Goal: Task Accomplishment & Management: Complete application form

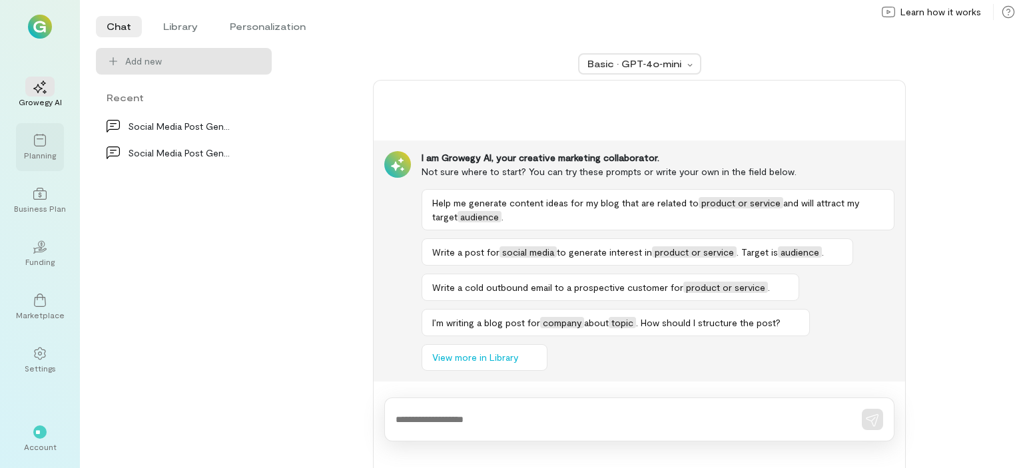
click at [39, 134] on icon at bounding box center [39, 140] width 13 height 13
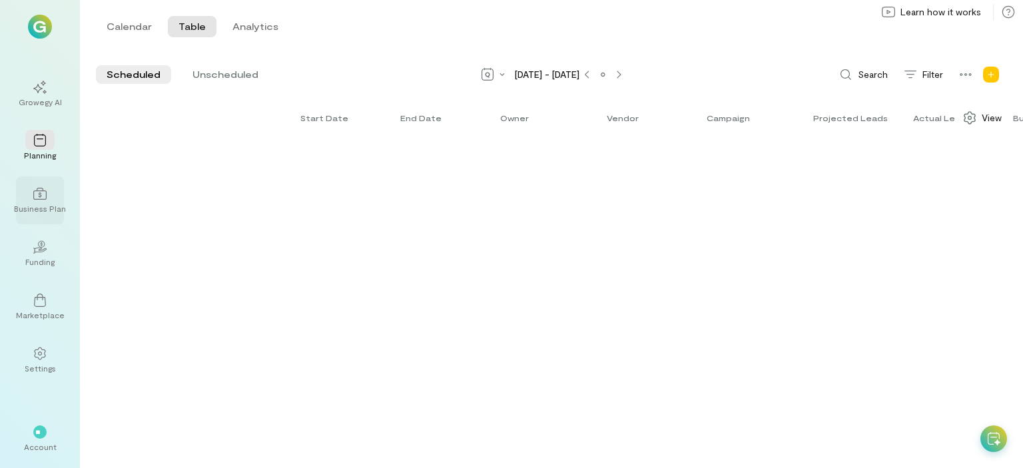
click at [45, 185] on div at bounding box center [39, 193] width 29 height 20
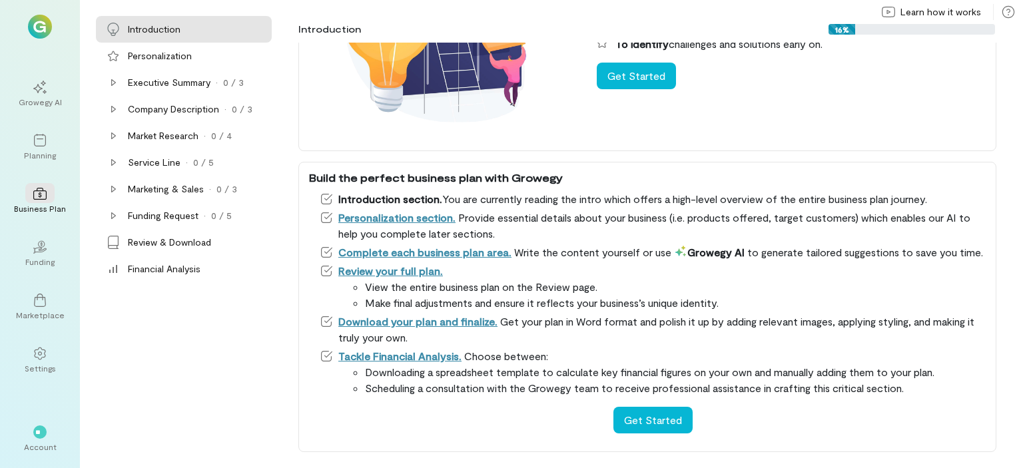
scroll to position [177, 0]
click at [649, 414] on button "Get Started" at bounding box center [652, 420] width 79 height 27
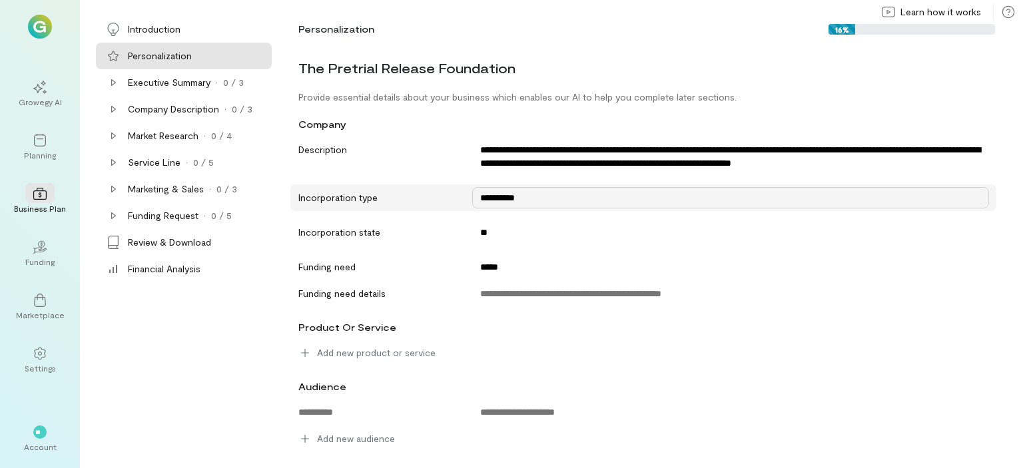
scroll to position [69, 0]
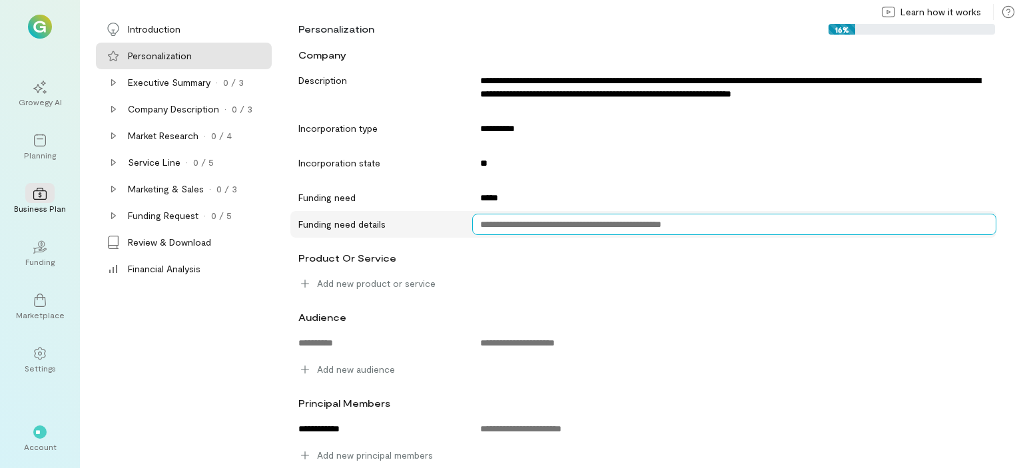
click at [546, 226] on textarea at bounding box center [734, 224] width 524 height 21
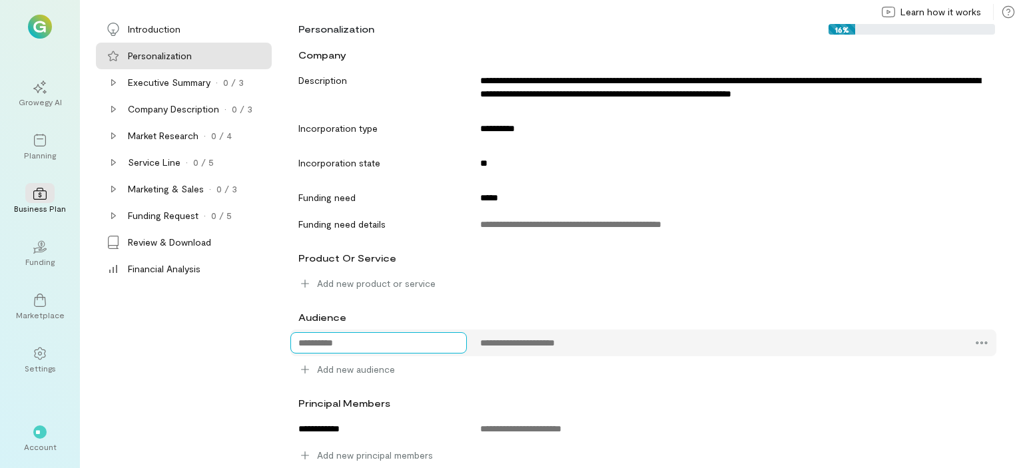
click at [382, 342] on textarea at bounding box center [378, 342] width 177 height 21
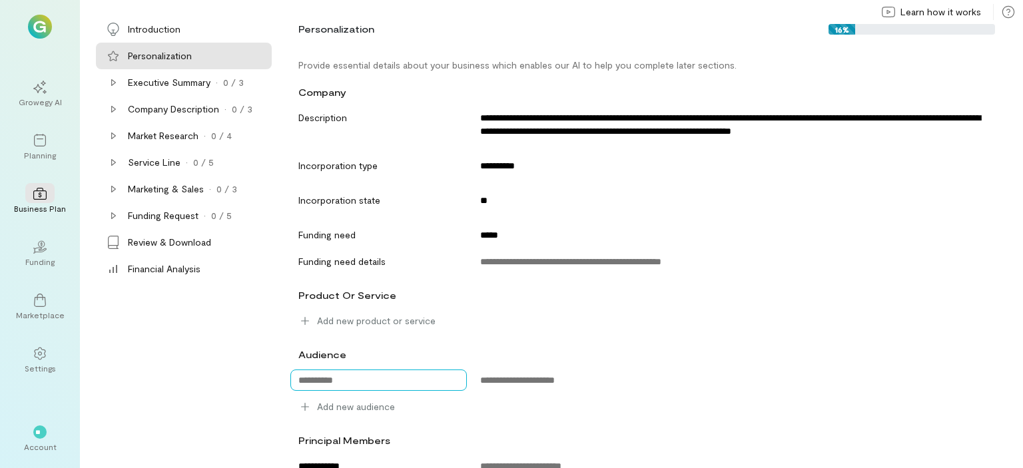
scroll to position [0, 0]
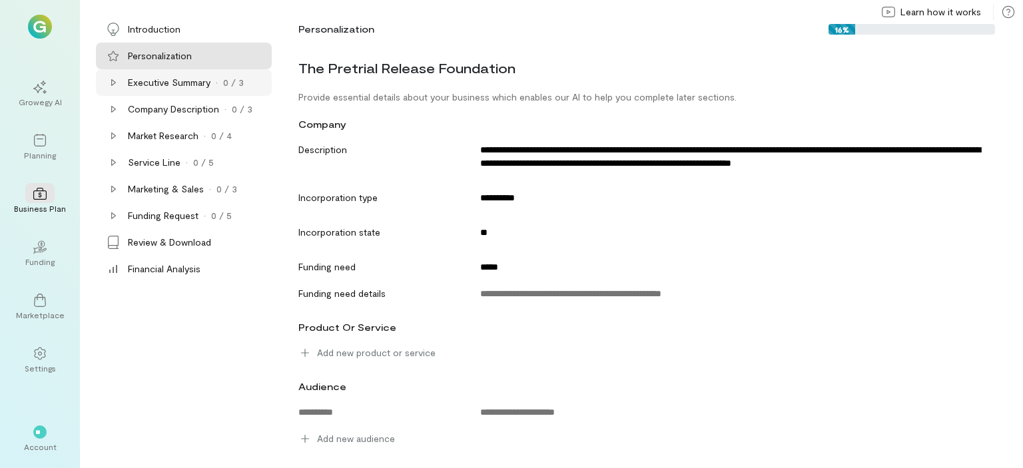
click at [173, 87] on div "Executive Summary" at bounding box center [169, 82] width 83 height 13
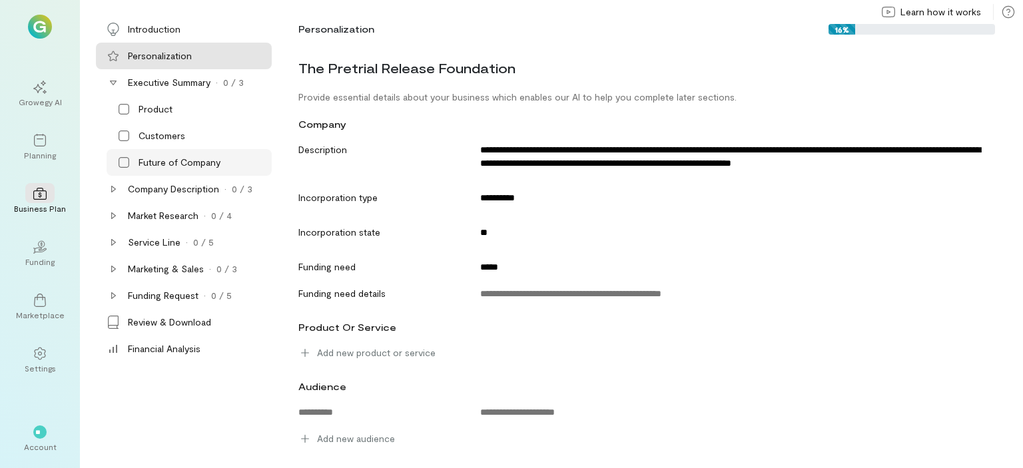
click at [125, 164] on icon at bounding box center [123, 162] width 13 height 13
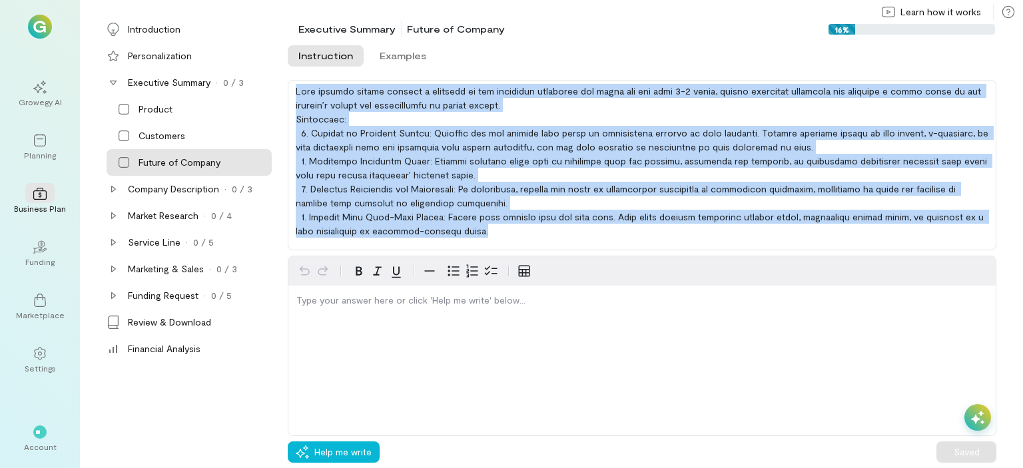
drag, startPoint x: 298, startPoint y: 91, endPoint x: 655, endPoint y: 236, distance: 385.7
click at [655, 236] on div at bounding box center [642, 165] width 709 height 171
click at [500, 239] on div at bounding box center [642, 165] width 709 height 171
click at [479, 228] on div at bounding box center [642, 165] width 709 height 171
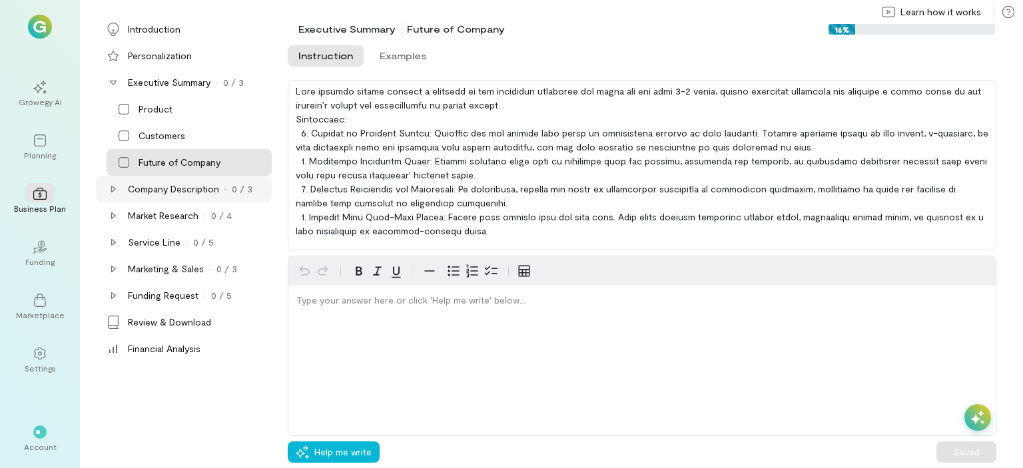
click at [151, 190] on div "Company Description" at bounding box center [173, 189] width 91 height 13
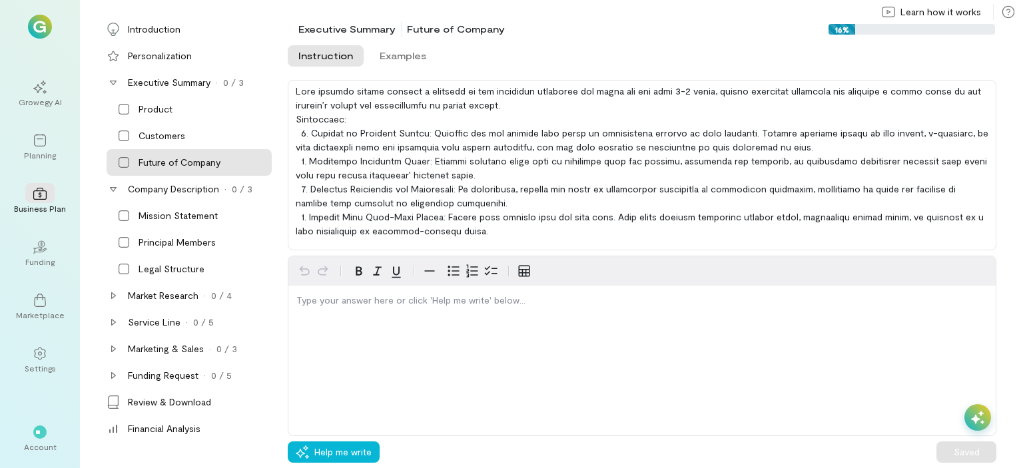
click at [154, 170] on div "Future of Company" at bounding box center [189, 162] width 165 height 27
click at [155, 189] on div "Company Description" at bounding box center [173, 189] width 91 height 13
click at [159, 164] on div "Future of Company" at bounding box center [180, 162] width 82 height 13
click at [122, 161] on icon at bounding box center [123, 162] width 13 height 13
click at [354, 162] on div at bounding box center [642, 165] width 709 height 171
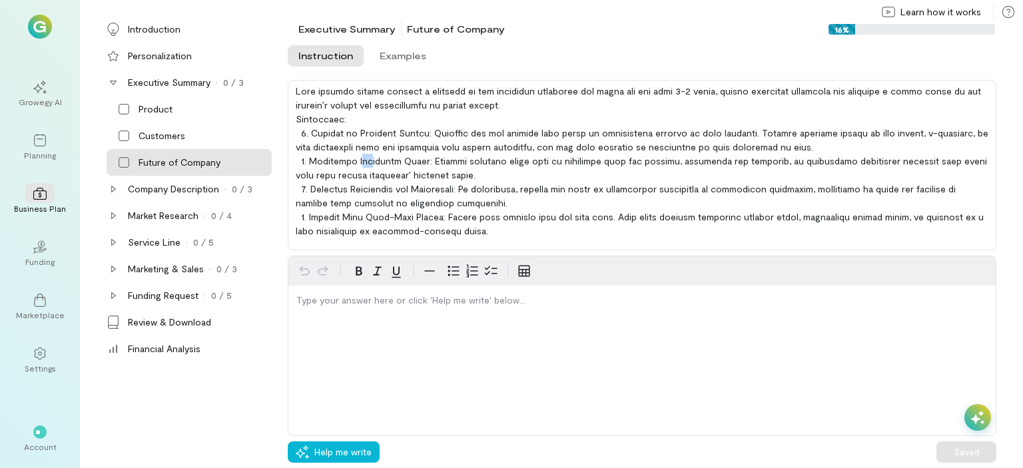
click at [354, 162] on div at bounding box center [642, 165] width 709 height 171
click at [490, 234] on div at bounding box center [642, 165] width 709 height 171
click at [482, 231] on div at bounding box center [642, 165] width 709 height 171
click at [482, 230] on div at bounding box center [642, 165] width 709 height 171
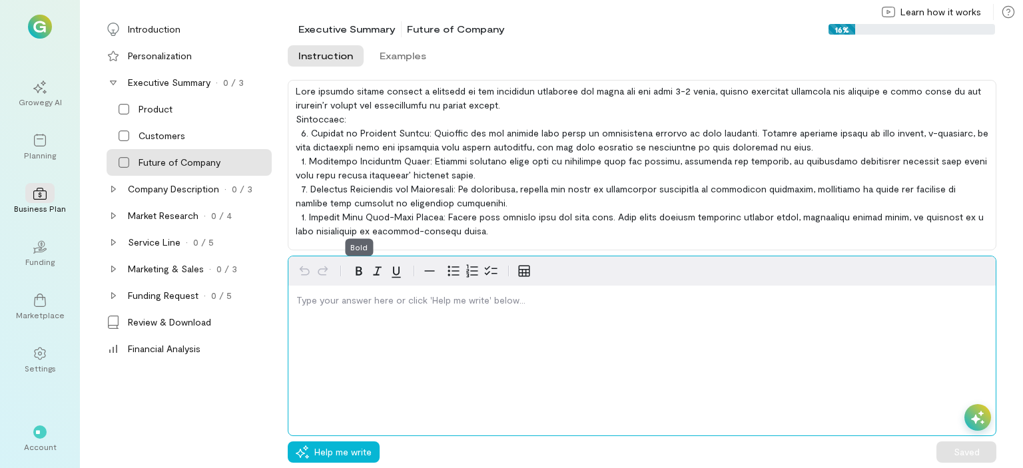
click at [357, 271] on icon "button" at bounding box center [359, 271] width 16 height 16
click at [338, 302] on p "editable markdown" at bounding box center [641, 300] width 691 height 13
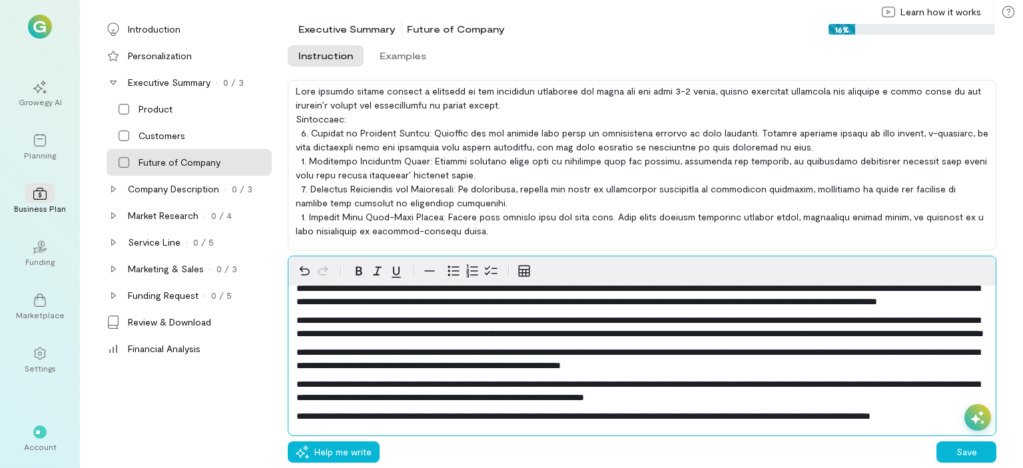
scroll to position [115, 0]
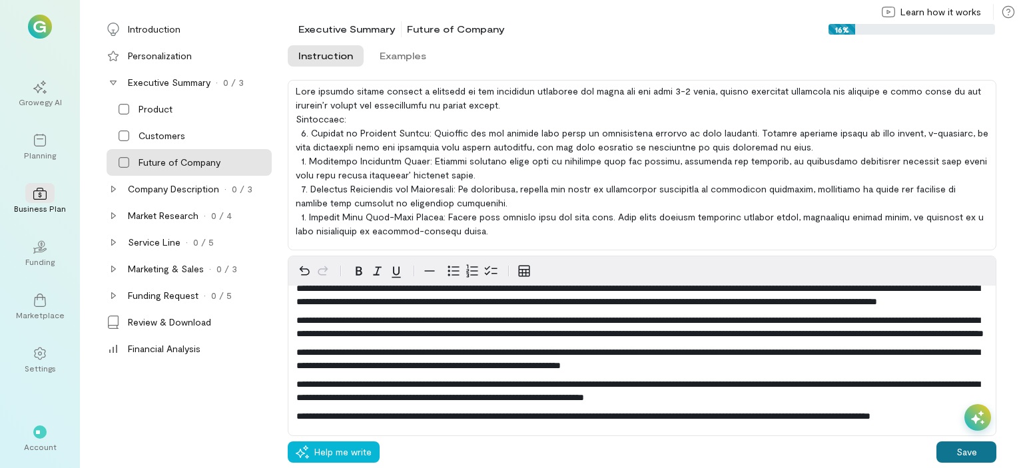
click at [953, 445] on button "Save" at bounding box center [967, 452] width 60 height 21
click at [148, 188] on div "Company Description" at bounding box center [173, 189] width 91 height 13
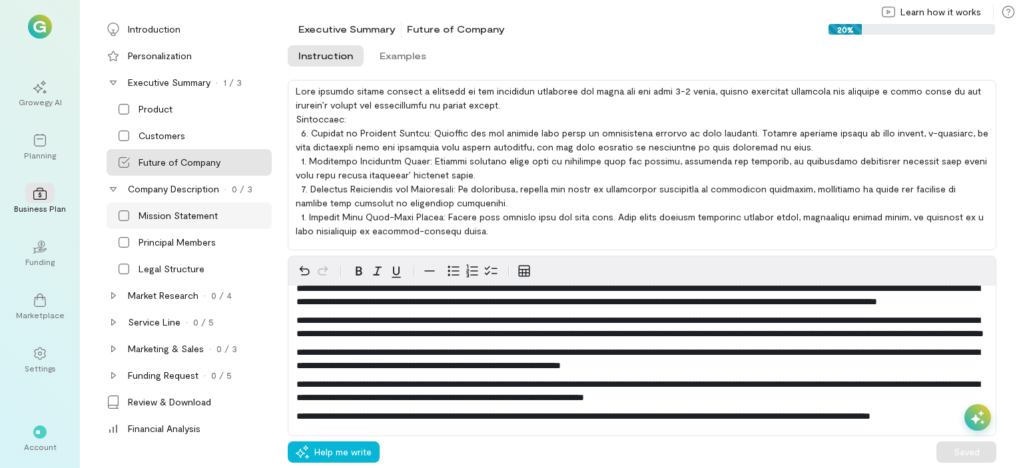
click at [127, 214] on icon at bounding box center [123, 215] width 13 height 13
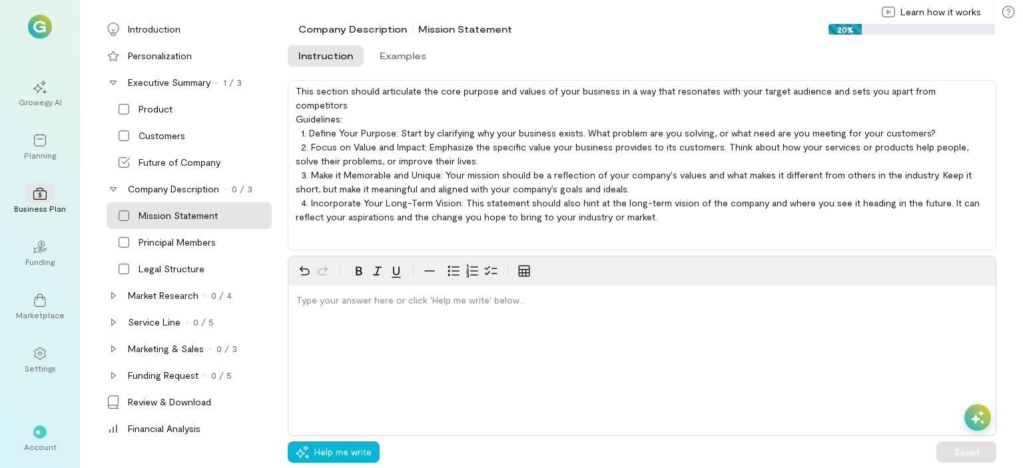
click at [346, 324] on div "Type your answer here or click 'Help me write' below…" at bounding box center [642, 346] width 709 height 181
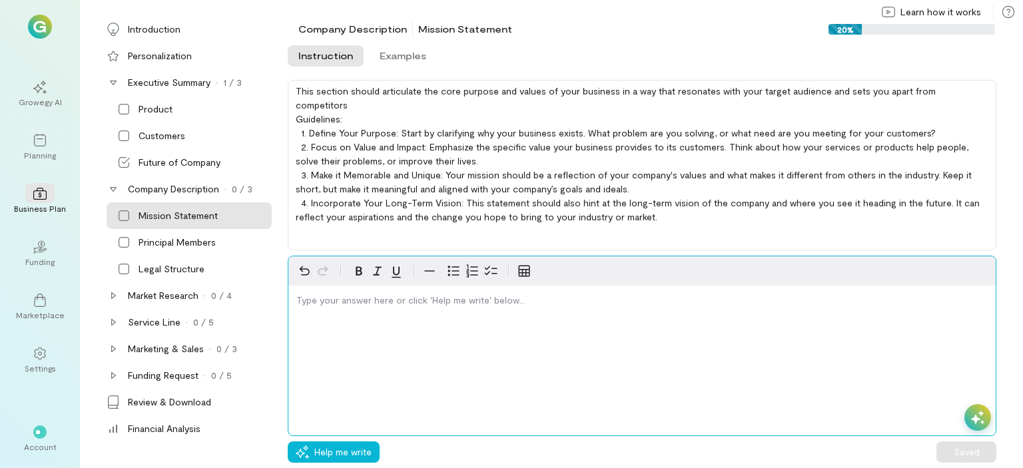
click at [313, 295] on p "editable markdown" at bounding box center [641, 300] width 691 height 13
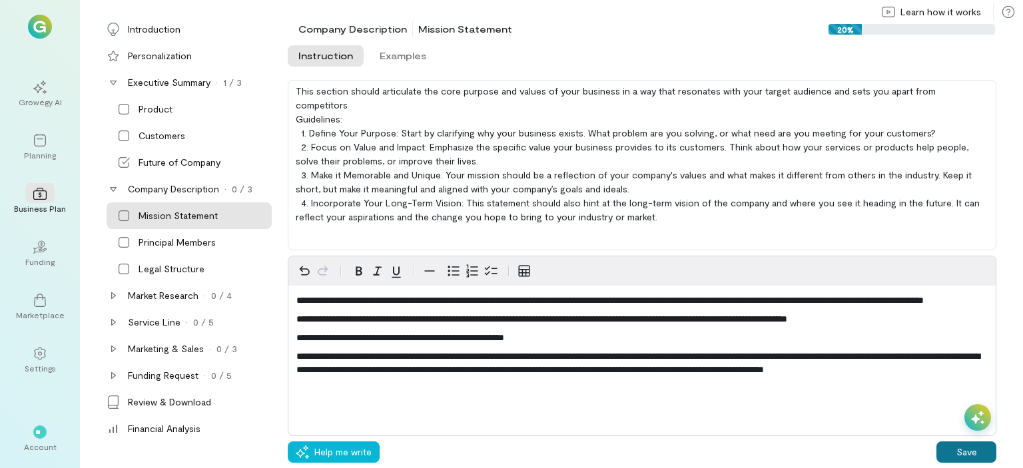
click at [975, 450] on button "Save" at bounding box center [967, 452] width 60 height 21
click at [165, 239] on div "Principal Members" at bounding box center [177, 242] width 77 height 13
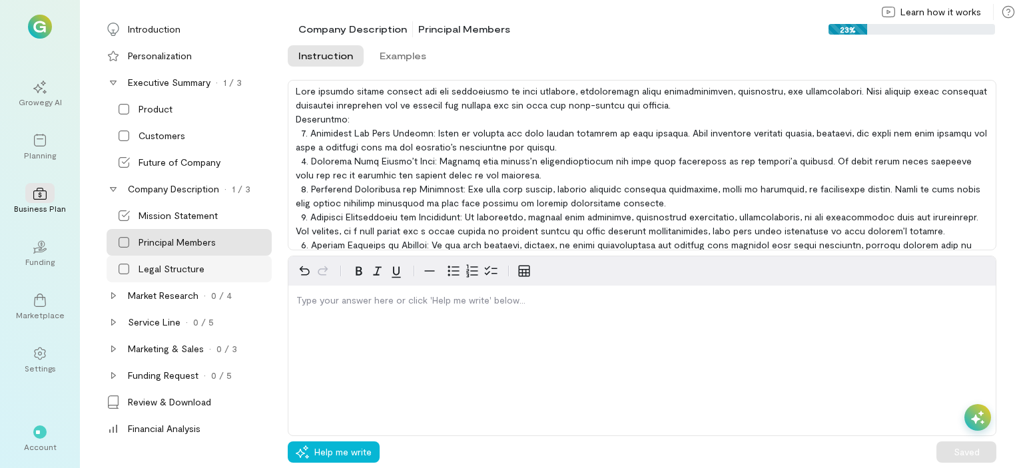
click at [151, 266] on div "Legal Structure" at bounding box center [172, 268] width 66 height 13
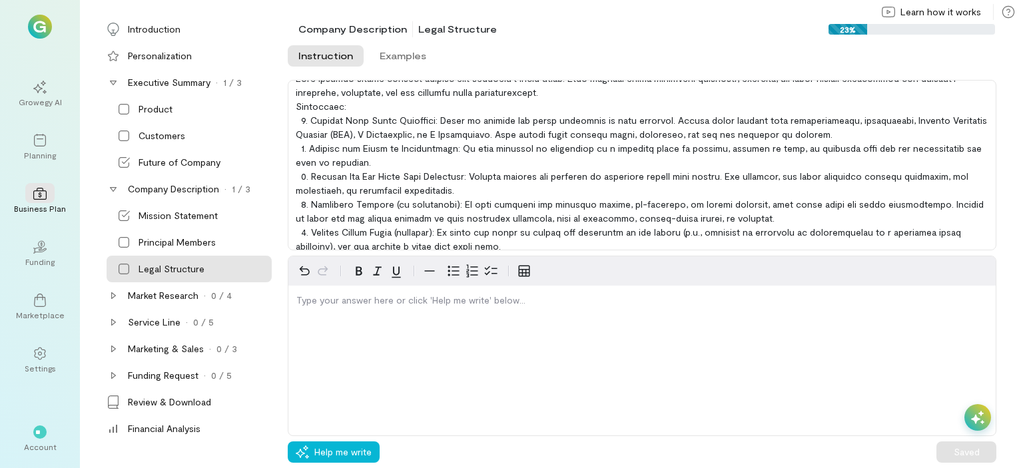
scroll to position [19, 0]
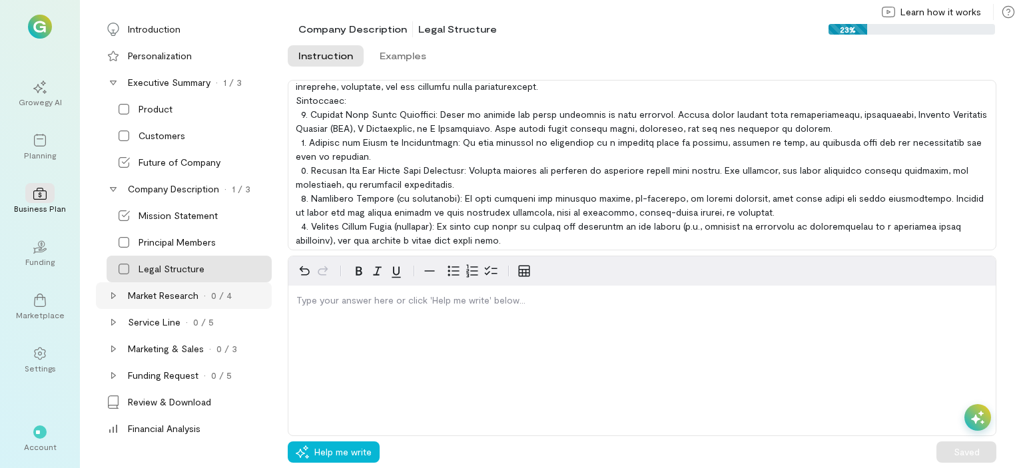
click at [176, 298] on div "Market Research" at bounding box center [163, 295] width 71 height 13
click at [177, 296] on div "Market Research" at bounding box center [163, 295] width 71 height 13
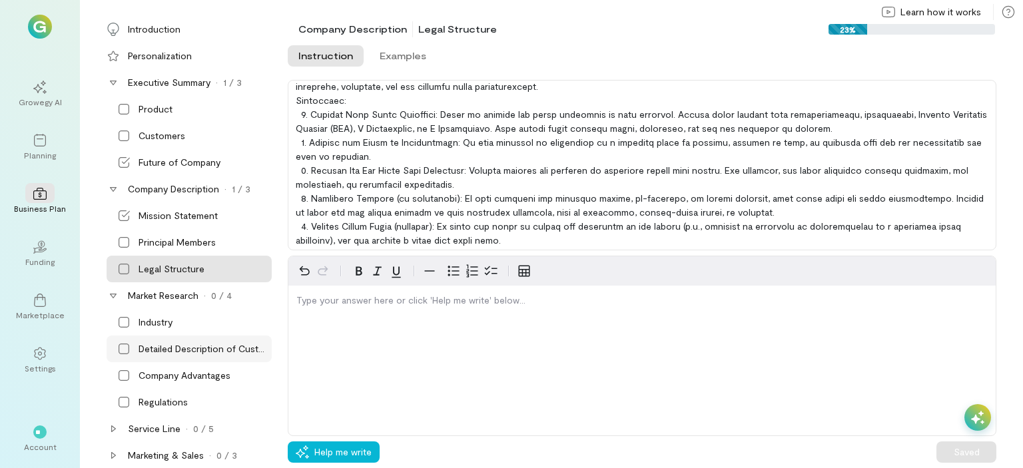
click at [152, 348] on div "Detailed Description of Customers" at bounding box center [204, 348] width 131 height 13
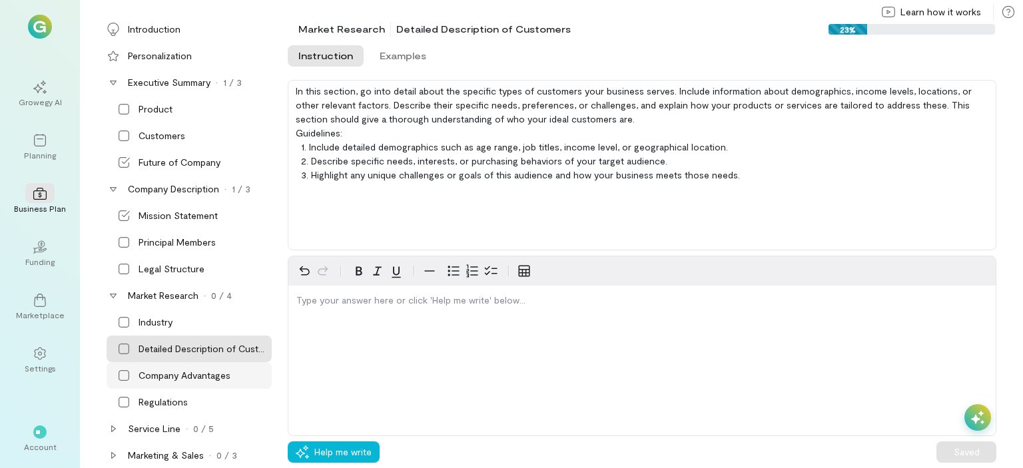
click at [152, 373] on div "Company Advantages" at bounding box center [185, 375] width 92 height 13
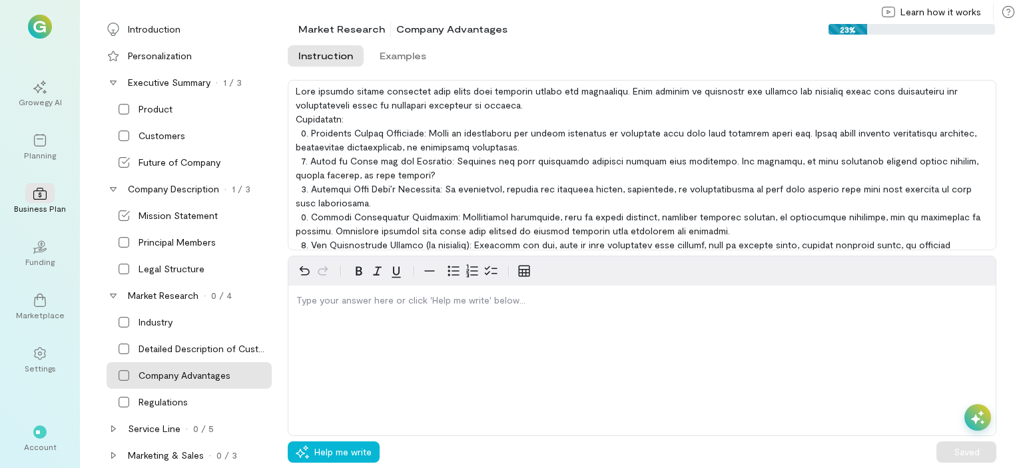
click at [152, 373] on div "Company Advantages" at bounding box center [185, 375] width 92 height 13
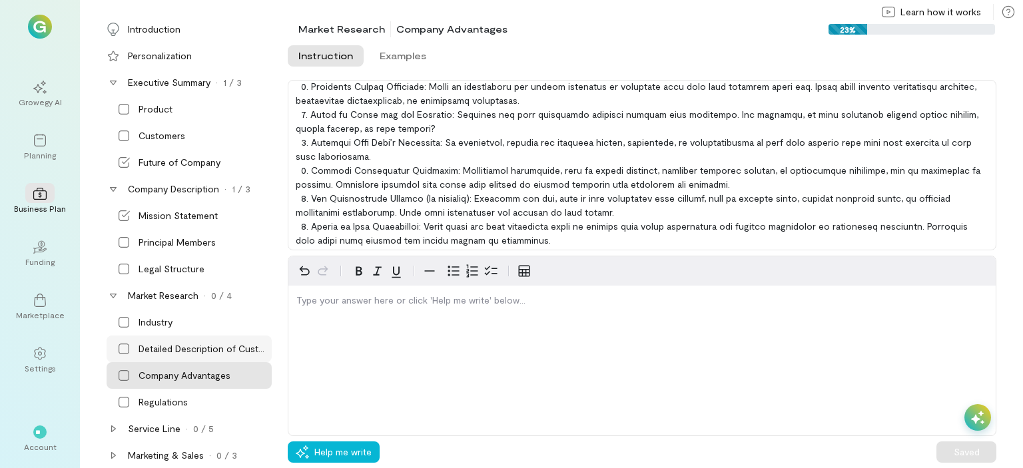
click at [196, 348] on div "Detailed Description of Customers" at bounding box center [204, 348] width 131 height 13
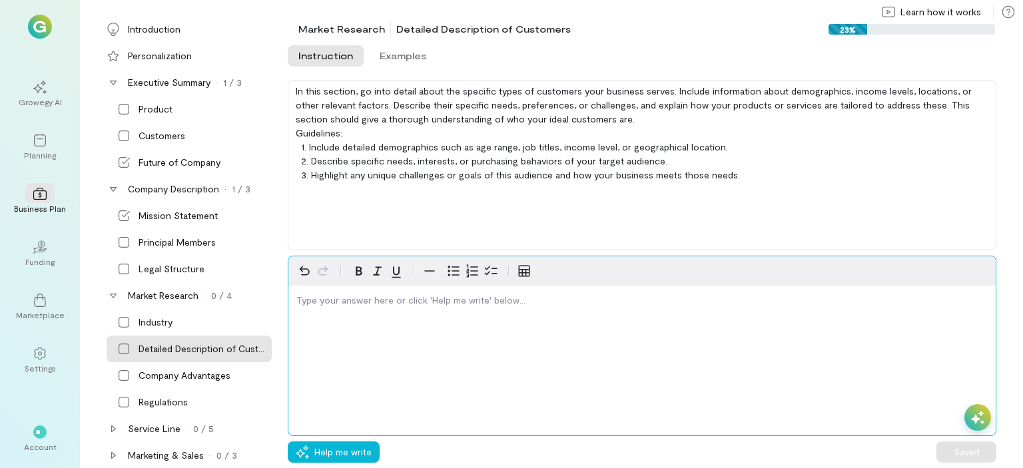
click at [320, 314] on div "editable markdown" at bounding box center [641, 303] width 707 height 35
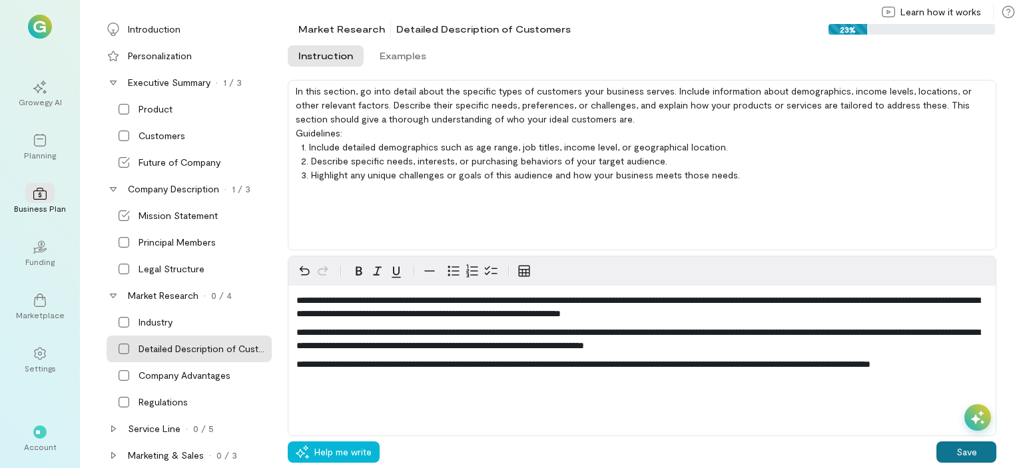
click at [982, 452] on button "Save" at bounding box center [967, 452] width 60 height 21
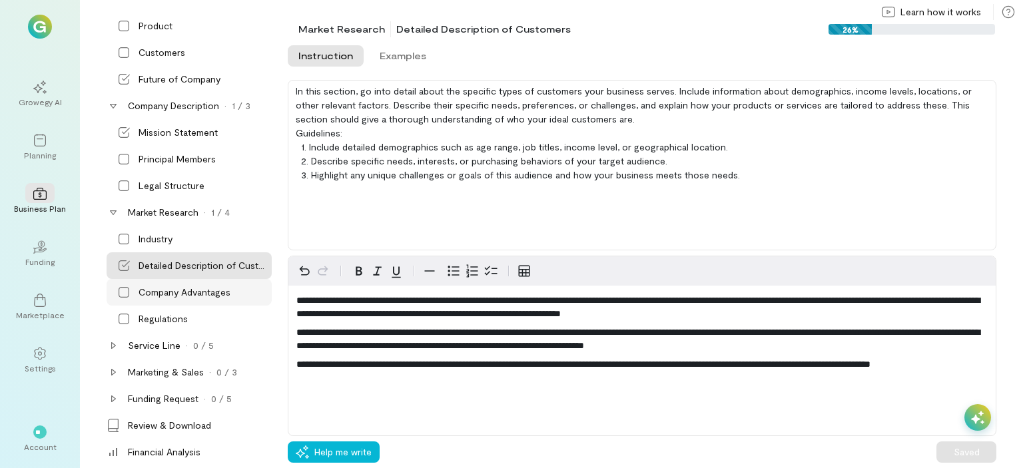
scroll to position [91, 0]
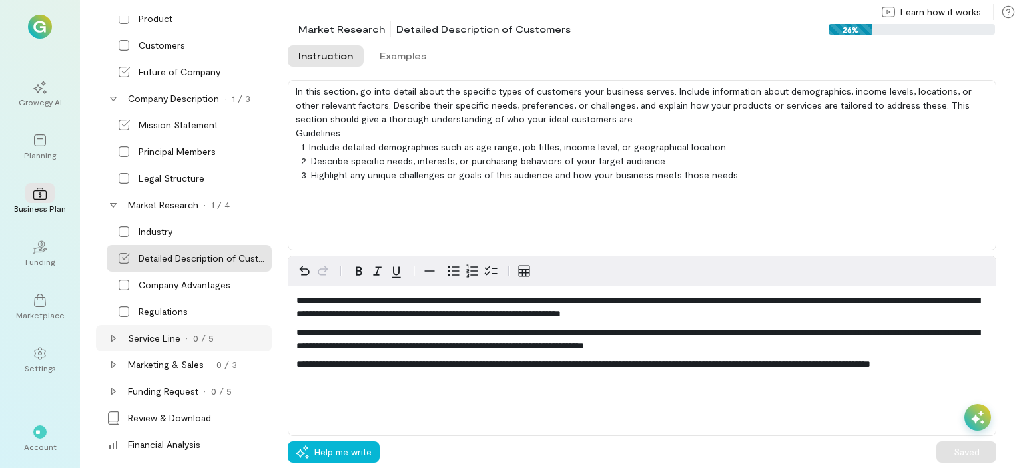
click at [159, 338] on div "Service Line" at bounding box center [154, 338] width 53 height 13
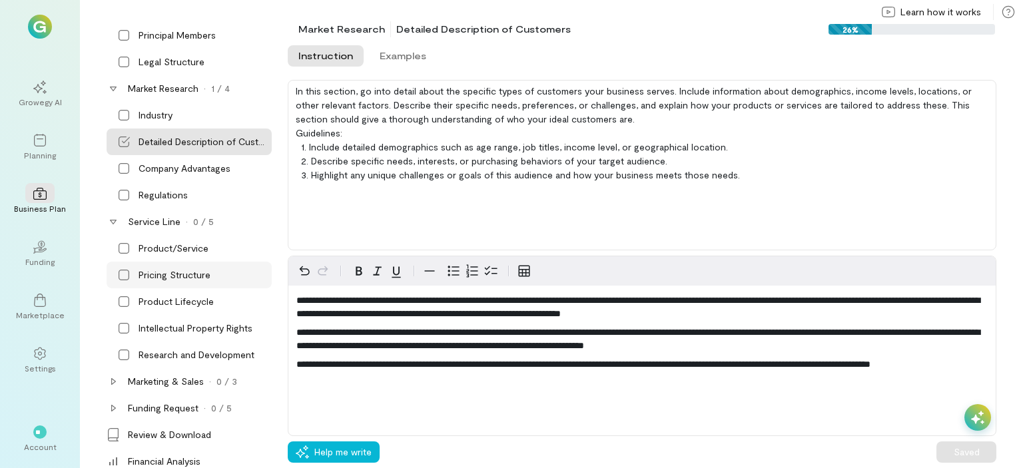
scroll to position [224, 0]
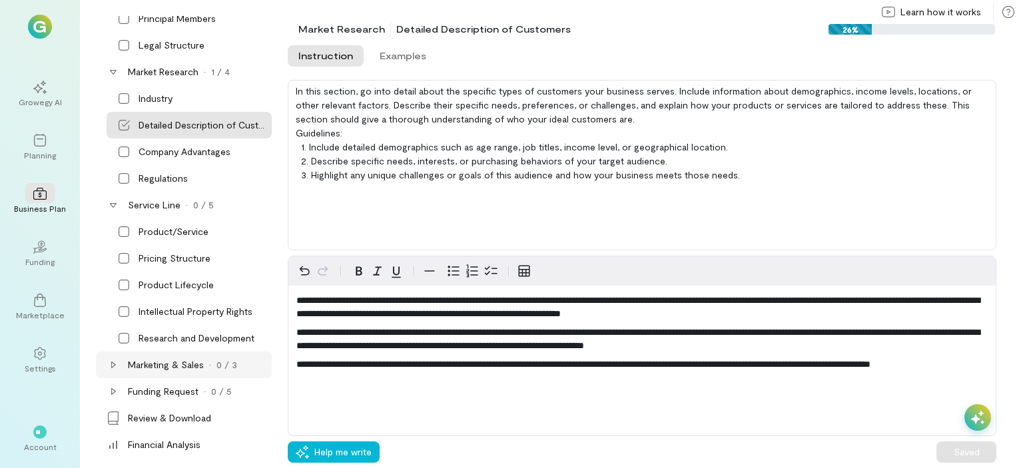
click at [163, 364] on div "Marketing & Sales" at bounding box center [166, 364] width 76 height 13
click at [164, 396] on div "Growth Strategy" at bounding box center [174, 391] width 71 height 13
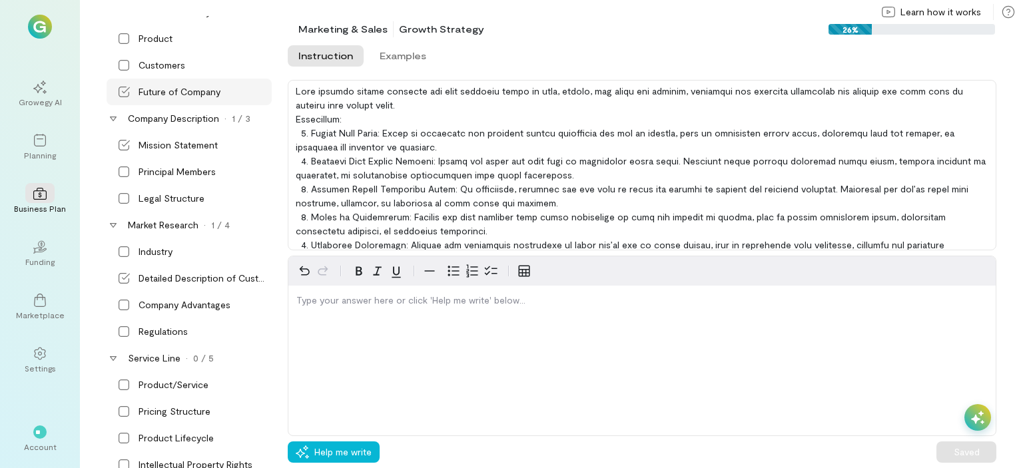
scroll to position [0, 0]
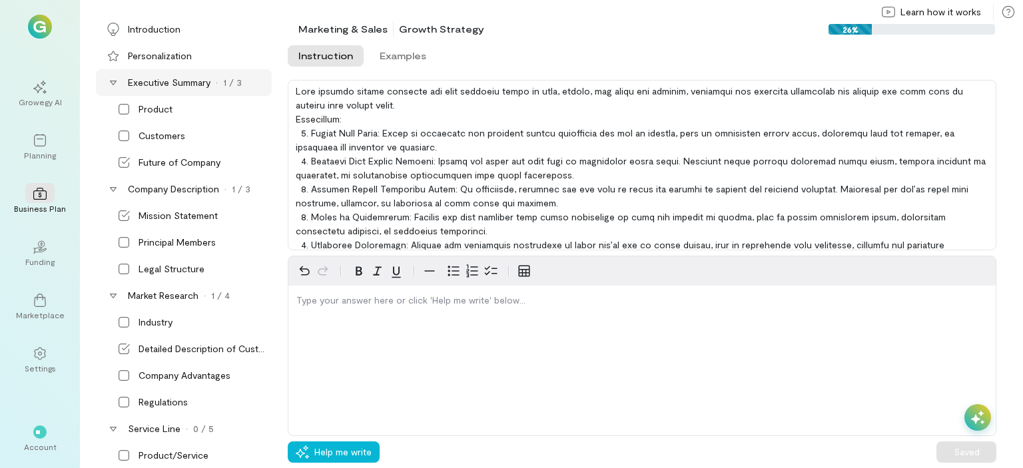
click at [173, 82] on div "Executive Summary" at bounding box center [169, 82] width 83 height 13
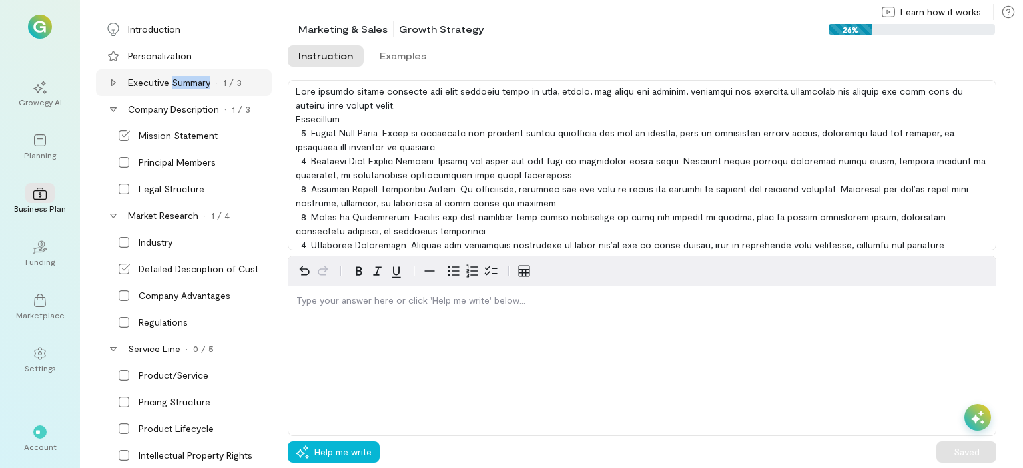
click at [173, 82] on div "Executive Summary" at bounding box center [169, 82] width 83 height 13
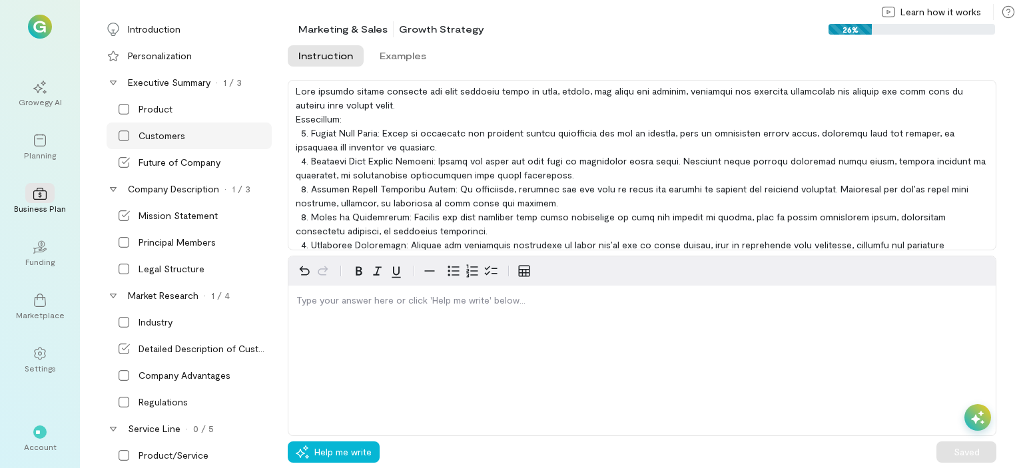
click at [158, 139] on div "Customers" at bounding box center [162, 135] width 47 height 13
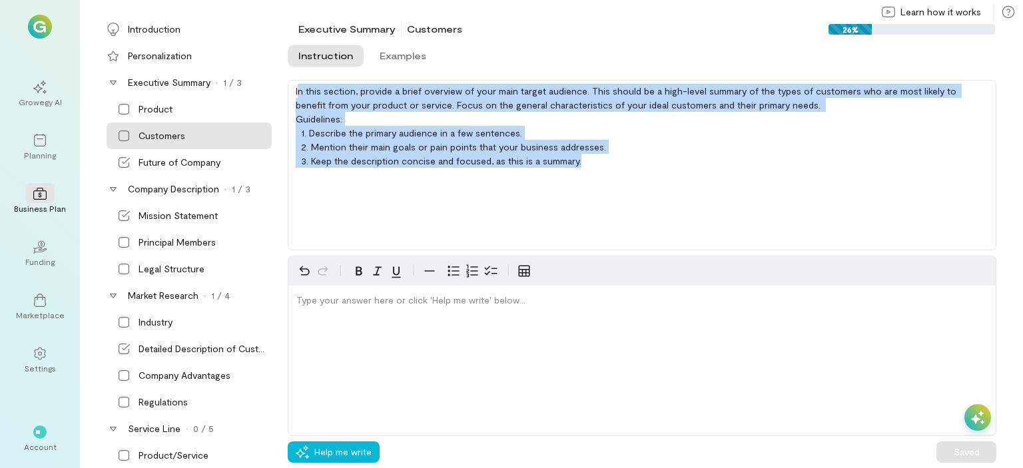
drag, startPoint x: 298, startPoint y: 89, endPoint x: 669, endPoint y: 167, distance: 378.5
click at [669, 167] on div "In this section, provide a brief overview of your main target audience. This sh…" at bounding box center [642, 165] width 709 height 171
copy div "n this section, provide a brief overview of your main target audience. This sho…"
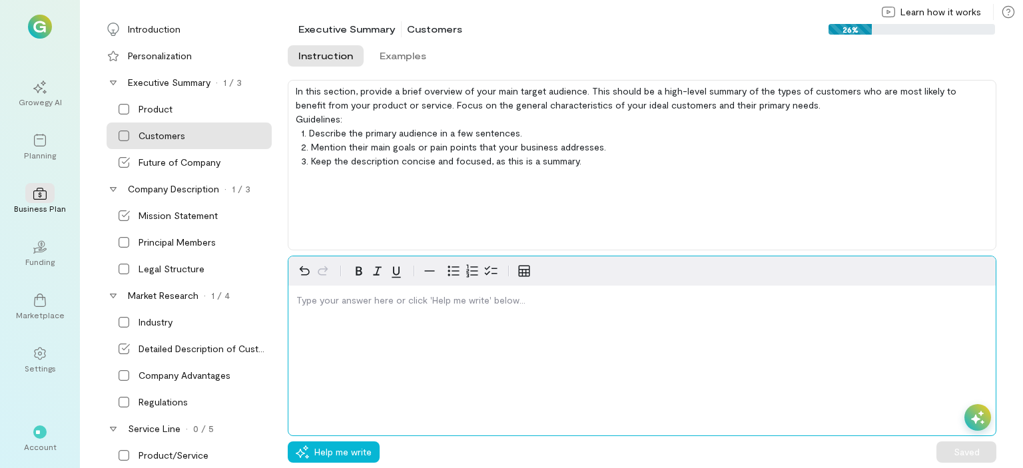
click at [370, 302] on p "editable markdown" at bounding box center [641, 300] width 691 height 13
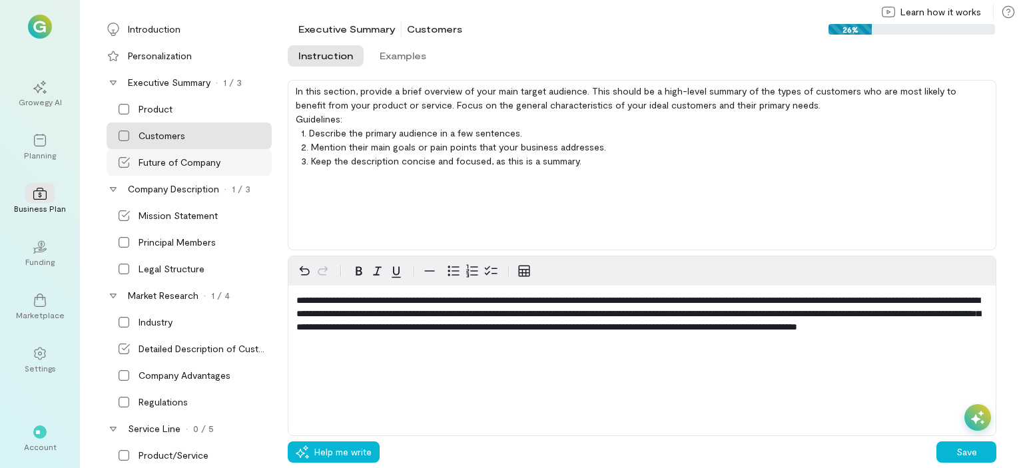
click at [180, 159] on div "Future of Company" at bounding box center [180, 162] width 82 height 13
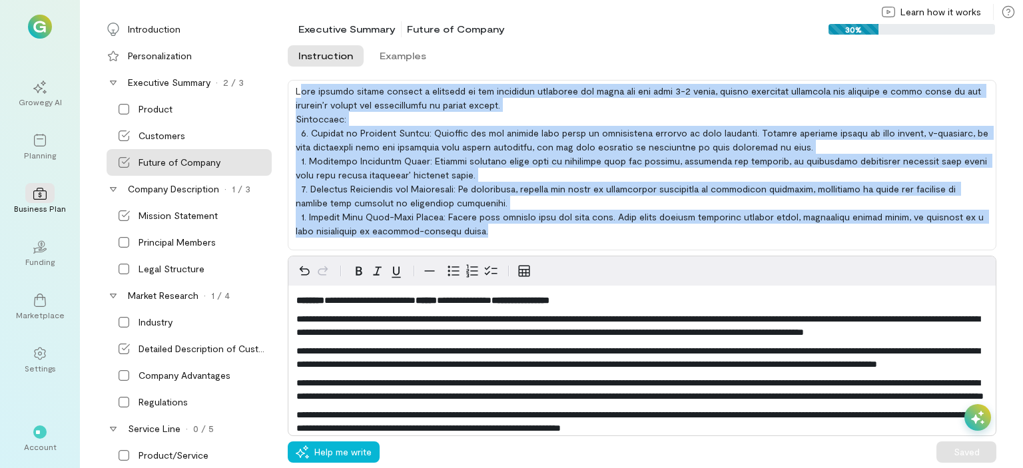
drag, startPoint x: 298, startPoint y: 89, endPoint x: 498, endPoint y: 258, distance: 260.9
click at [498, 258] on div "**********" at bounding box center [655, 256] width 735 height 426
copy div "lor ipsumdo sitame consect a elitsedd ei tem incididun utlaboree dol magna ali …"
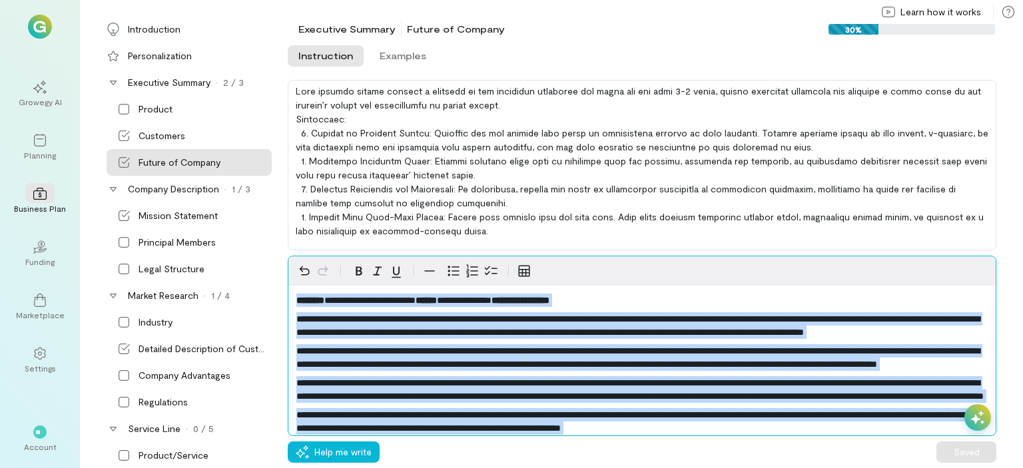
scroll to position [115, 0]
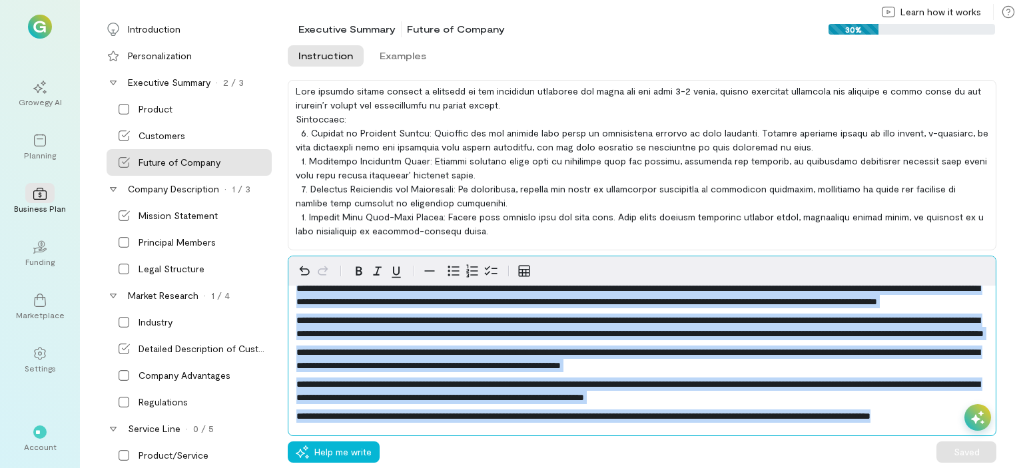
drag, startPoint x: 298, startPoint y: 297, endPoint x: 810, endPoint y: 493, distance: 547.7
click at [810, 468] on html "**********" at bounding box center [511, 234] width 1023 height 468
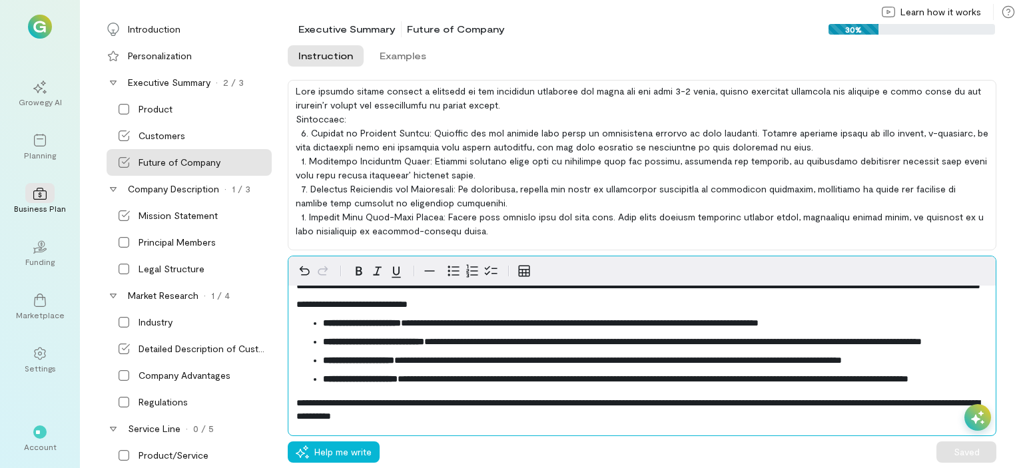
scroll to position [81, 0]
click at [578, 398] on span "**********" at bounding box center [637, 409] width 683 height 23
click at [542, 413] on span "**********" at bounding box center [637, 409] width 683 height 23
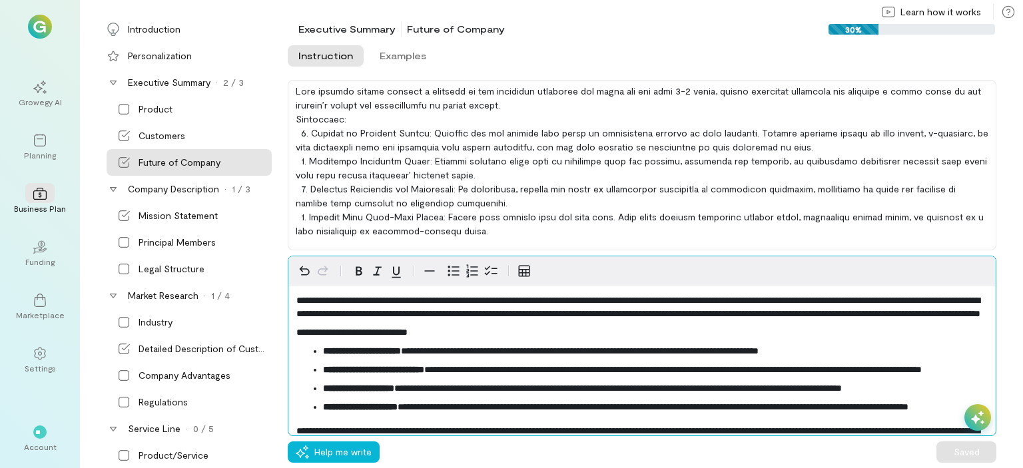
click at [358, 268] on icon "button" at bounding box center [359, 271] width 16 height 16
click at [381, 270] on icon "button" at bounding box center [378, 271] width 16 height 16
click at [394, 272] on icon "button" at bounding box center [396, 271] width 16 height 16
click at [526, 273] on icon "button" at bounding box center [524, 271] width 16 height 16
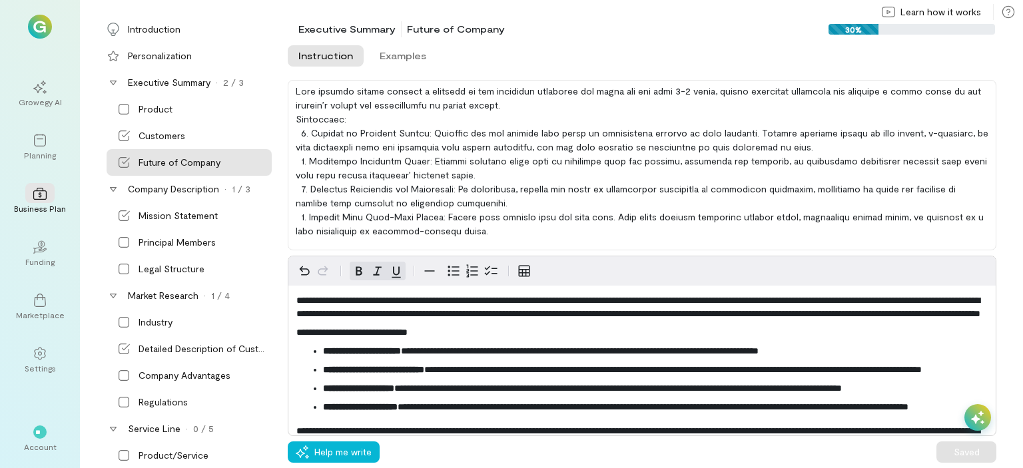
scroll to position [113, 0]
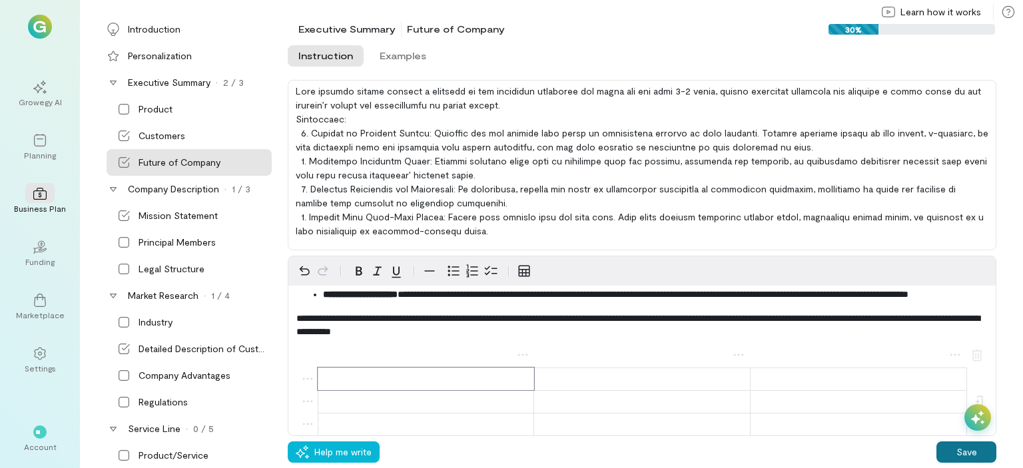
click at [962, 459] on button "Save" at bounding box center [967, 452] width 60 height 21
drag, startPoint x: 189, startPoint y: 176, endPoint x: 147, endPoint y: 151, distance: 48.7
click at [147, 151] on div "Introduction Personalization Executive Summary · 2 / 3 Product Customers Future…" at bounding box center [183, 242] width 181 height 452
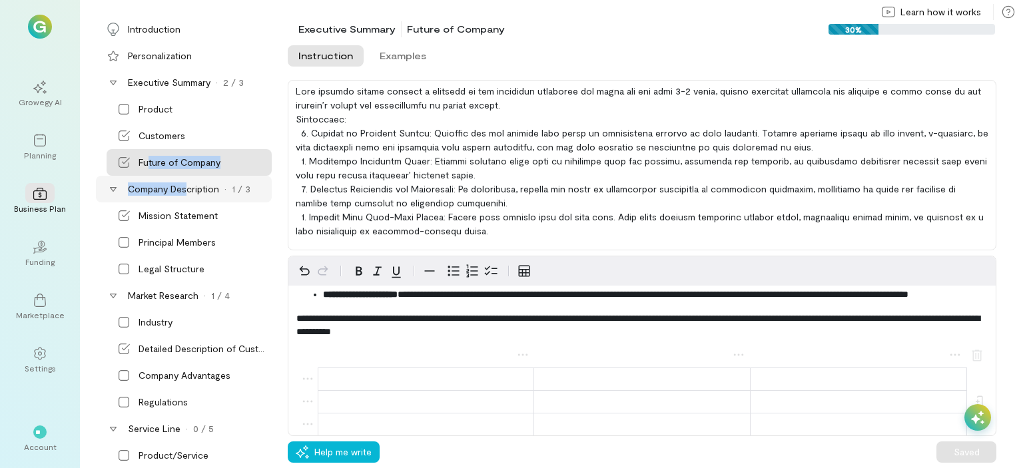
click at [181, 187] on div "Company Description" at bounding box center [173, 189] width 91 height 13
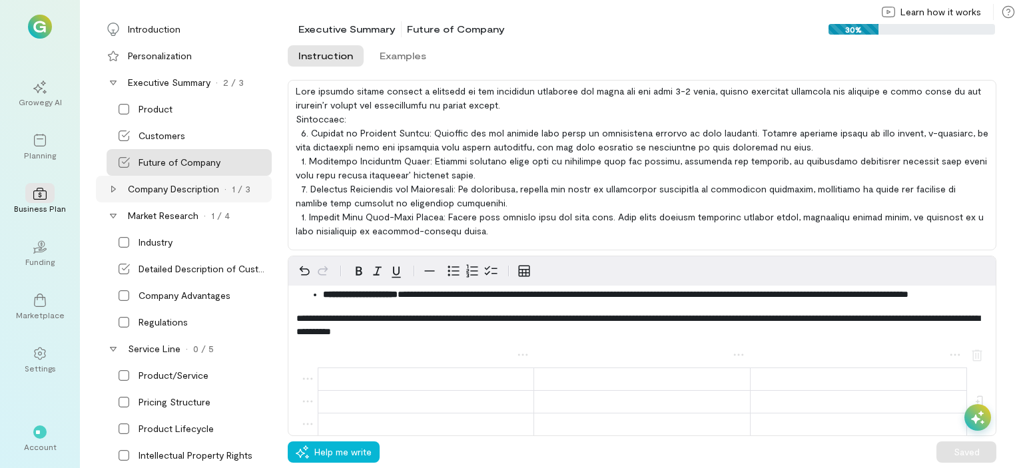
click at [181, 187] on div "Company Description" at bounding box center [173, 189] width 91 height 13
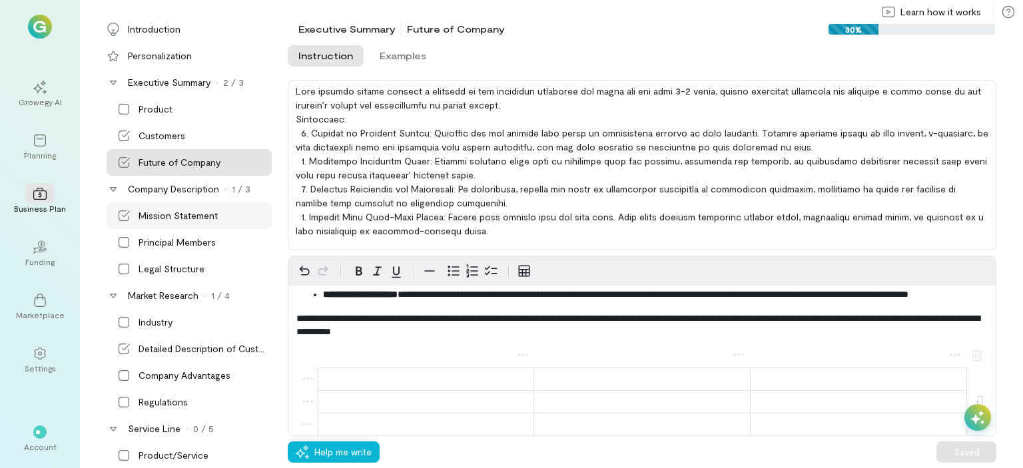
click at [176, 212] on div "Mission Statement" at bounding box center [178, 215] width 79 height 13
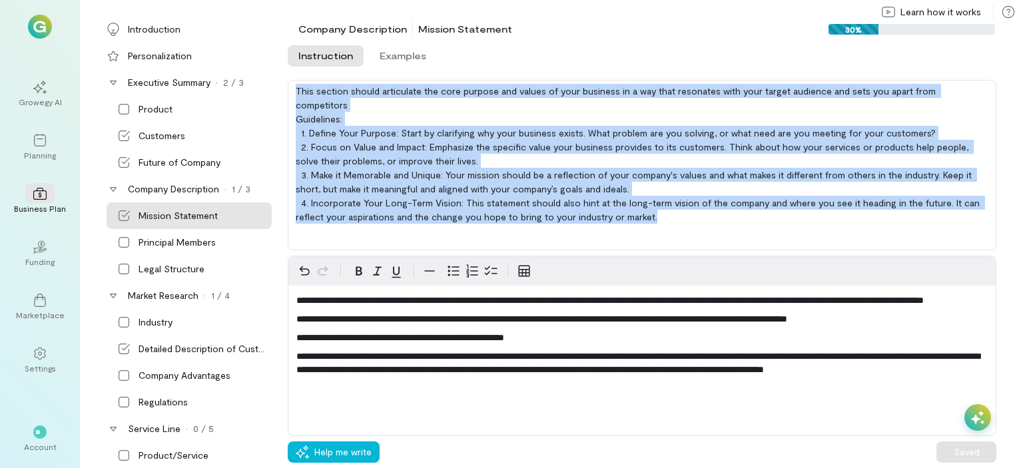
drag, startPoint x: 295, startPoint y: 87, endPoint x: 654, endPoint y: 208, distance: 378.9
click at [654, 208] on div "This section should articulate the core purpose and values of your business in …" at bounding box center [642, 165] width 709 height 171
copy div "This section should articulate the core purpose and values of your business in …"
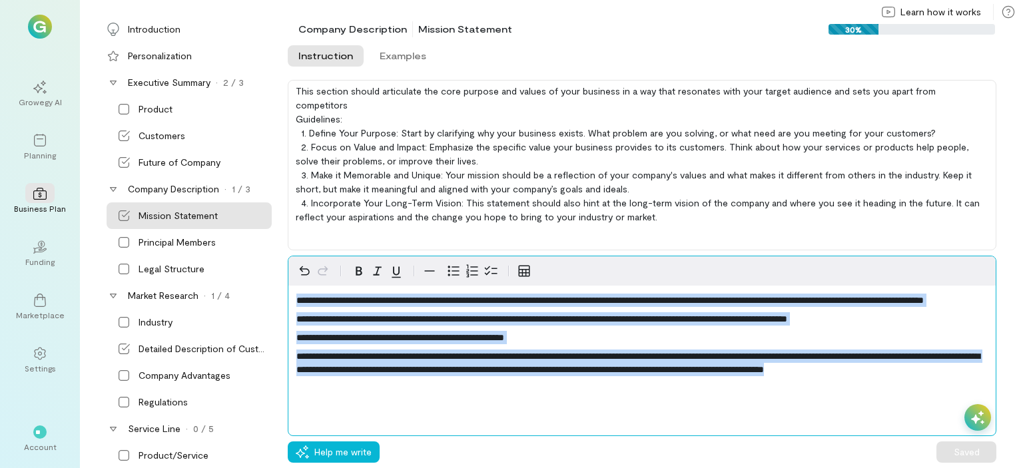
drag, startPoint x: 375, startPoint y: 394, endPoint x: 288, endPoint y: 272, distance: 149.5
click at [288, 272] on div "**********" at bounding box center [641, 322] width 707 height 133
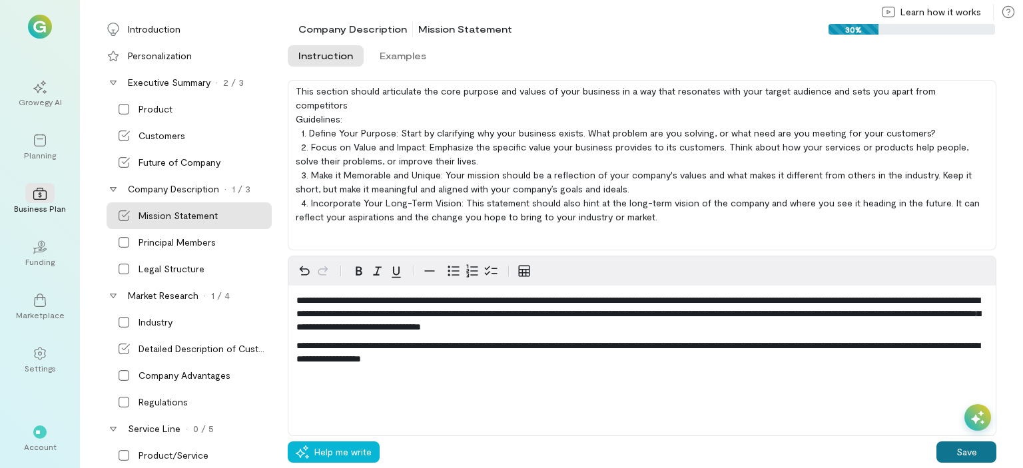
click at [956, 444] on button "Save" at bounding box center [967, 452] width 60 height 21
click at [172, 244] on div "Principal Members" at bounding box center [177, 242] width 77 height 13
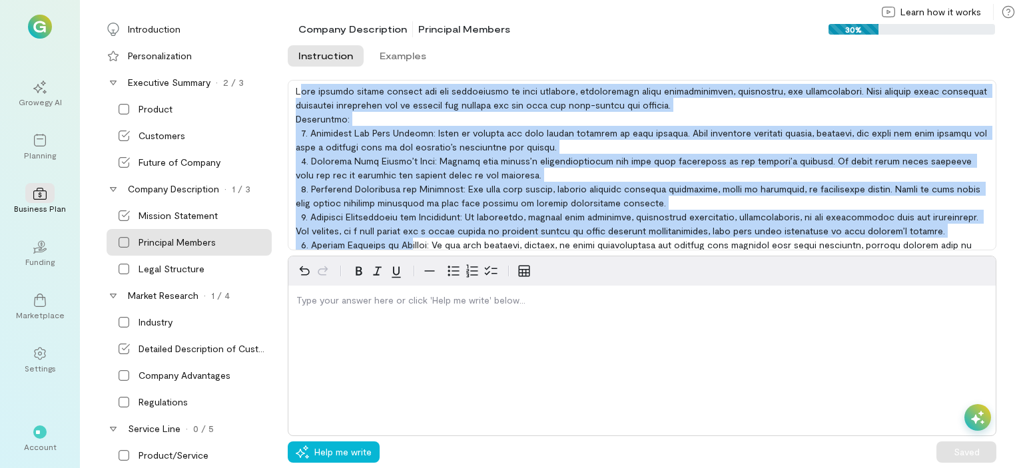
scroll to position [61, 0]
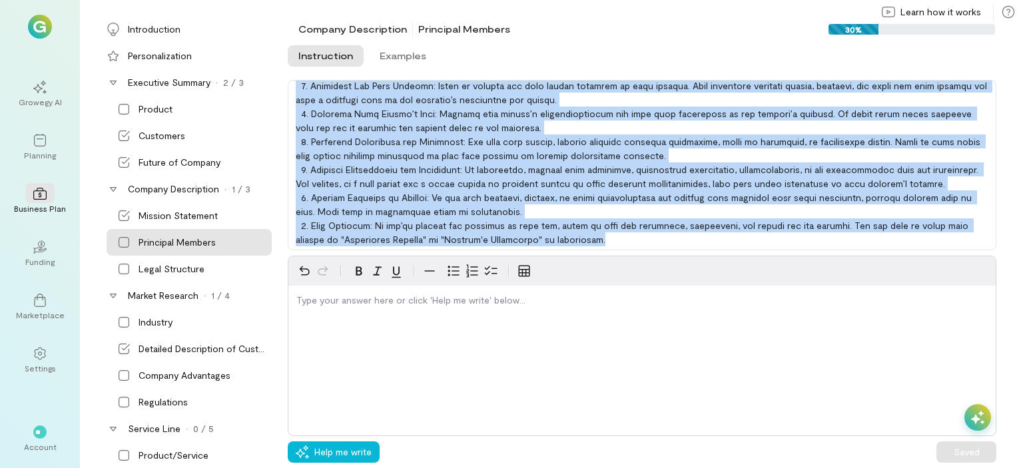
drag, startPoint x: 298, startPoint y: 89, endPoint x: 558, endPoint y: 294, distance: 330.1
click at [558, 294] on div "Instruction Examples Instruction Examples Type your answer here or click 'Help …" at bounding box center [655, 256] width 735 height 426
copy div "lor ipsumdo sitame consect adi eli seddoeiusmo te inci utlabore, etdoloremagn a…"
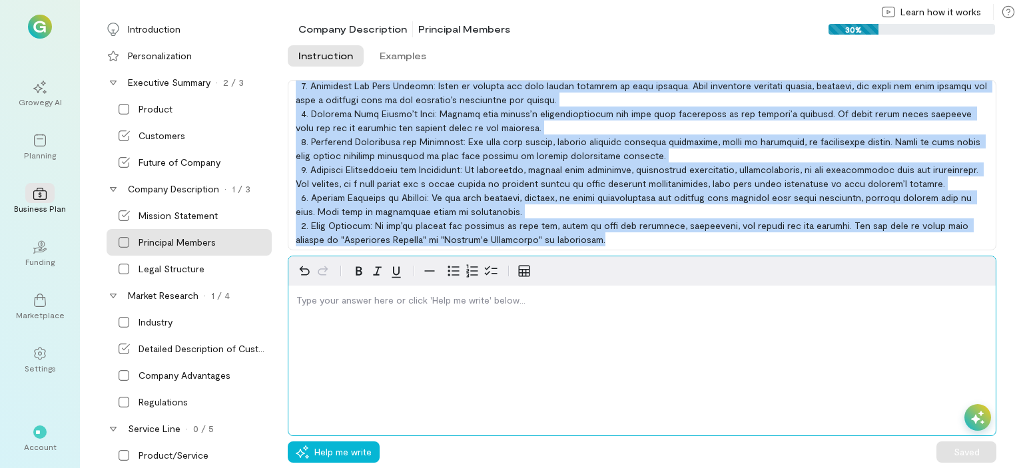
click at [330, 300] on p "editable markdown" at bounding box center [641, 300] width 691 height 13
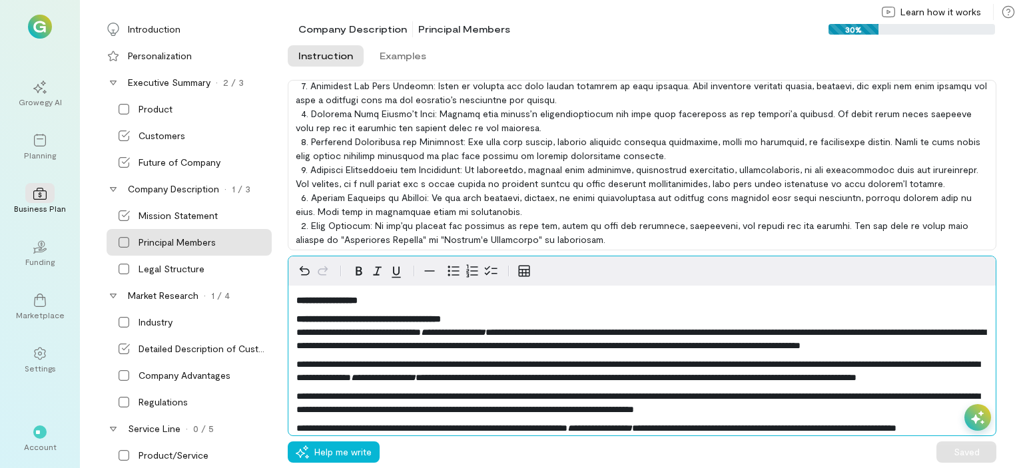
scroll to position [37, 0]
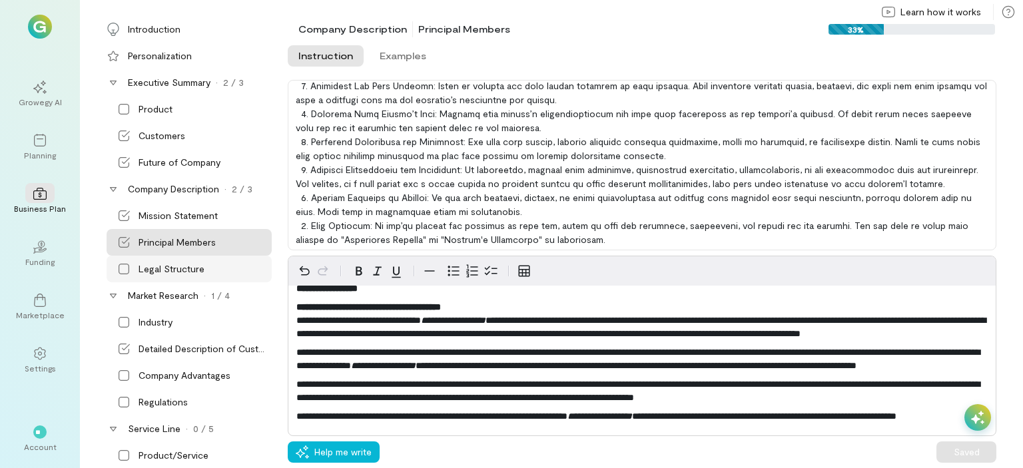
click at [182, 268] on div "Legal Structure" at bounding box center [172, 268] width 66 height 13
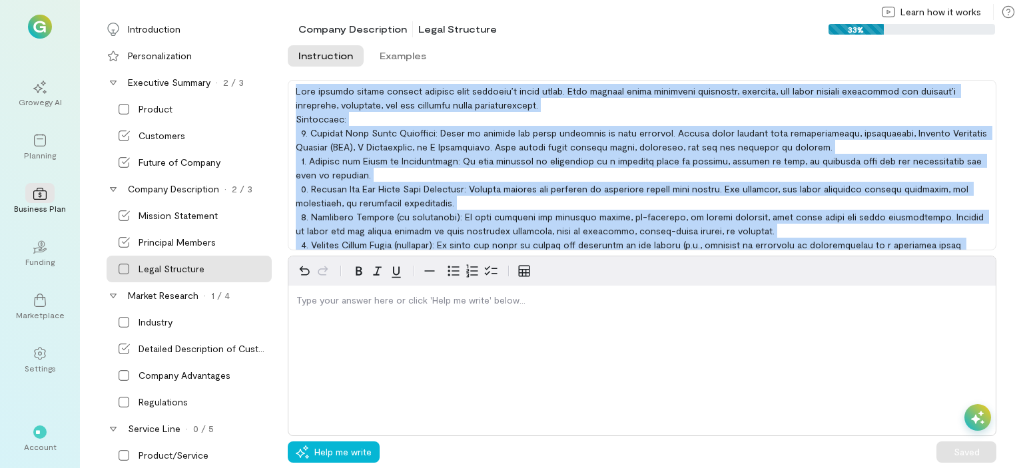
scroll to position [19, 0]
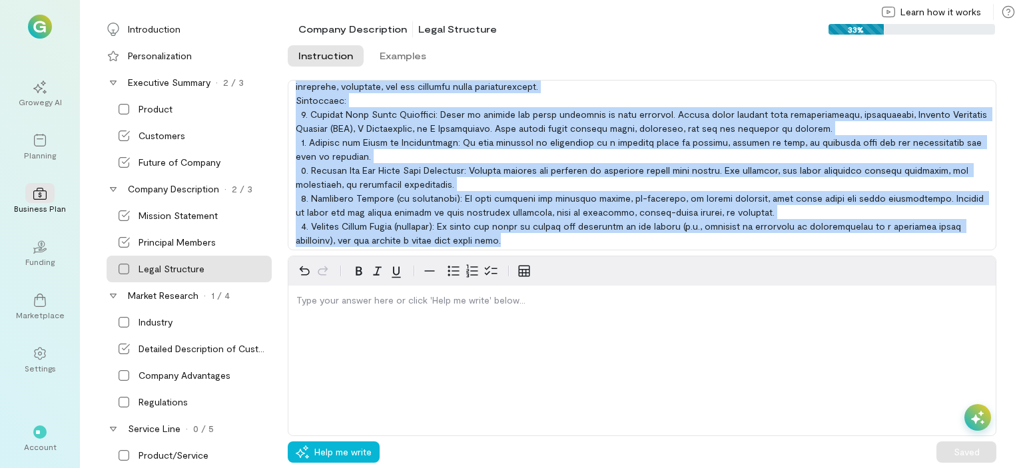
drag, startPoint x: 296, startPoint y: 93, endPoint x: 790, endPoint y: 252, distance: 518.8
click at [790, 252] on div "Instruction Examples Instruction Examples Type your answer here or click 'Help …" at bounding box center [655, 256] width 735 height 426
copy div "Lore ipsumdo sitame consect adipisc elit seddoeiu’t incid utlab. Etdo magnaal e…"
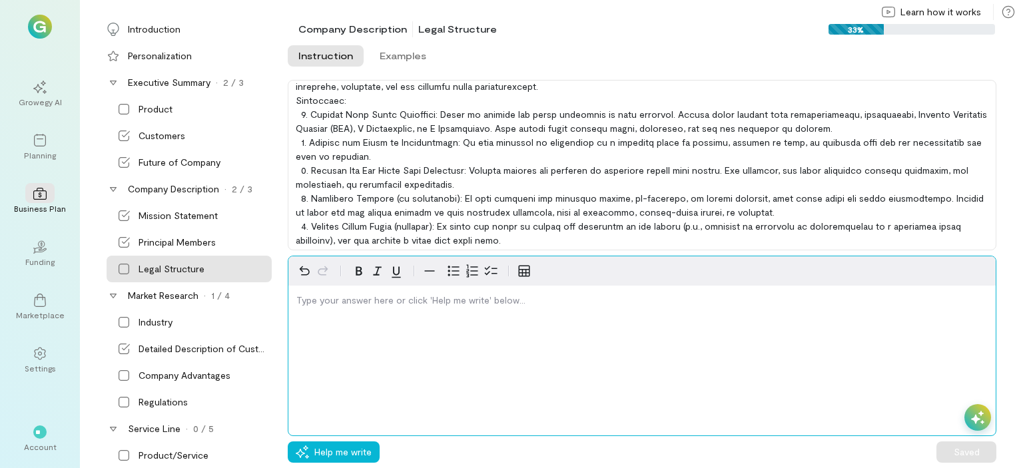
click at [319, 300] on p "editable markdown" at bounding box center [641, 300] width 691 height 13
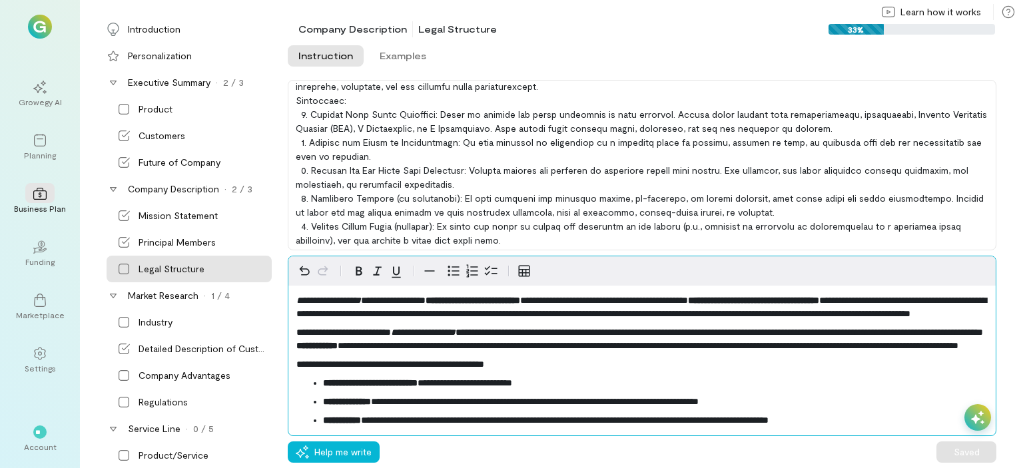
scroll to position [53, 0]
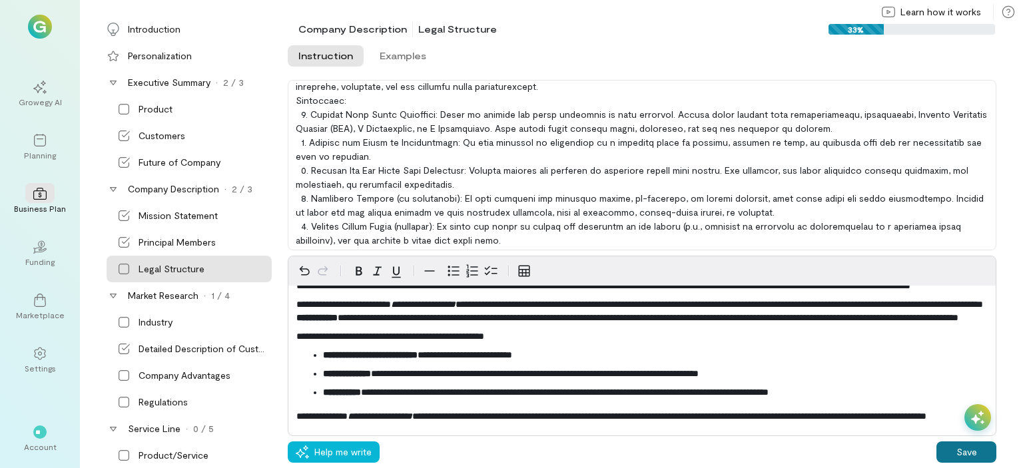
click at [972, 446] on button "Save" at bounding box center [967, 452] width 60 height 21
click at [149, 294] on div "Market Research" at bounding box center [163, 295] width 71 height 13
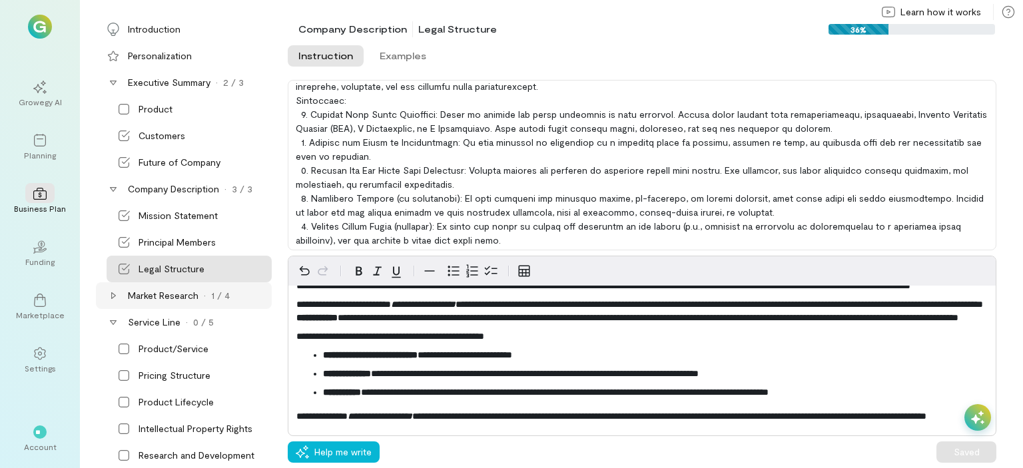
click at [149, 294] on div "Market Research" at bounding box center [163, 295] width 71 height 13
click at [143, 320] on div "Industry" at bounding box center [156, 322] width 34 height 13
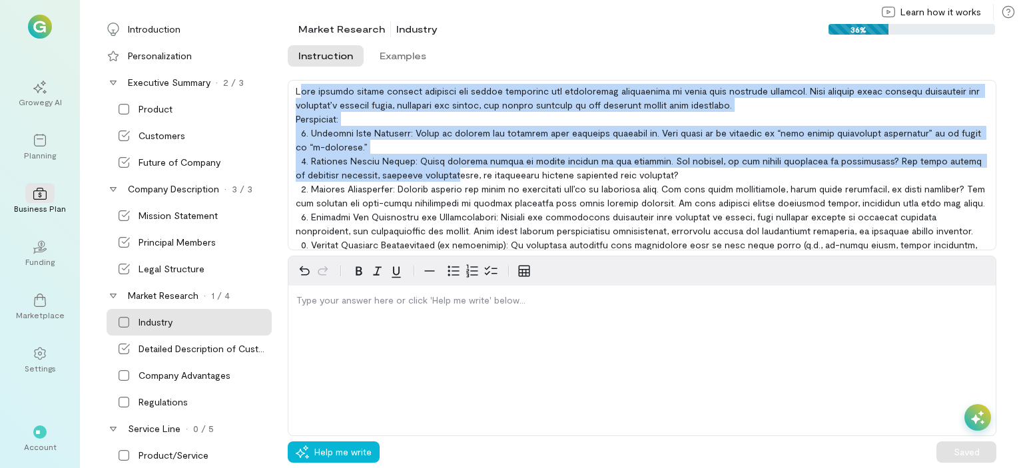
drag, startPoint x: 299, startPoint y: 90, endPoint x: 338, endPoint y: 96, distance: 39.8
click at [457, 173] on div at bounding box center [642, 165] width 709 height 171
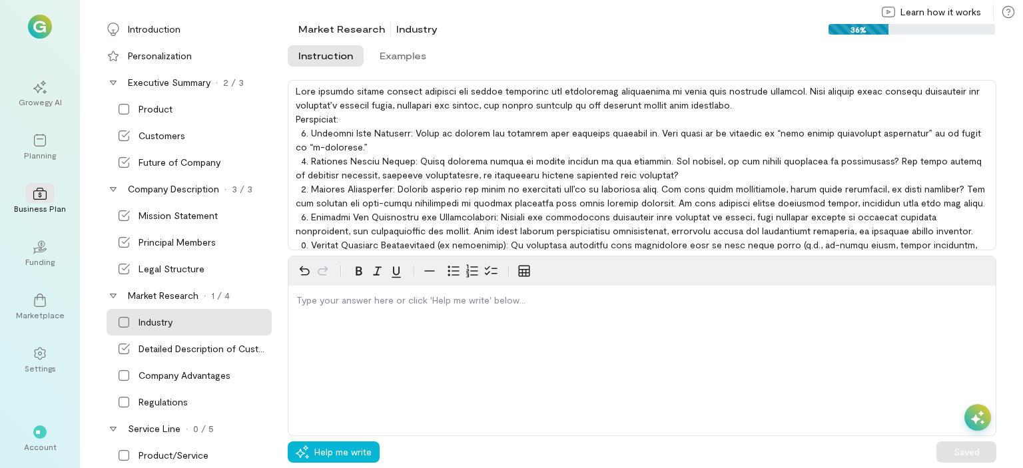
click at [296, 86] on div at bounding box center [642, 165] width 709 height 171
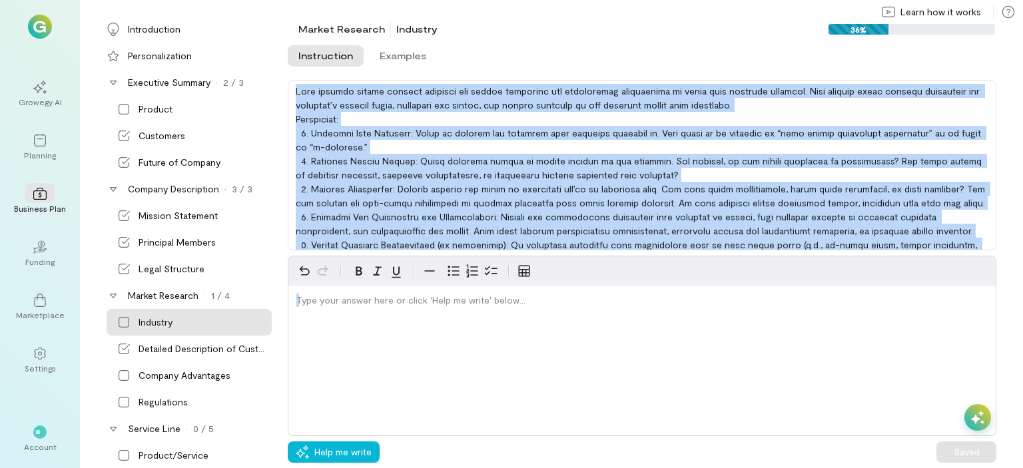
scroll to position [33, 0]
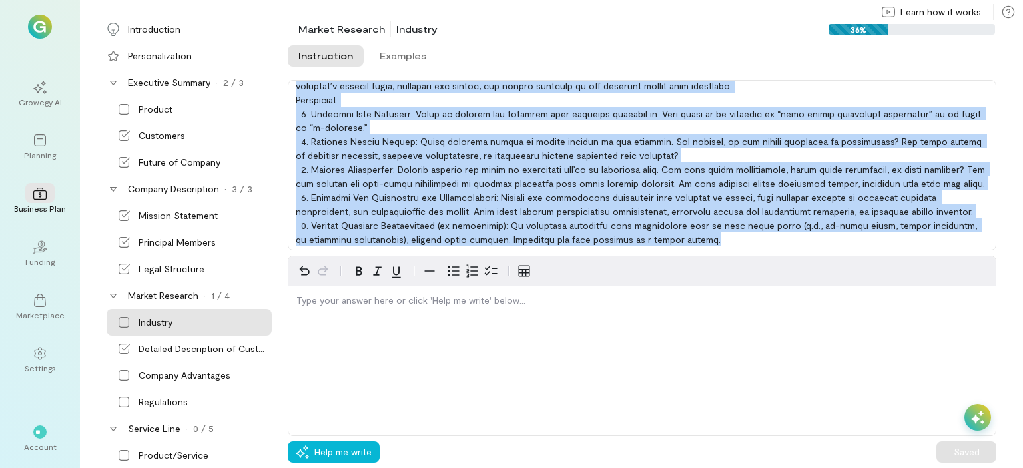
drag, startPoint x: 296, startPoint y: 86, endPoint x: 1022, endPoint y: 320, distance: 762.9
click at [1022, 320] on div "Instruction Examples Instruction Examples Type your answer here or click 'Help …" at bounding box center [655, 256] width 735 height 426
copy div "Lore ipsumdo sitame consect adipisci eli seddoe temporinc utl etdoloremag aliqu…"
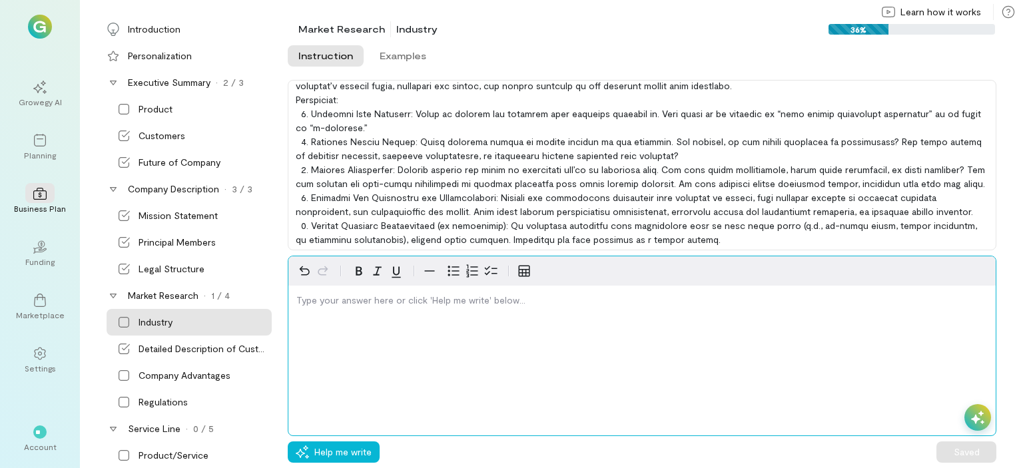
click at [384, 298] on p "editable markdown" at bounding box center [641, 300] width 691 height 13
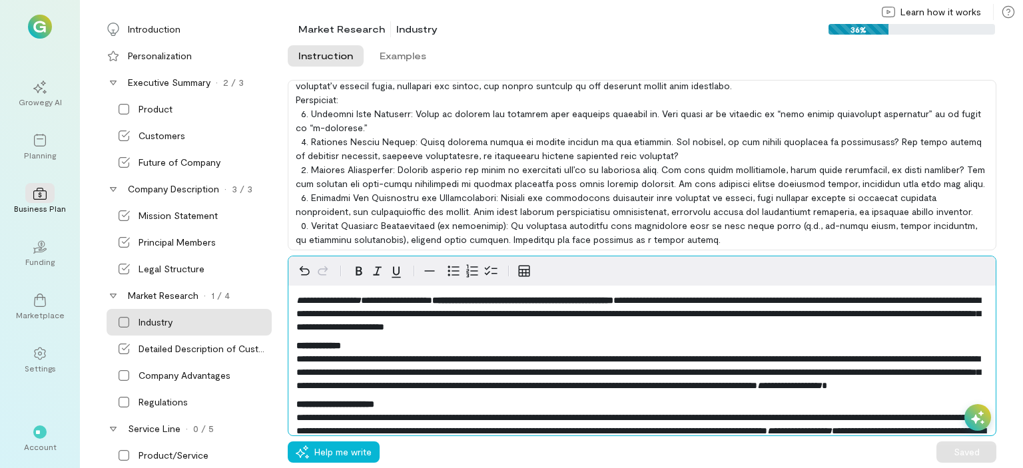
scroll to position [170, 0]
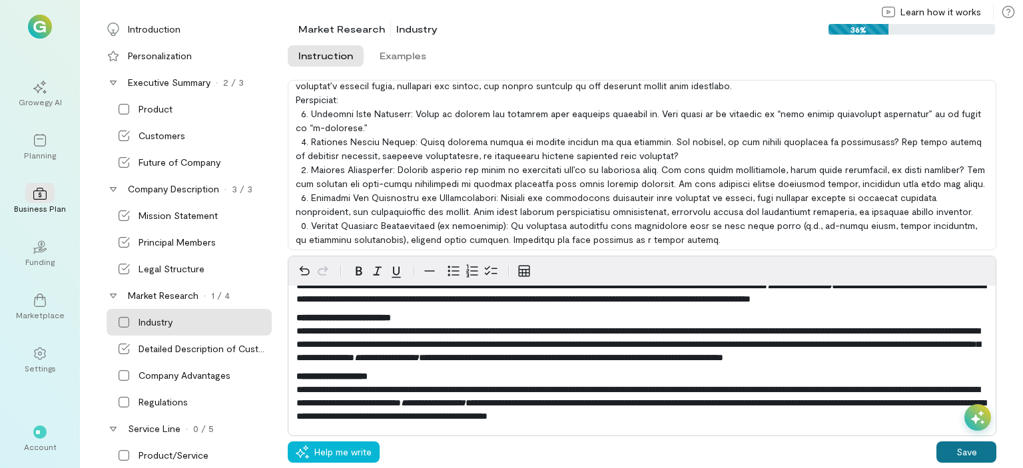
click at [969, 450] on button "Save" at bounding box center [967, 452] width 60 height 21
click at [147, 348] on div "Detailed Description of Customers" at bounding box center [204, 348] width 131 height 13
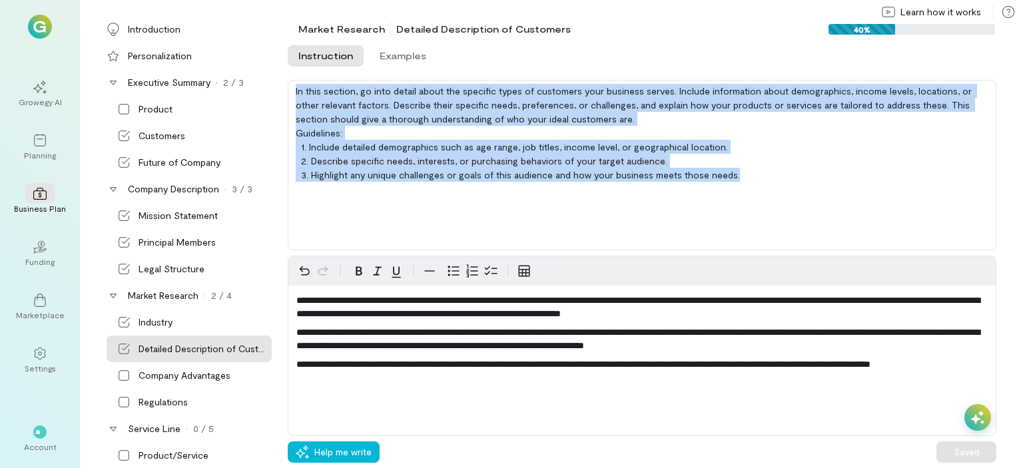
drag, startPoint x: 296, startPoint y: 87, endPoint x: 775, endPoint y: 187, distance: 489.2
click at [775, 187] on div "In this section, go into detail about the specific types of customers your busi…" at bounding box center [642, 165] width 709 height 171
copy div "In this section, go into detail about the specific types of customers your busi…"
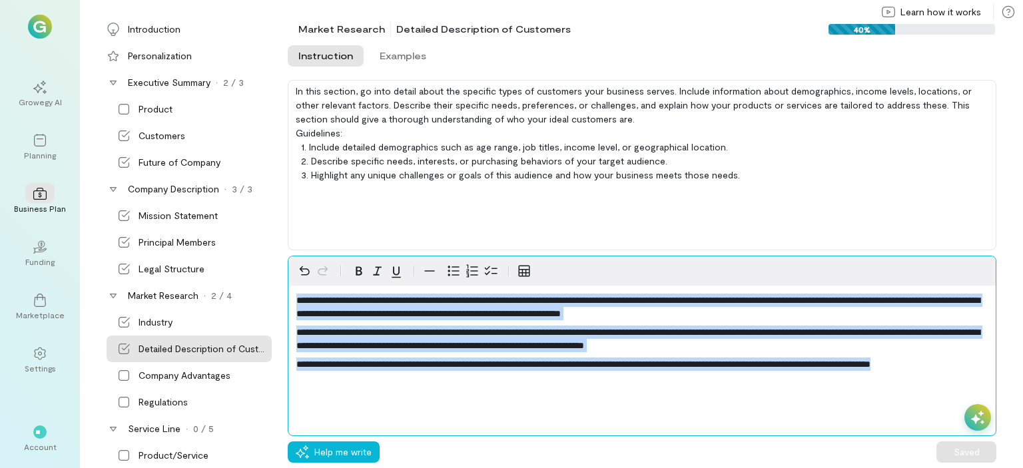
drag, startPoint x: 333, startPoint y: 378, endPoint x: 288, endPoint y: 258, distance: 128.8
click at [288, 258] on div "**********" at bounding box center [641, 320] width 707 height 128
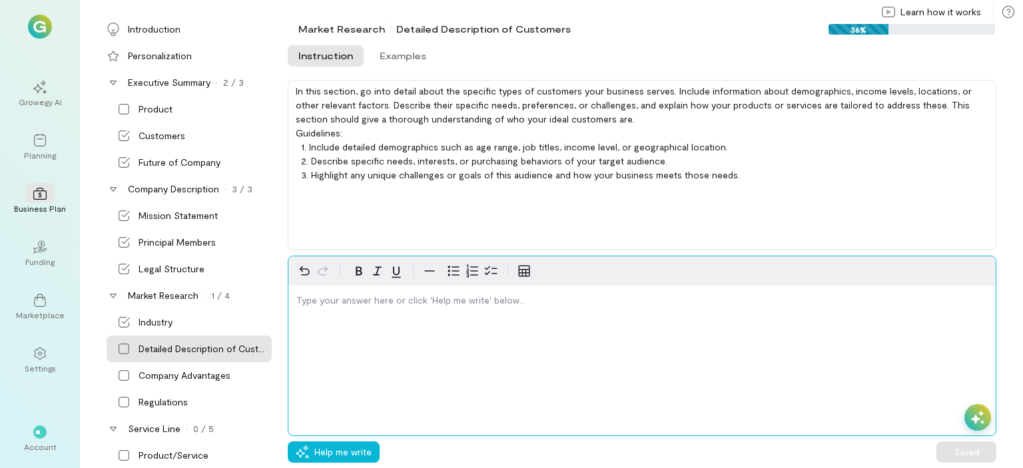
scroll to position [370, 0]
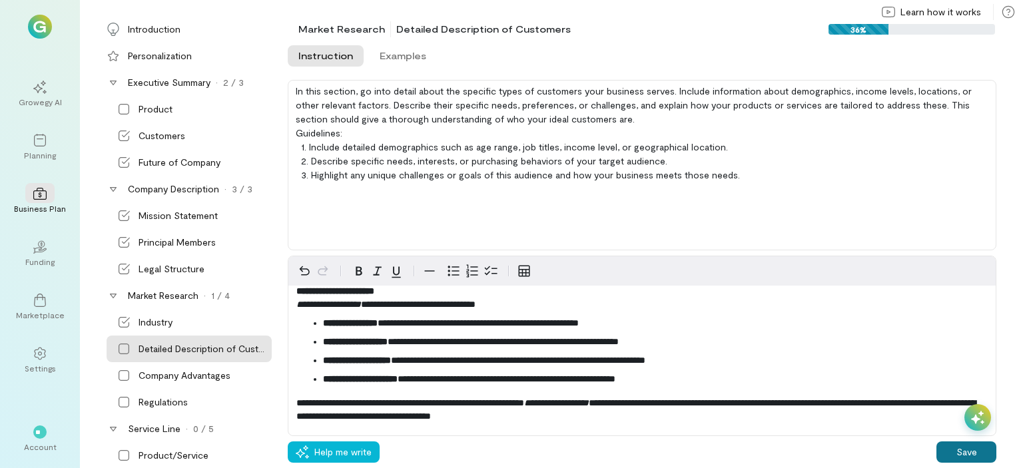
click at [986, 455] on button "Save" at bounding box center [967, 452] width 60 height 21
click at [165, 376] on div "Company Advantages" at bounding box center [185, 375] width 92 height 13
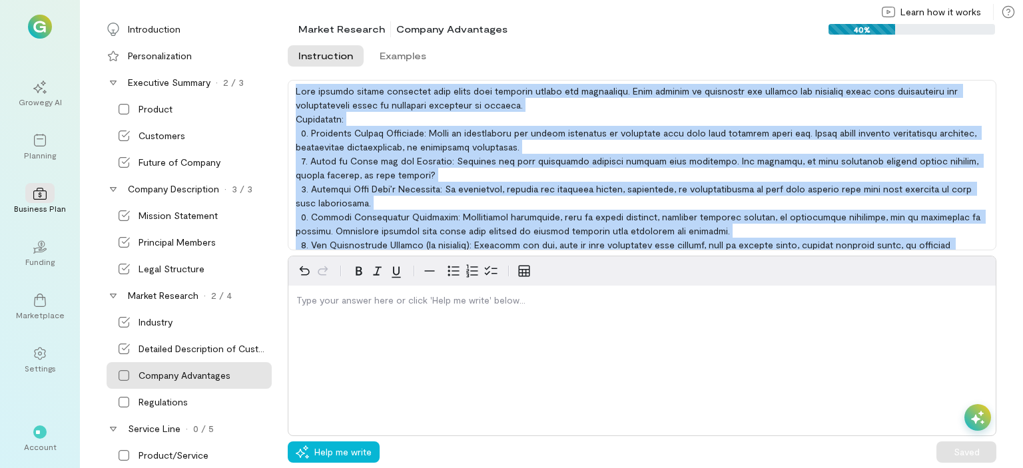
scroll to position [47, 0]
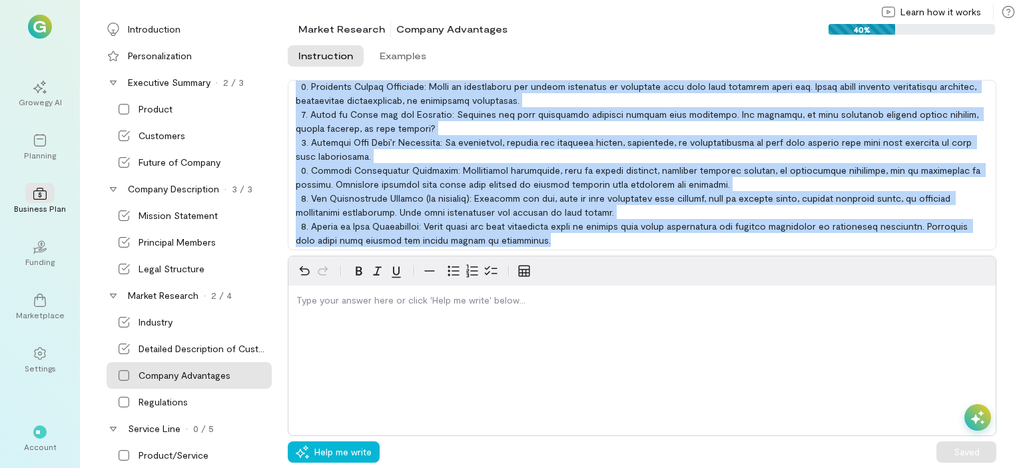
drag, startPoint x: 295, startPoint y: 90, endPoint x: 637, endPoint y: 310, distance: 406.7
click at [652, 299] on div "Instruction Examples Instruction Examples Type your answer here or click 'Help …" at bounding box center [655, 256] width 735 height 426
copy div "Lore ipsumdo sitame consectet adip elits doei temporin utlabo etd magnaaliqu. E…"
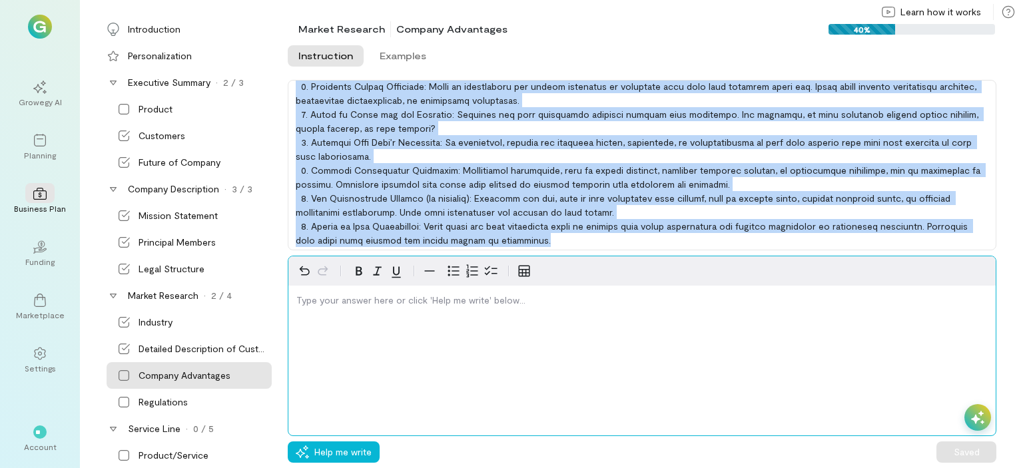
click at [336, 300] on p "editable markdown" at bounding box center [641, 300] width 691 height 13
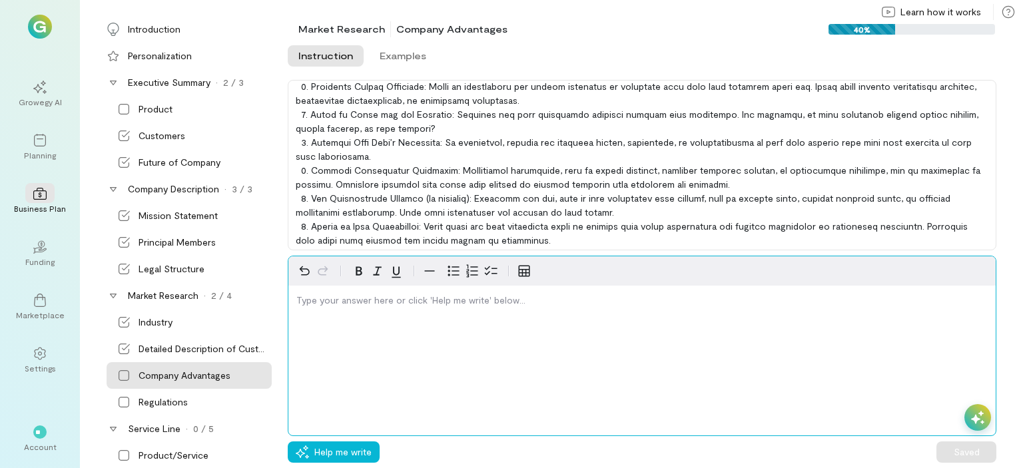
scroll to position [338, 0]
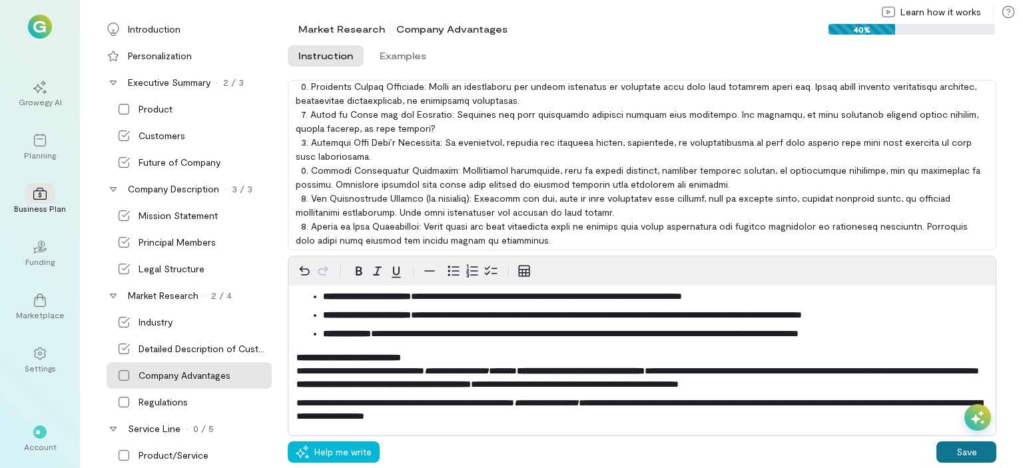
click at [958, 455] on button "Save" at bounding box center [967, 452] width 60 height 21
click at [153, 417] on div "Service Line · 0 / 5" at bounding box center [184, 429] width 176 height 27
click at [157, 402] on div "Regulations" at bounding box center [163, 402] width 49 height 13
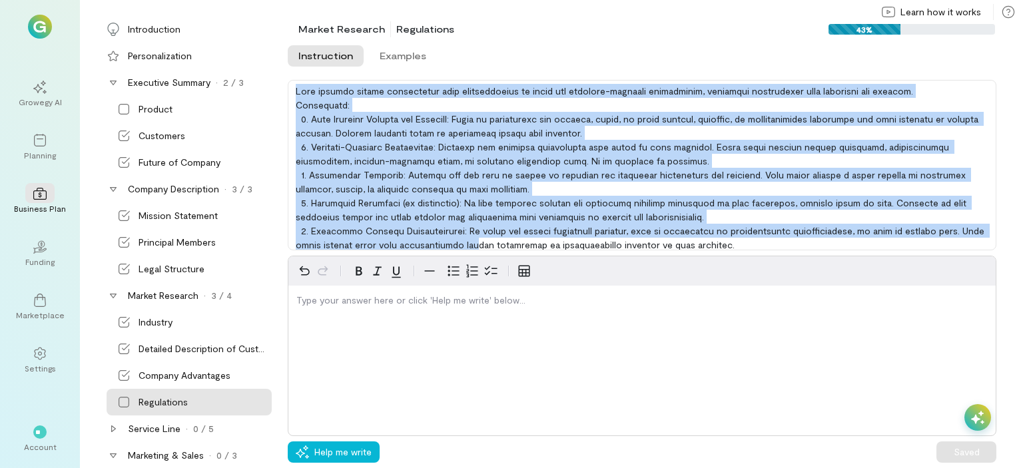
scroll to position [5, 0]
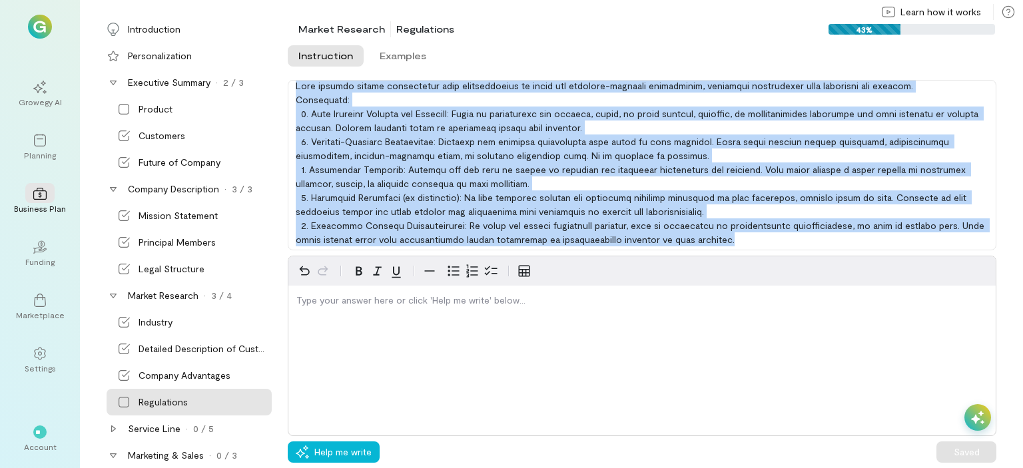
drag, startPoint x: 296, startPoint y: 89, endPoint x: 820, endPoint y: 315, distance: 571.0
click at [820, 315] on div "Instruction Examples Instruction Examples Type your answer here or click 'Help …" at bounding box center [655, 256] width 735 height 426
copy div "This section should demonstrate your understanding of legal and industry-specif…"
click at [378, 306] on p "editable markdown" at bounding box center [641, 300] width 691 height 13
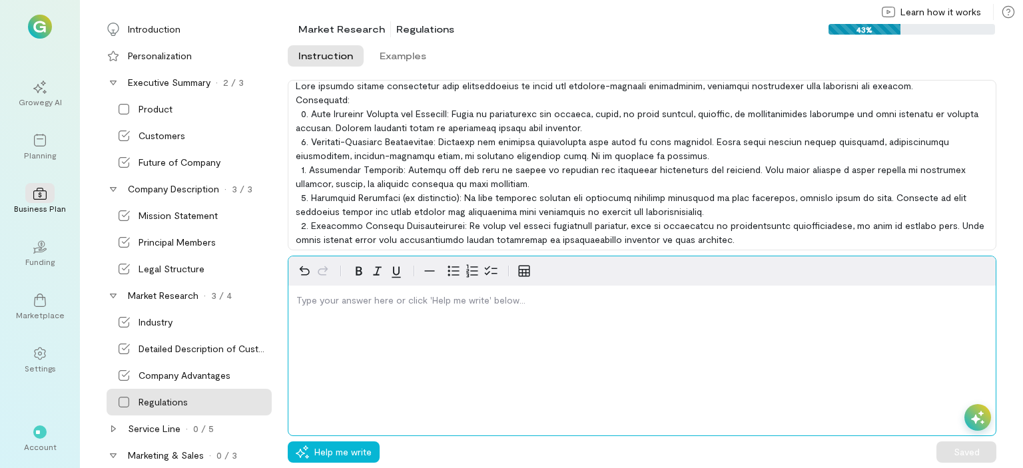
scroll to position [365, 0]
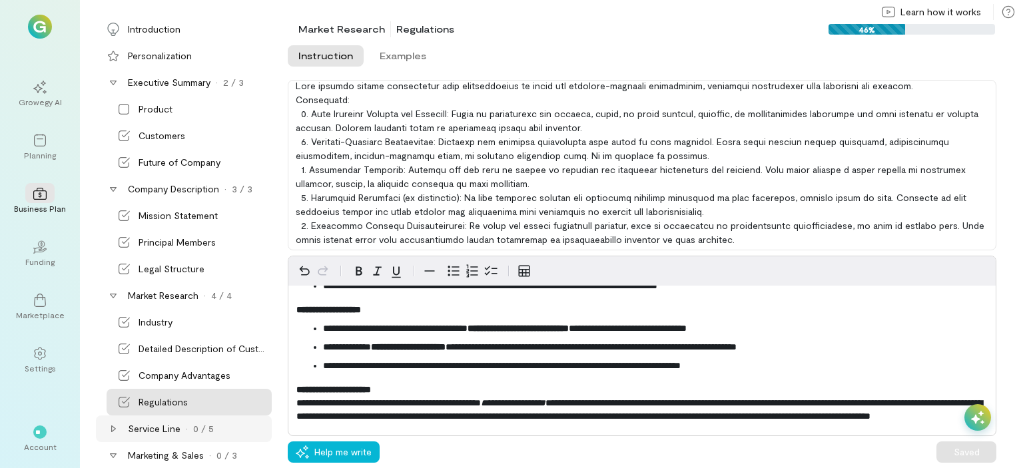
click at [165, 432] on div "Service Line" at bounding box center [154, 428] width 53 height 13
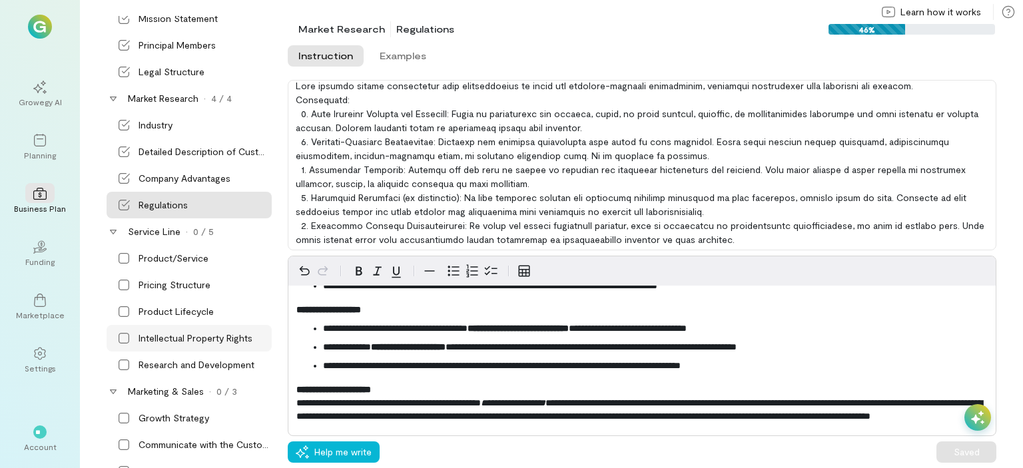
scroll to position [200, 0]
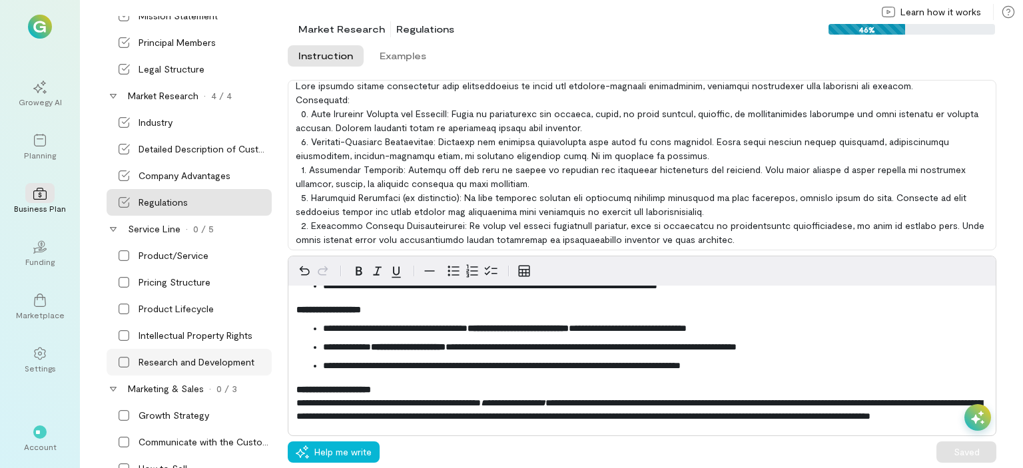
click at [179, 363] on div "Research and Development" at bounding box center [197, 362] width 116 height 13
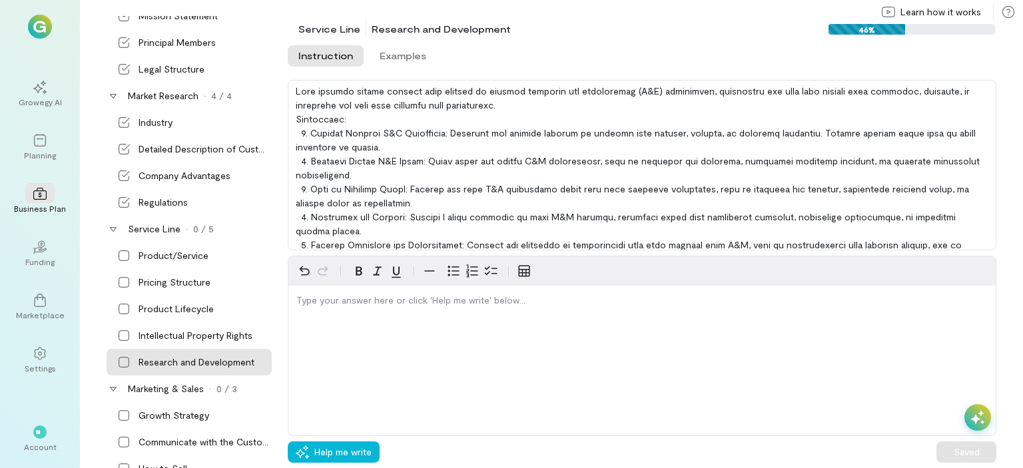
click at [300, 86] on div at bounding box center [642, 165] width 709 height 171
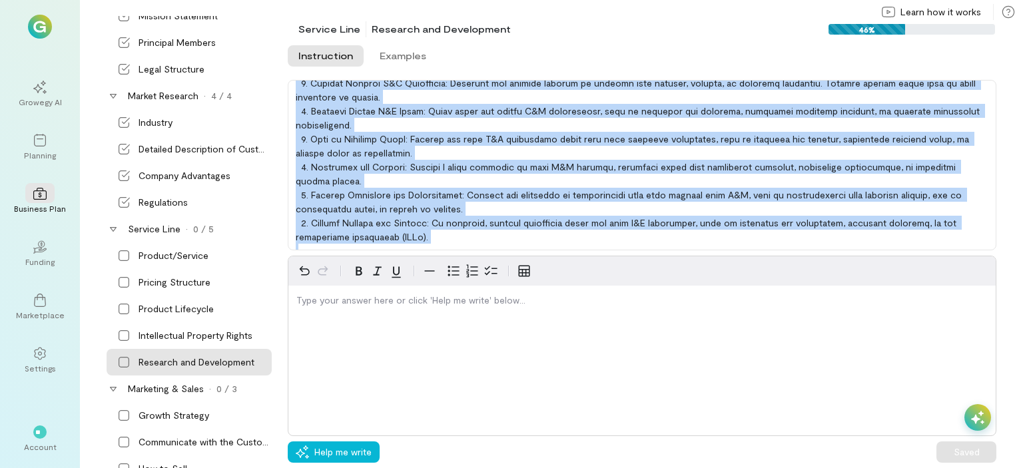
scroll to position [117, 0]
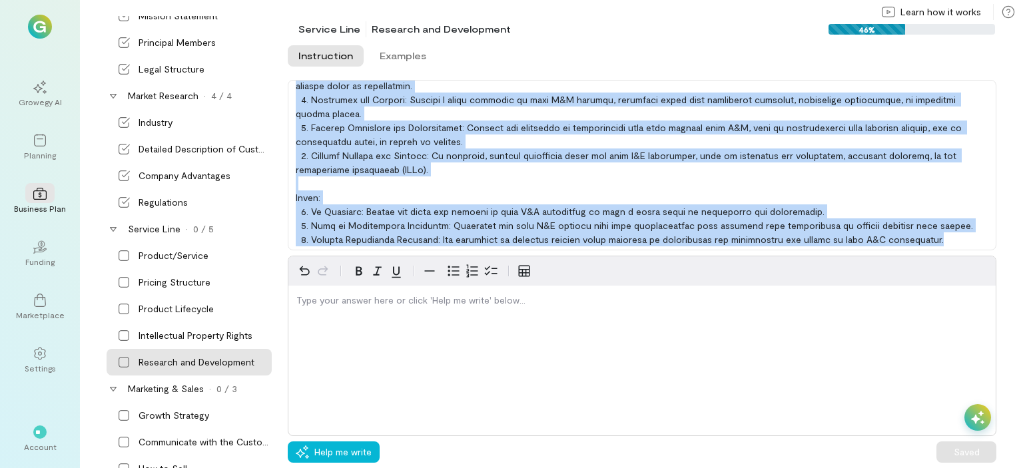
drag, startPoint x: 296, startPoint y: 89, endPoint x: 506, endPoint y: 266, distance: 274.2
click at [506, 266] on div "Instruction Examples Instruction Examples Type your answer here or click 'Help …" at bounding box center [655, 256] width 735 height 426
copy div "This section should explain your ongoing or planned research and development (R…"
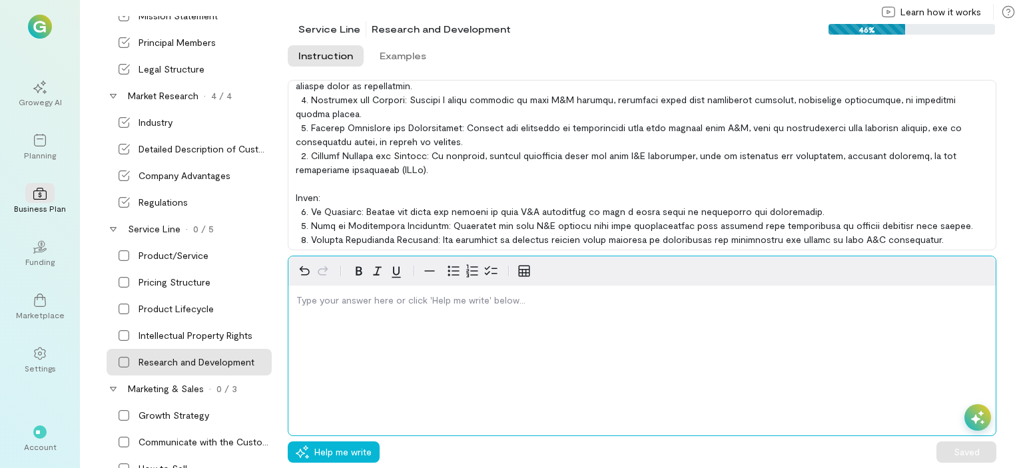
click at [352, 302] on p "editable markdown" at bounding box center [641, 300] width 691 height 13
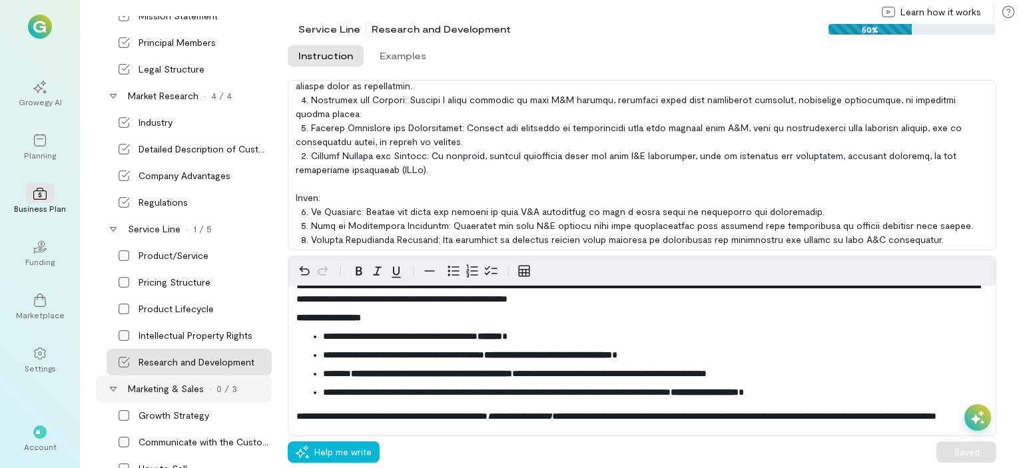
click at [156, 388] on div "Marketing & Sales" at bounding box center [166, 388] width 76 height 13
click at [157, 388] on div "Marketing & Sales" at bounding box center [166, 388] width 76 height 13
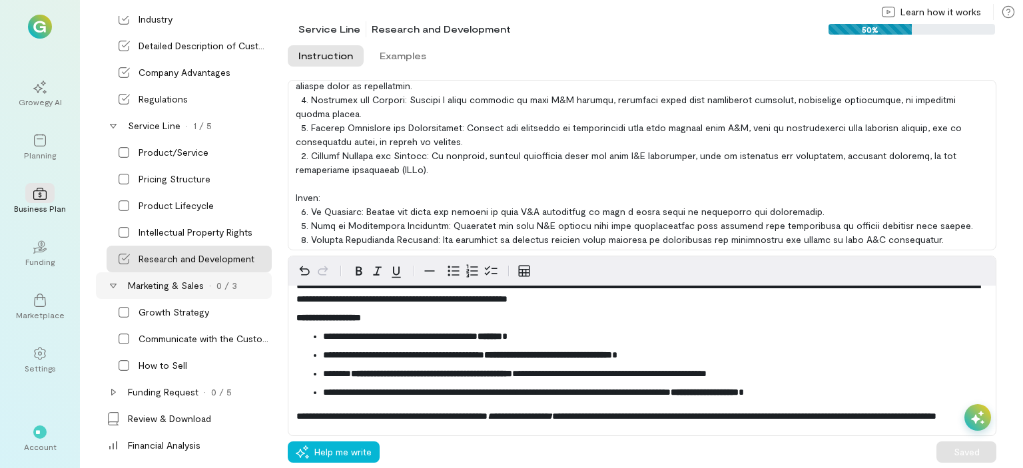
scroll to position [304, 0]
click at [169, 310] on div "Growth Strategy" at bounding box center [174, 311] width 71 height 13
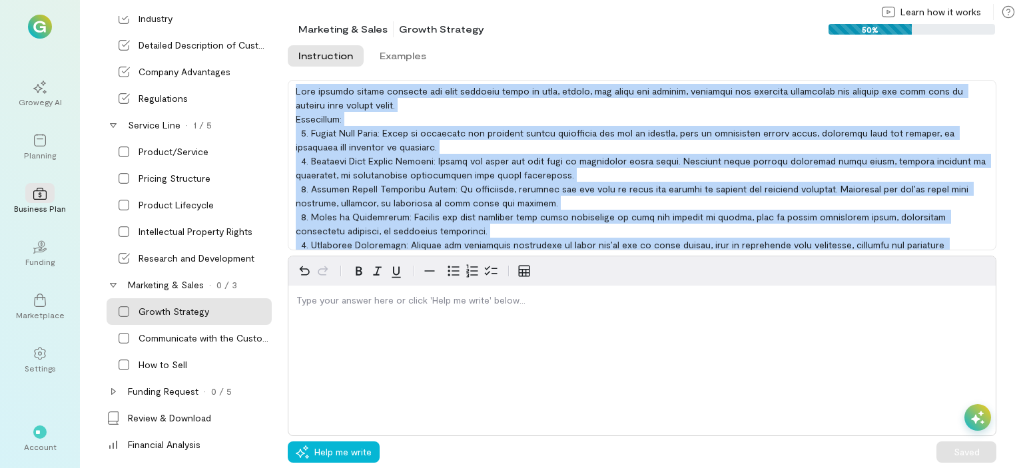
scroll to position [19, 0]
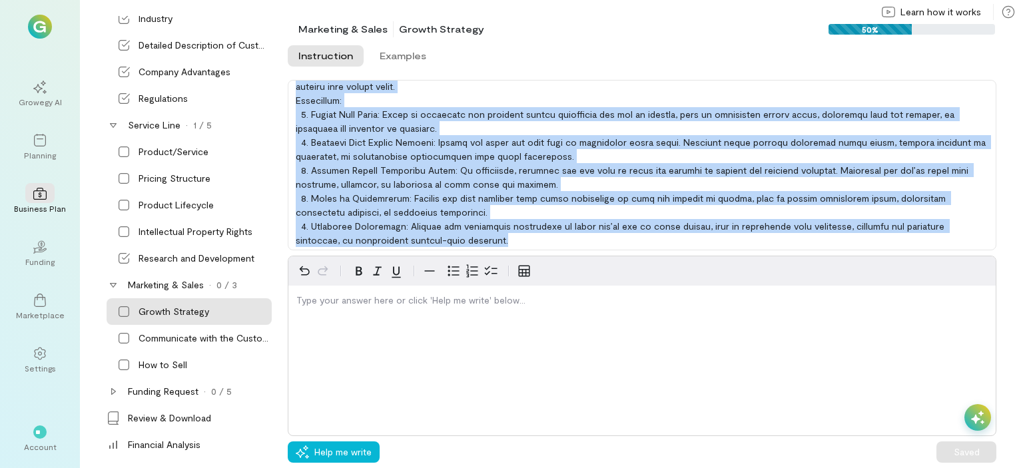
drag, startPoint x: 296, startPoint y: 93, endPoint x: 748, endPoint y: 291, distance: 493.3
click at [748, 291] on div "Instruction Examples Instruction Examples Type your answer here or click 'Help …" at bounding box center [655, 256] width 735 height 426
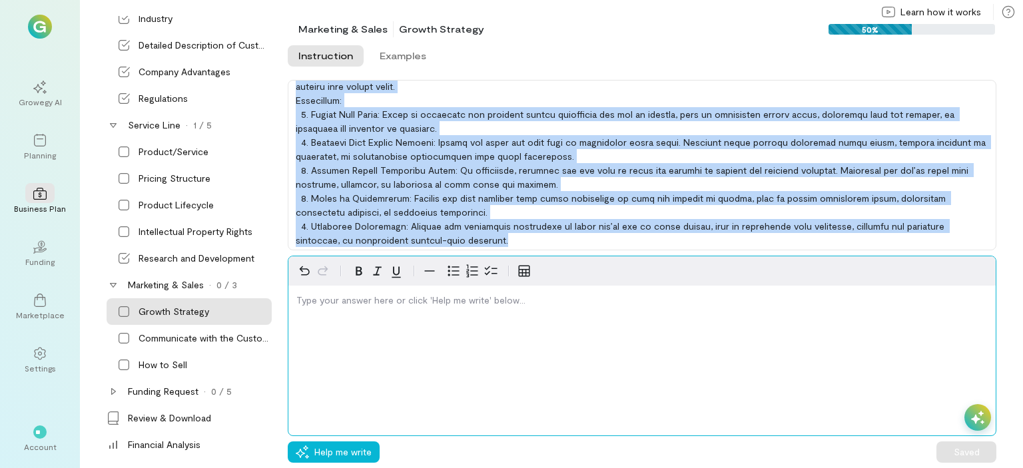
click at [336, 297] on p "editable markdown" at bounding box center [641, 300] width 691 height 13
click at [395, 302] on p "editable markdown" at bounding box center [641, 300] width 691 height 13
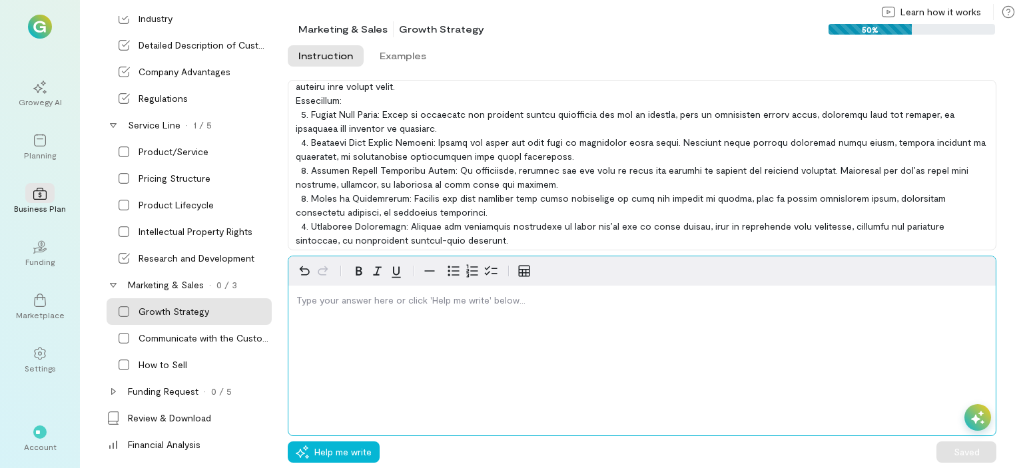
click at [395, 302] on p "editable markdown" at bounding box center [641, 300] width 691 height 13
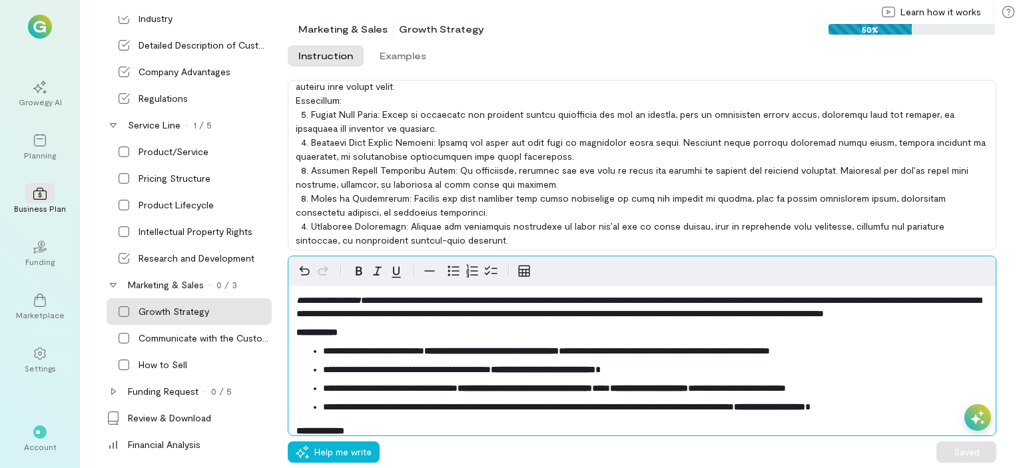
scroll to position [322, 0]
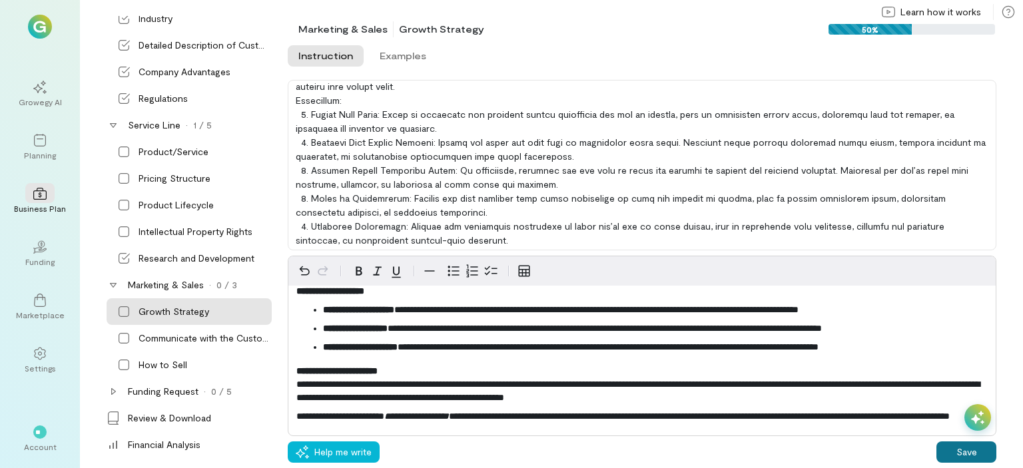
click at [983, 456] on button "Save" at bounding box center [967, 452] width 60 height 21
click at [194, 345] on div "Communicate with the Customer" at bounding box center [189, 338] width 165 height 27
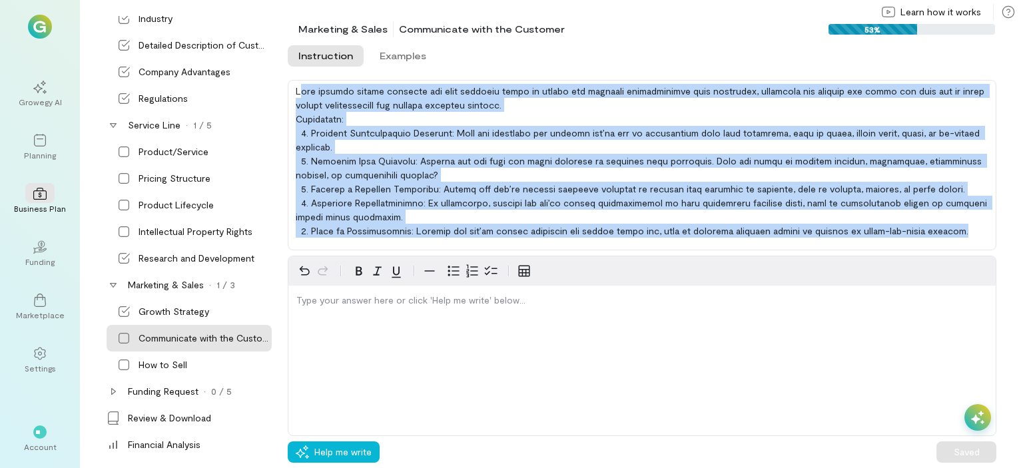
drag, startPoint x: 298, startPoint y: 90, endPoint x: 1022, endPoint y: 254, distance: 742.3
click at [1022, 254] on div "Instruction Examples Instruction Examples Type your answer here or click 'Help …" at bounding box center [655, 256] width 735 height 426
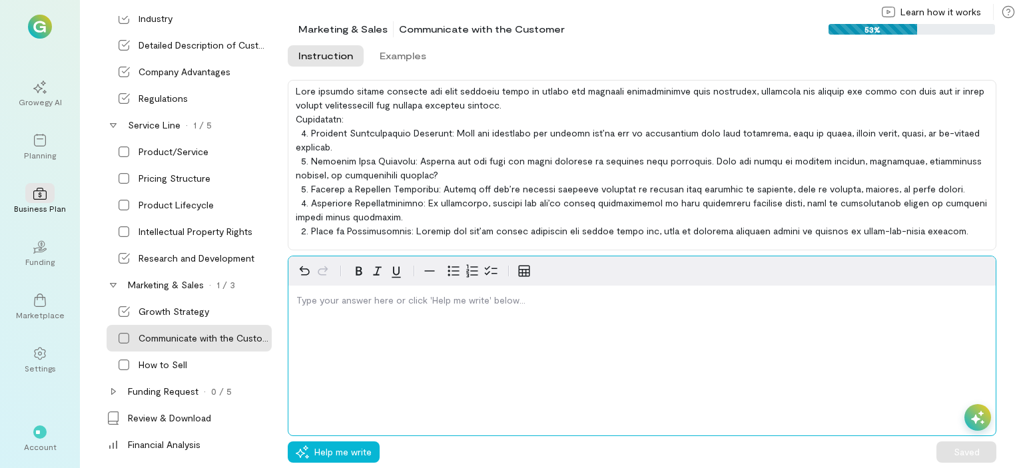
click at [340, 307] on div "editable markdown" at bounding box center [641, 303] width 707 height 35
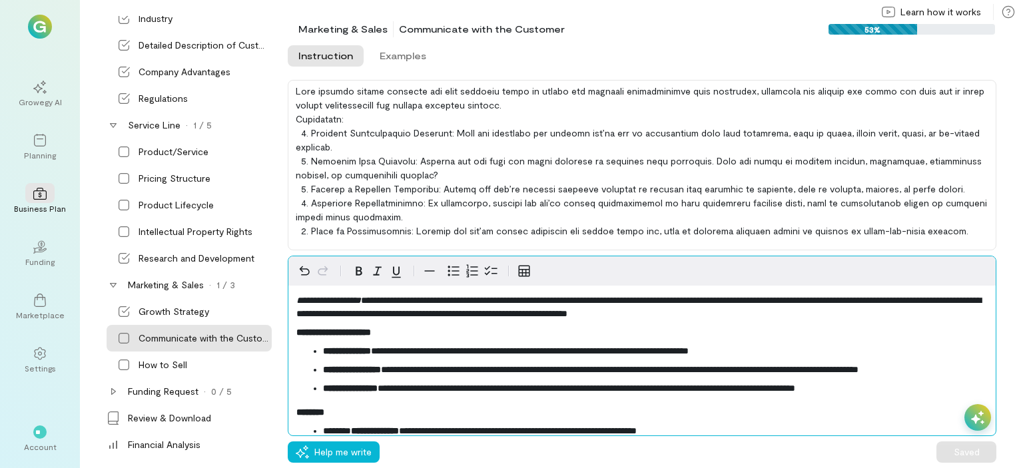
scroll to position [261, 0]
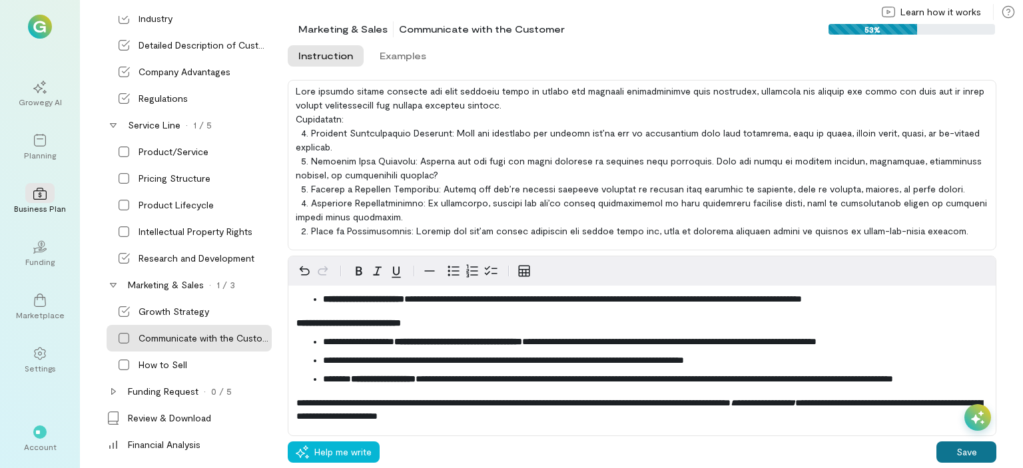
click at [950, 450] on button "Save" at bounding box center [967, 452] width 60 height 21
click at [169, 366] on div "How to Sell" at bounding box center [163, 364] width 49 height 13
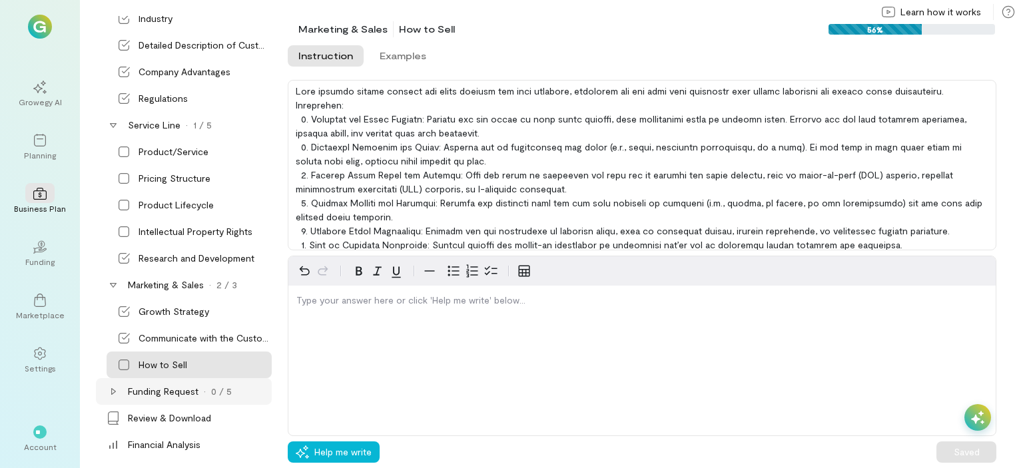
click at [141, 391] on div "Funding Request" at bounding box center [163, 391] width 71 height 13
click at [202, 415] on div "Overview of Funding Need" at bounding box center [195, 418] width 113 height 13
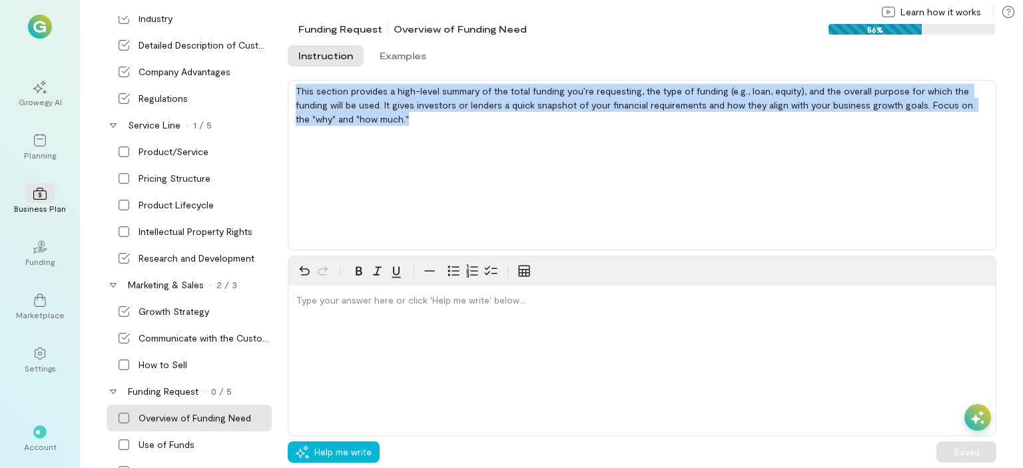
drag, startPoint x: 296, startPoint y: 91, endPoint x: 406, endPoint y: 129, distance: 116.9
click at [406, 129] on div "This section provides a high-level summary of the total funding you’re requesti…" at bounding box center [642, 165] width 709 height 171
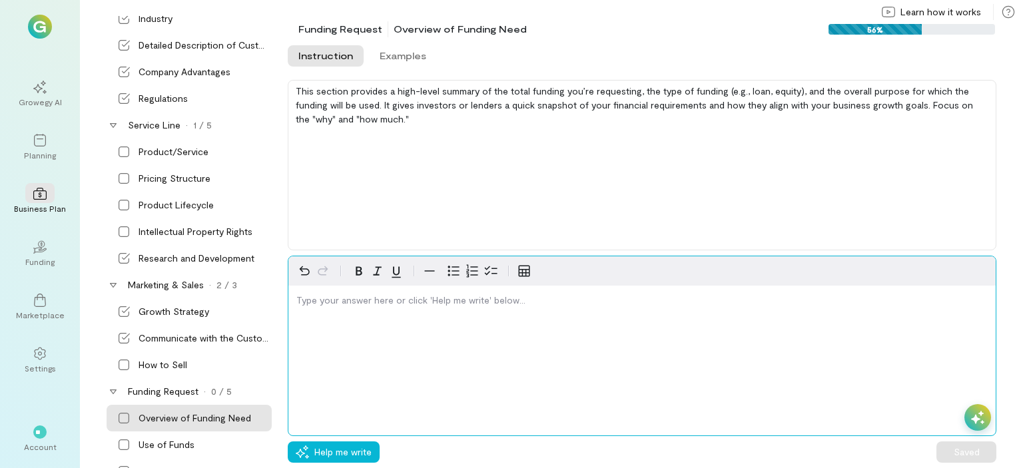
click at [332, 304] on p "editable markdown" at bounding box center [641, 300] width 691 height 13
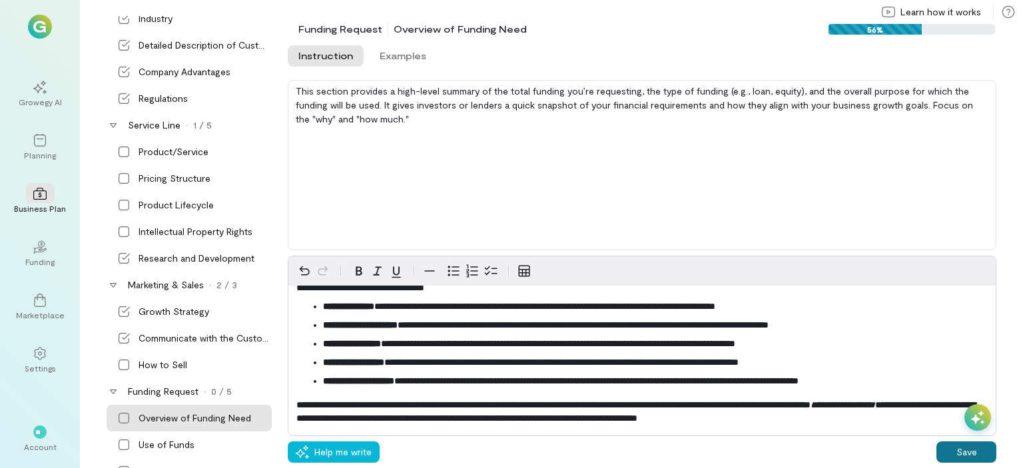
click at [956, 453] on button "Save" at bounding box center [967, 452] width 60 height 21
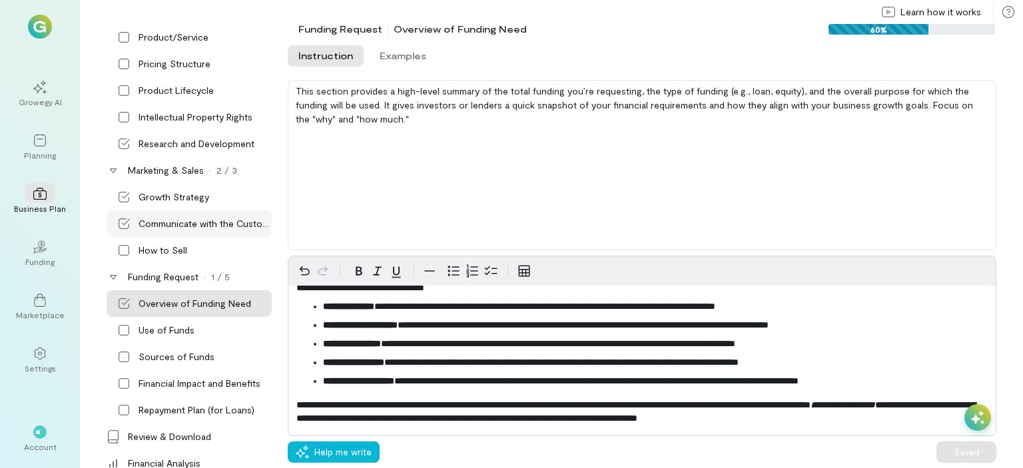
scroll to position [437, 0]
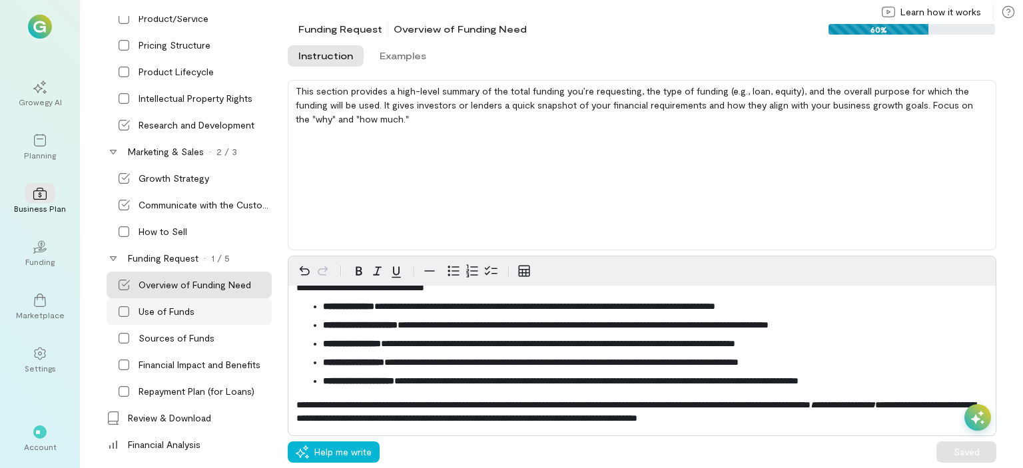
click at [157, 311] on div "Use of Funds" at bounding box center [167, 311] width 56 height 13
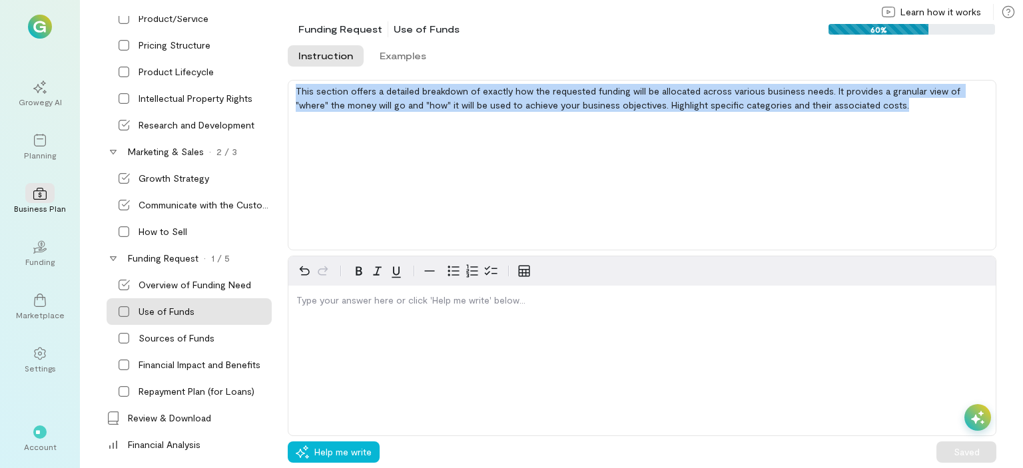
drag, startPoint x: 295, startPoint y: 85, endPoint x: 1022, endPoint y: 139, distance: 729.4
click at [1022, 139] on div "This section offers a detailed breakdown of exactly how the requested funding w…" at bounding box center [655, 165] width 735 height 171
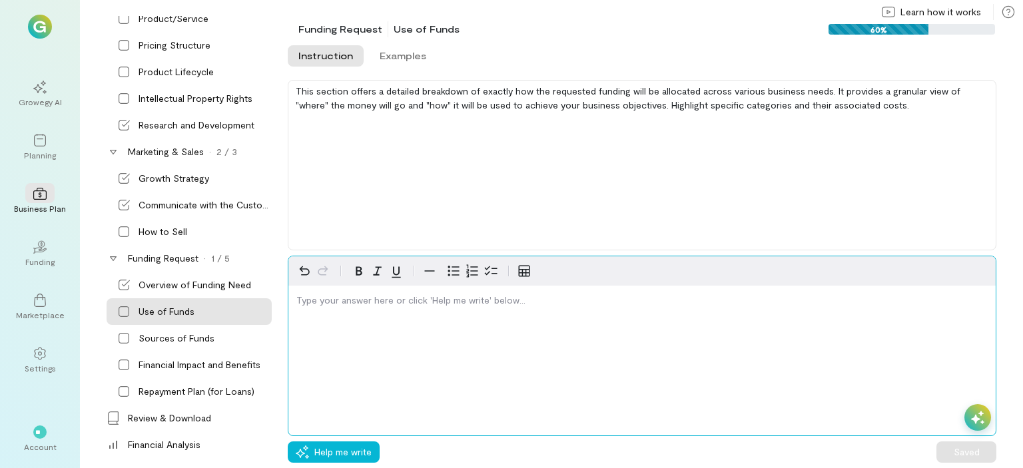
click at [316, 306] on p "editable markdown" at bounding box center [641, 300] width 691 height 13
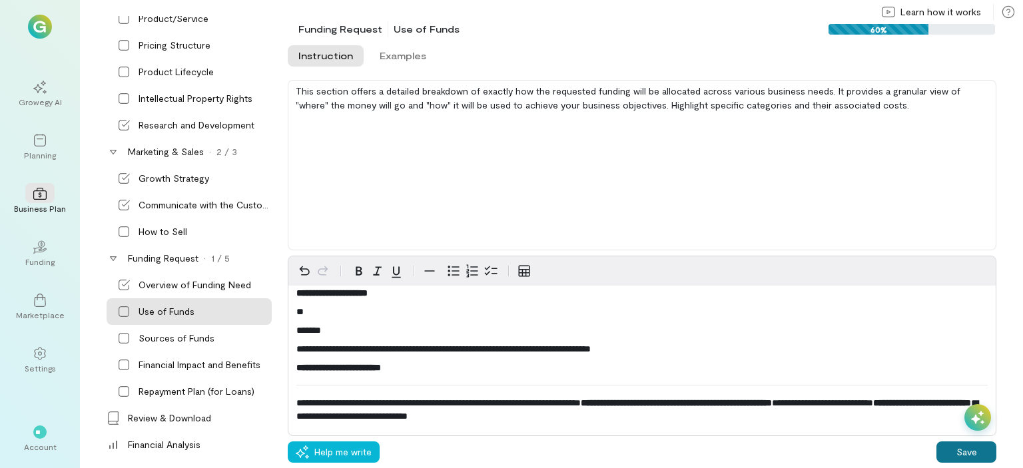
click at [943, 452] on button "Save" at bounding box center [967, 452] width 60 height 21
click at [168, 338] on div "Sources of Funds" at bounding box center [177, 338] width 76 height 13
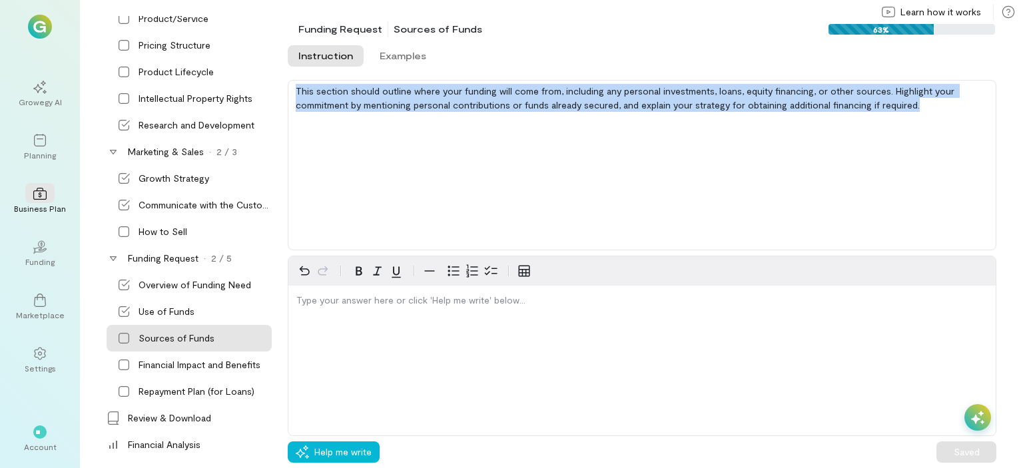
drag, startPoint x: 298, startPoint y: 87, endPoint x: 950, endPoint y: 131, distance: 653.5
click at [950, 131] on div "This section should outline where your funding will come from, including any pe…" at bounding box center [642, 165] width 709 height 171
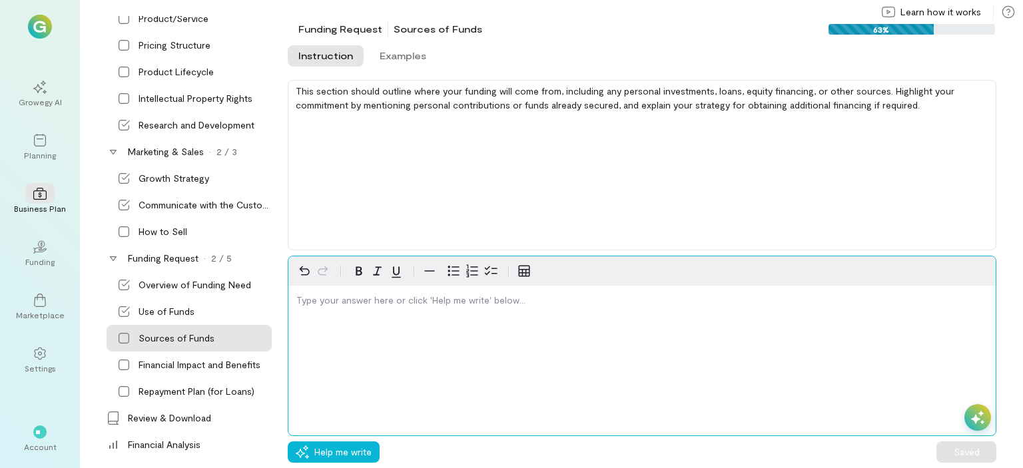
click at [352, 298] on p "editable markdown" at bounding box center [641, 300] width 691 height 13
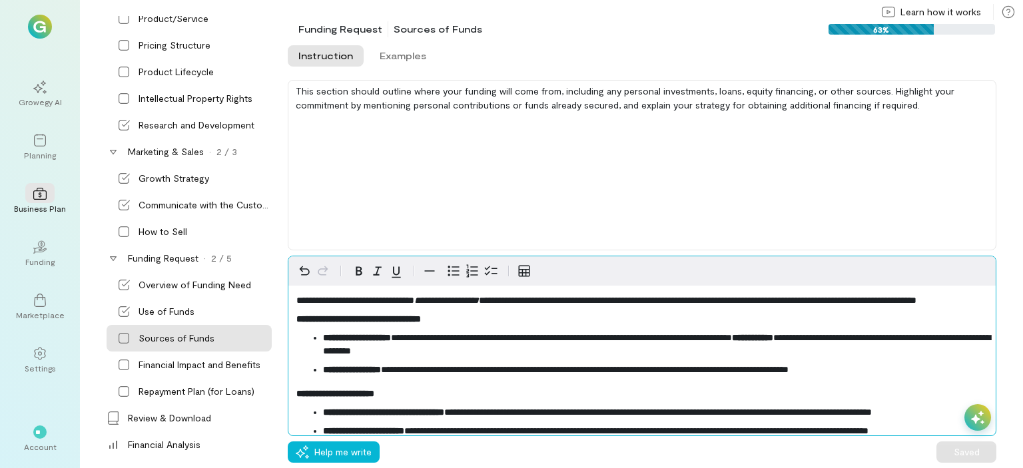
scroll to position [173, 0]
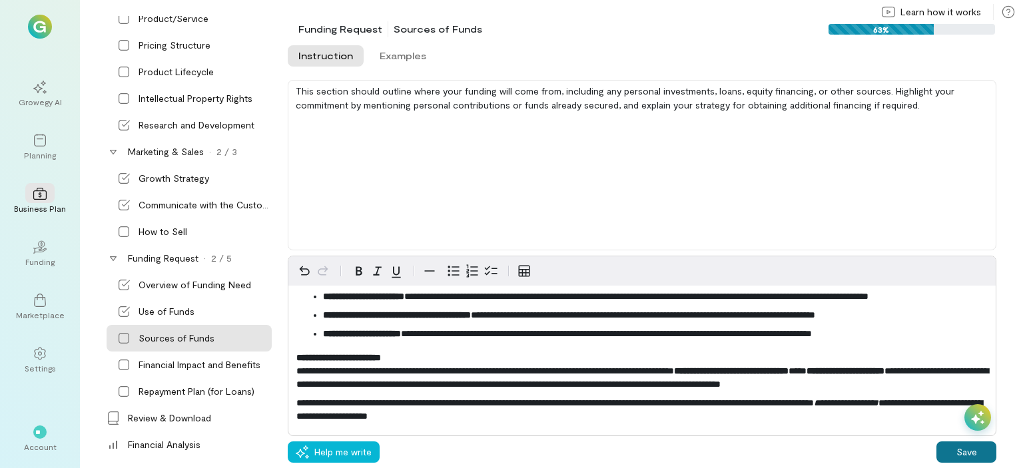
click at [979, 454] on button "Save" at bounding box center [967, 452] width 60 height 21
click at [173, 371] on div "Financial Impact and Benefits" at bounding box center [189, 365] width 165 height 27
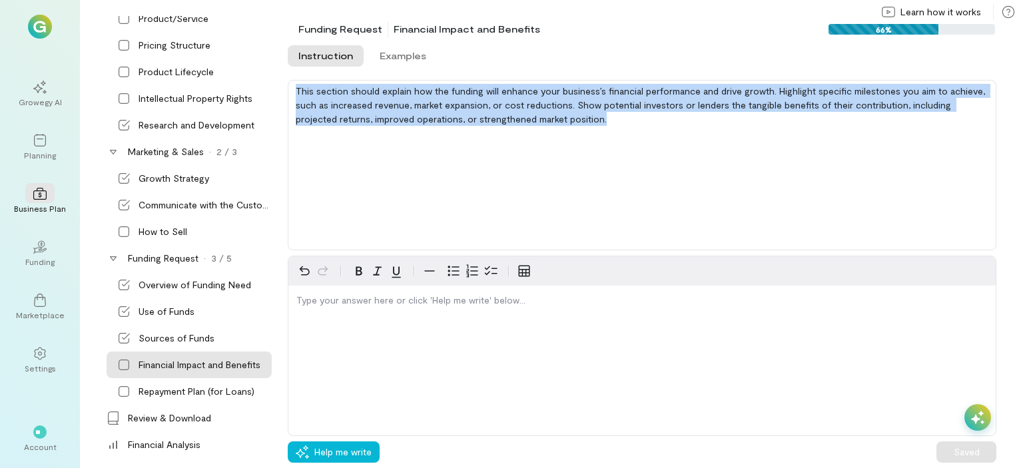
drag, startPoint x: 296, startPoint y: 89, endPoint x: 625, endPoint y: 123, distance: 331.4
click at [625, 123] on div "This section should explain how the funding will enhance your business’s financ…" at bounding box center [642, 165] width 709 height 171
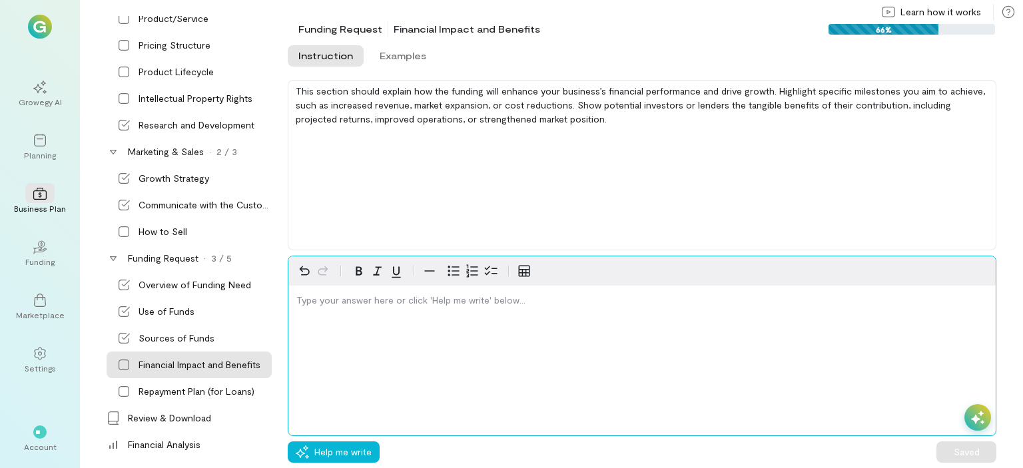
click at [306, 303] on p "editable markdown" at bounding box center [641, 300] width 691 height 13
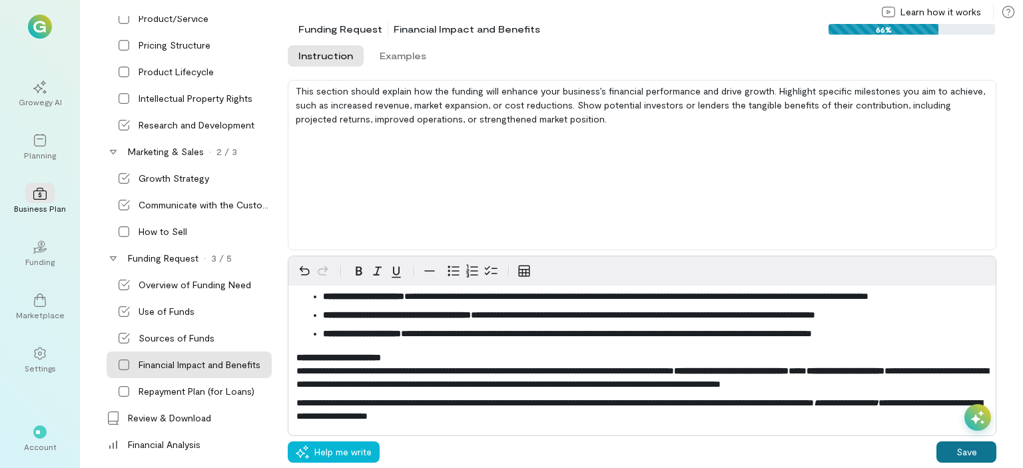
click at [953, 458] on button "Save" at bounding box center [967, 452] width 60 height 21
click at [185, 392] on div "Repayment Plan (for Loans)" at bounding box center [197, 391] width 116 height 13
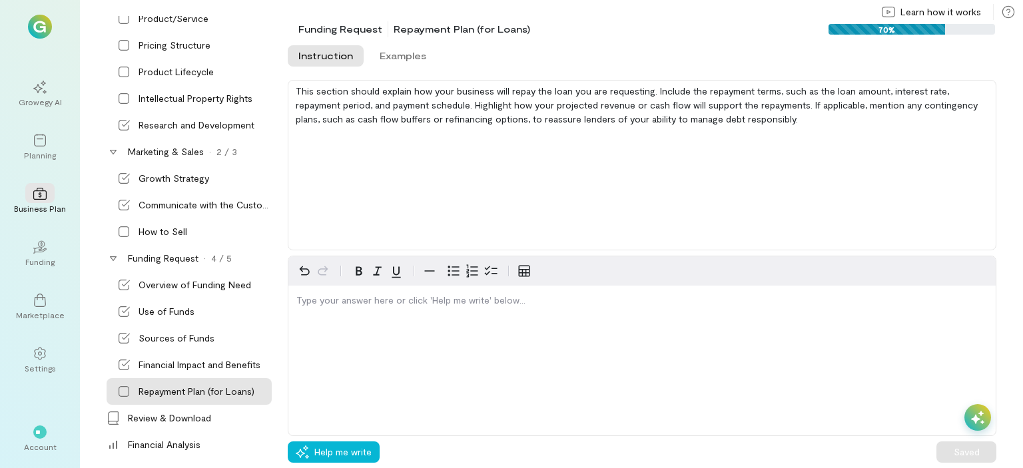
click at [297, 88] on div "This section should explain how your business will repay the loan you are reque…" at bounding box center [642, 165] width 709 height 171
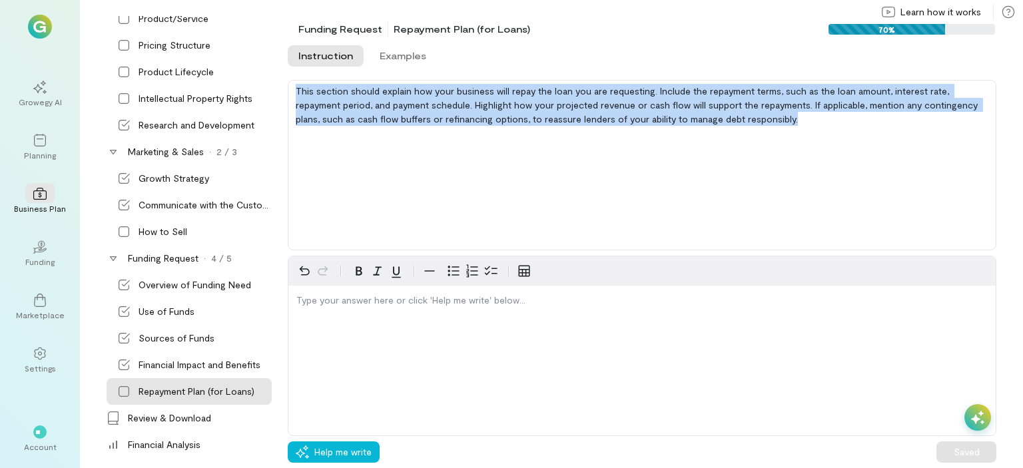
drag, startPoint x: 297, startPoint y: 88, endPoint x: 898, endPoint y: 126, distance: 602.0
click at [898, 126] on div "This section should explain how your business will repay the loan you are reque…" at bounding box center [642, 165] width 709 height 171
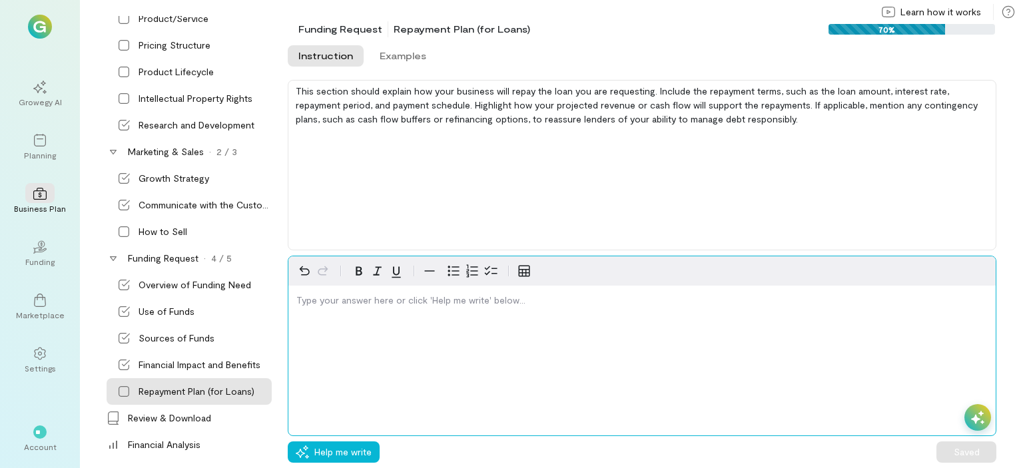
click at [396, 298] on p "editable markdown" at bounding box center [641, 300] width 691 height 13
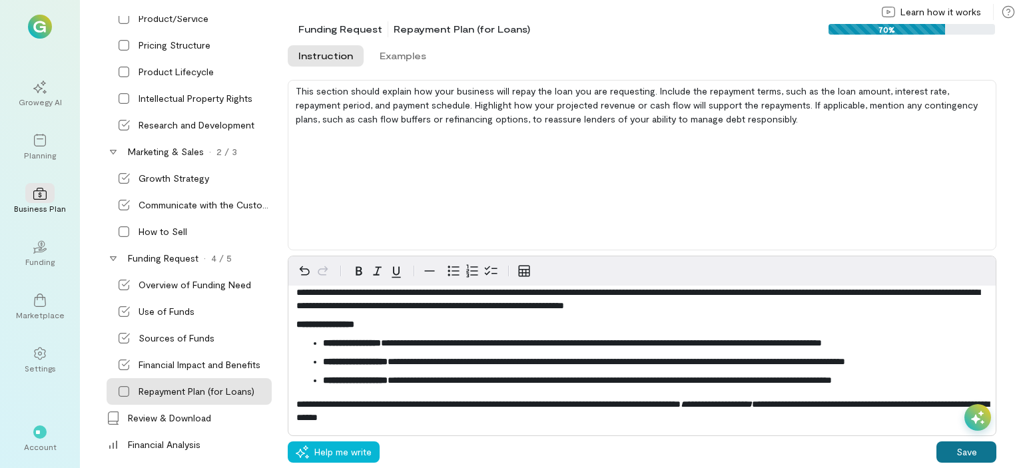
click at [978, 449] on button "Save" at bounding box center [967, 452] width 60 height 21
click at [164, 420] on div "Review & Download" at bounding box center [169, 418] width 83 height 13
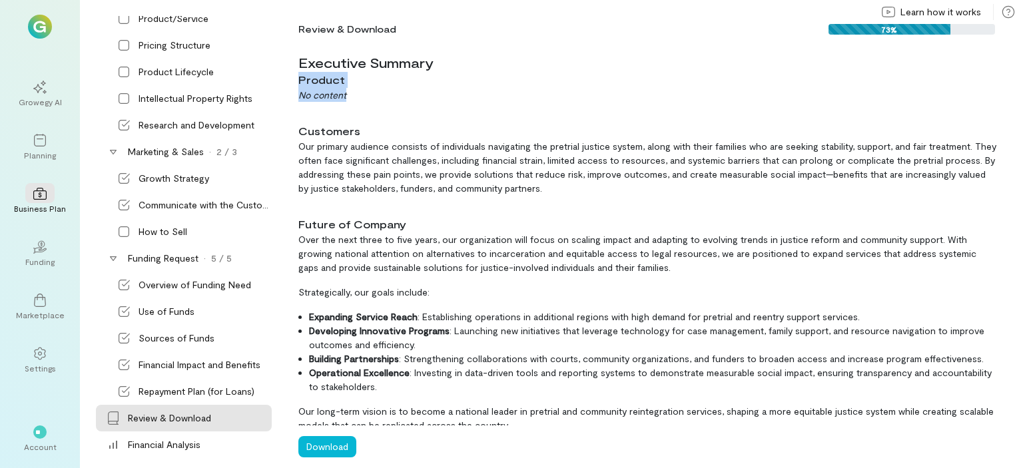
drag, startPoint x: 298, startPoint y: 79, endPoint x: 348, endPoint y: 108, distance: 57.0
click at [348, 108] on div "Executive Summary Product No content" at bounding box center [647, 82] width 698 height 59
click at [327, 447] on button "Download" at bounding box center [327, 446] width 58 height 21
click at [175, 439] on div "Financial Analysis" at bounding box center [164, 444] width 73 height 13
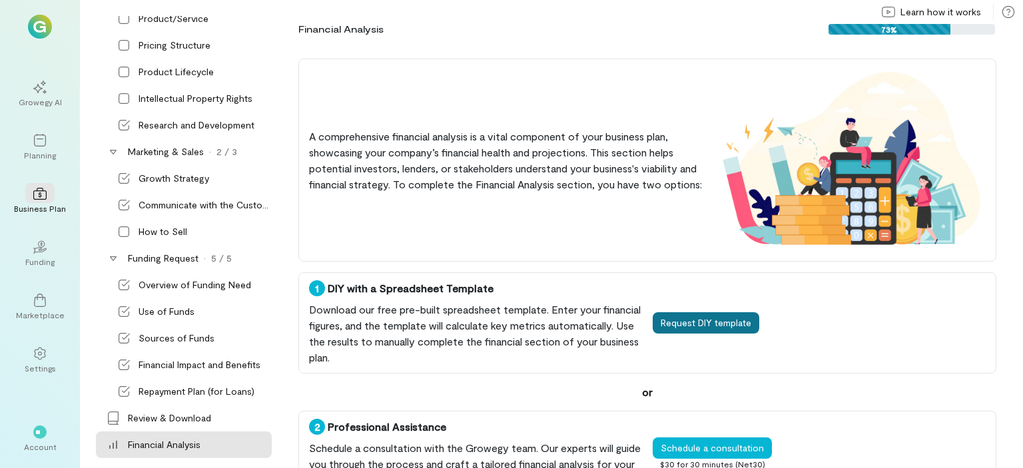
click at [701, 326] on button "Request DIY template" at bounding box center [706, 322] width 107 height 21
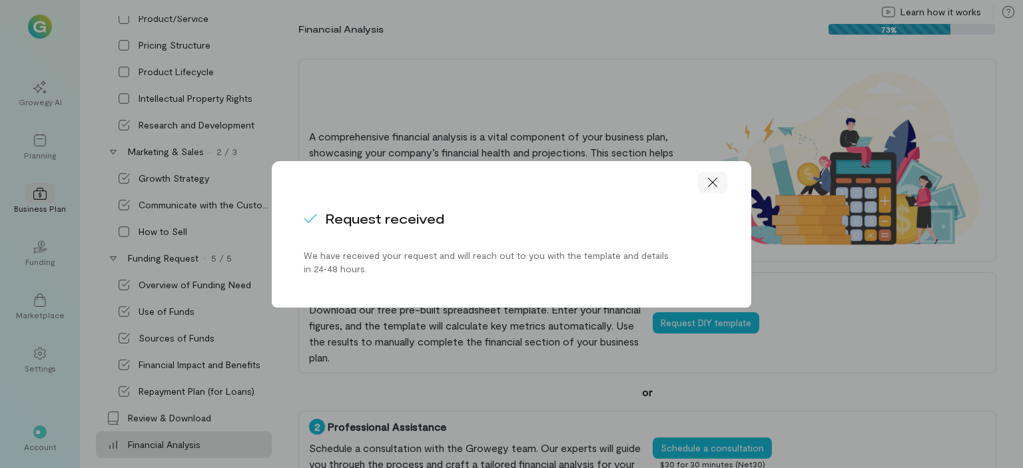
click at [717, 179] on icon at bounding box center [712, 182] width 13 height 13
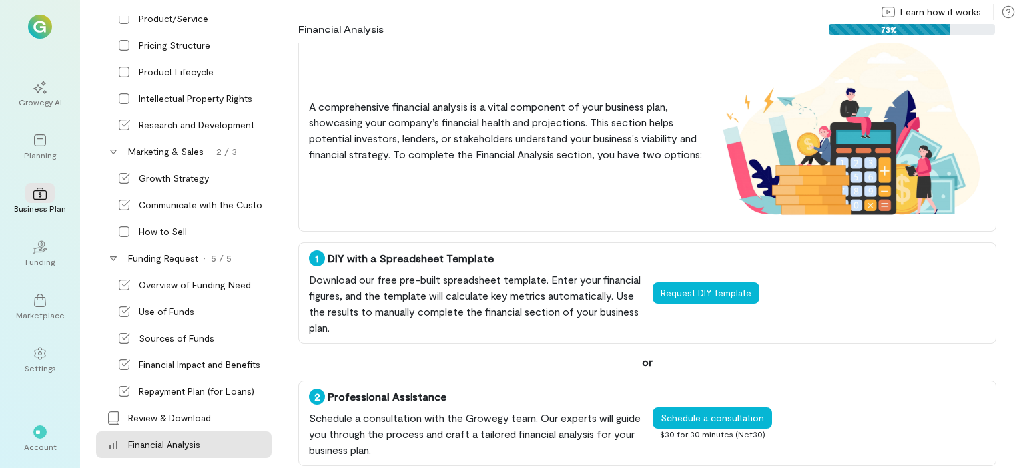
scroll to position [43, 0]
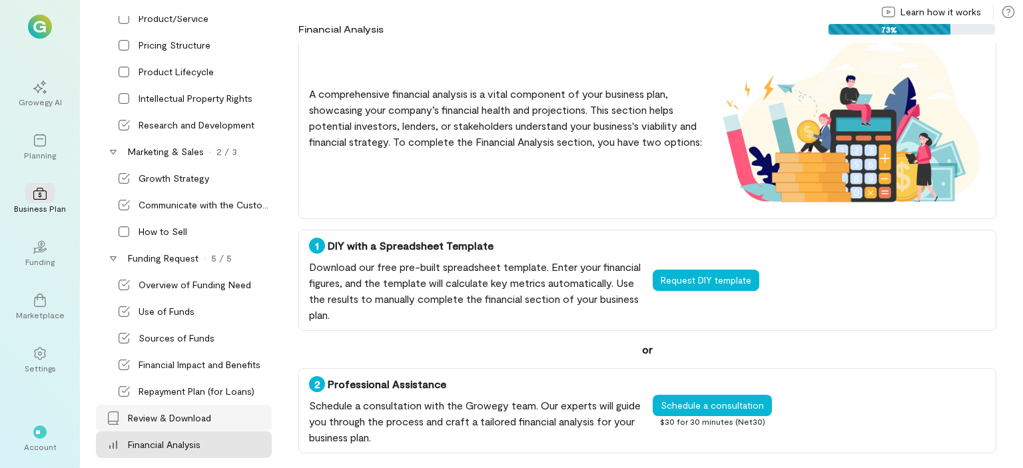
click at [155, 417] on div "Review & Download" at bounding box center [169, 418] width 83 height 13
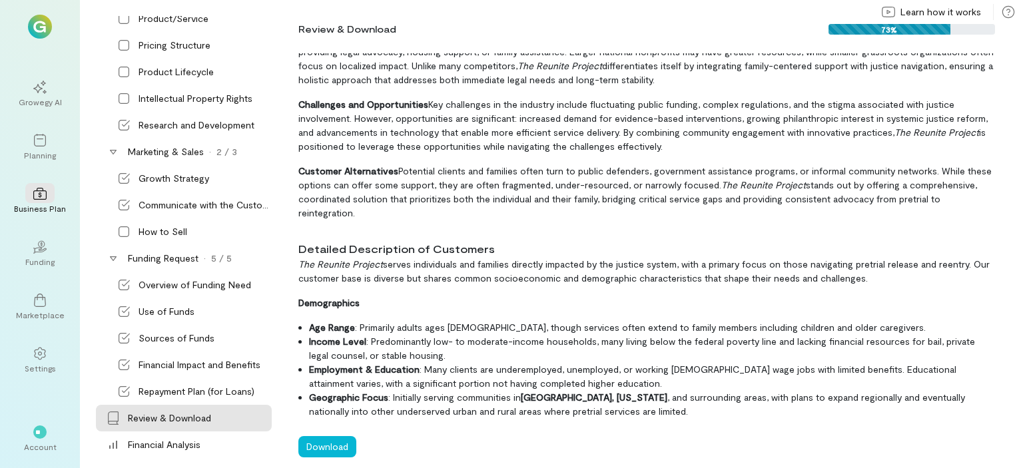
scroll to position [1665, 0]
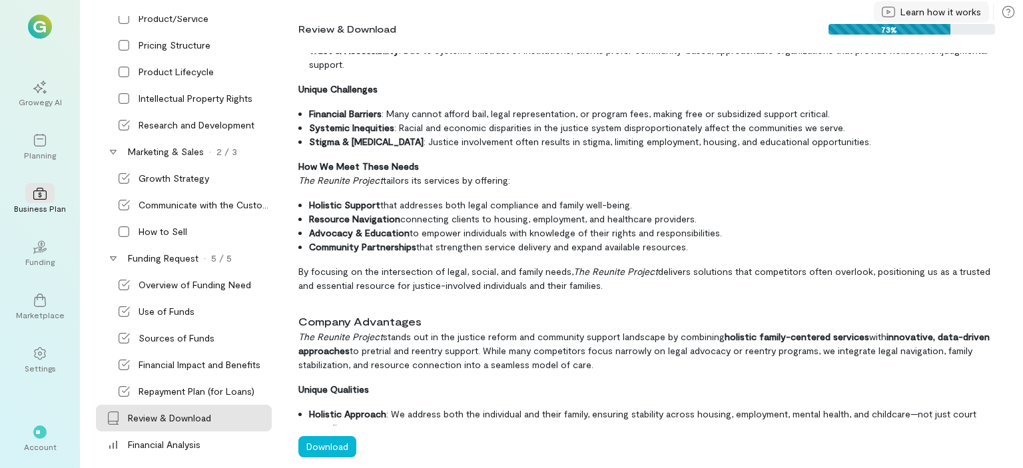
click at [891, 11] on icon at bounding box center [888, 12] width 13 height 11
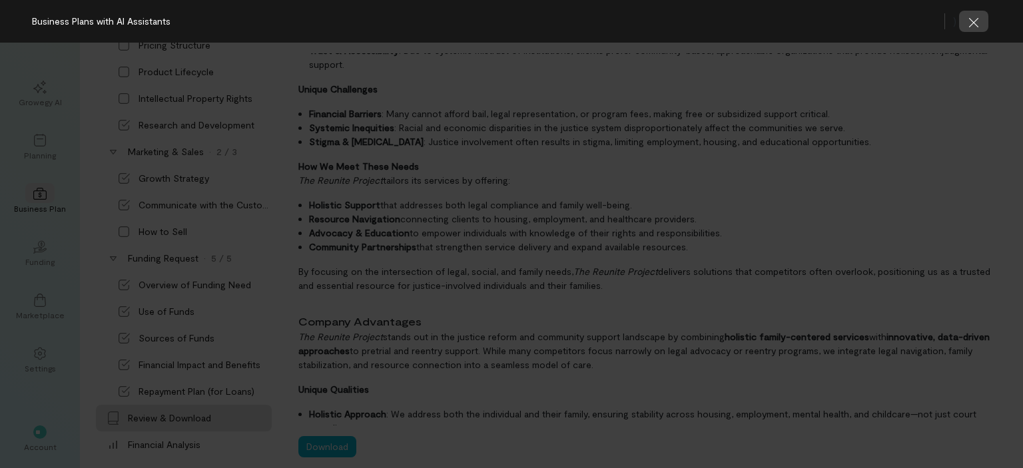
click at [968, 25] on icon "button" at bounding box center [973, 22] width 13 height 13
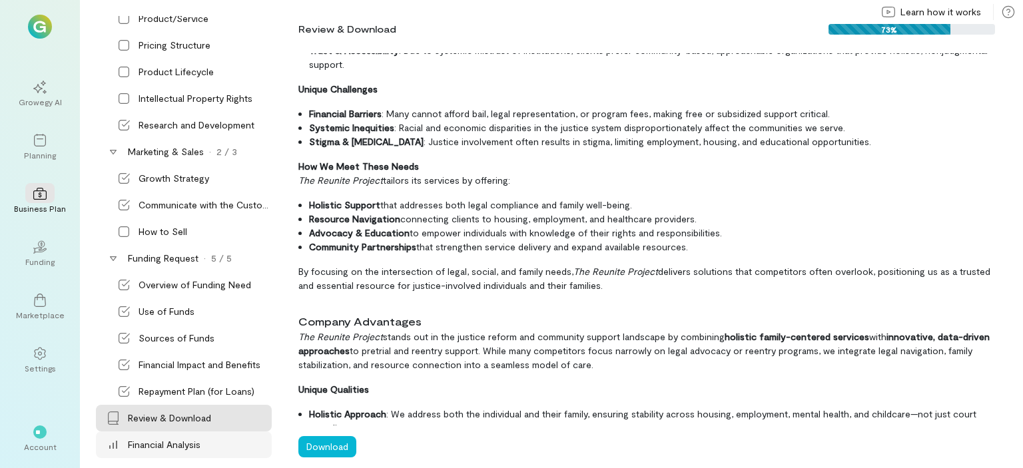
click at [158, 442] on div "Financial Analysis" at bounding box center [164, 444] width 73 height 13
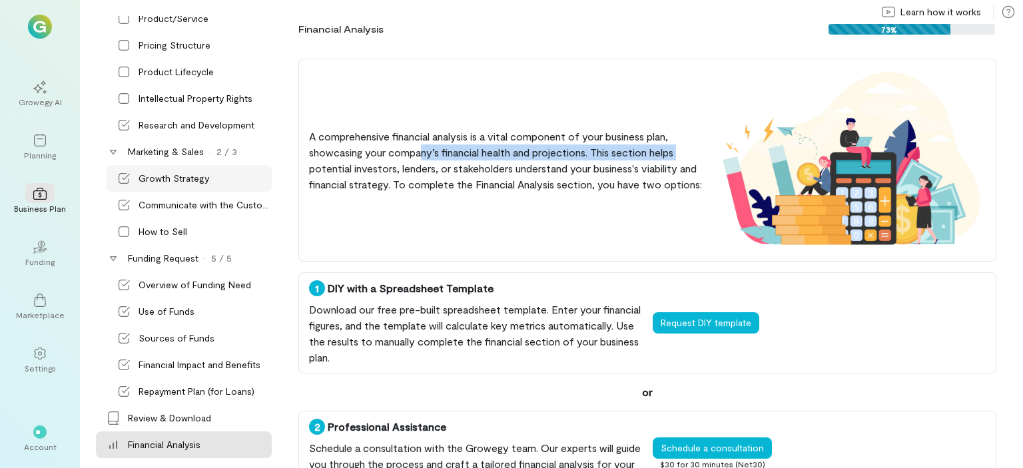
drag, startPoint x: 422, startPoint y: 147, endPoint x: 192, endPoint y: 171, distance: 231.0
click at [235, 157] on div "Introduction Personalization Executive Summary · 2 / 3 Product Customers Future…" at bounding box center [559, 242] width 927 height 452
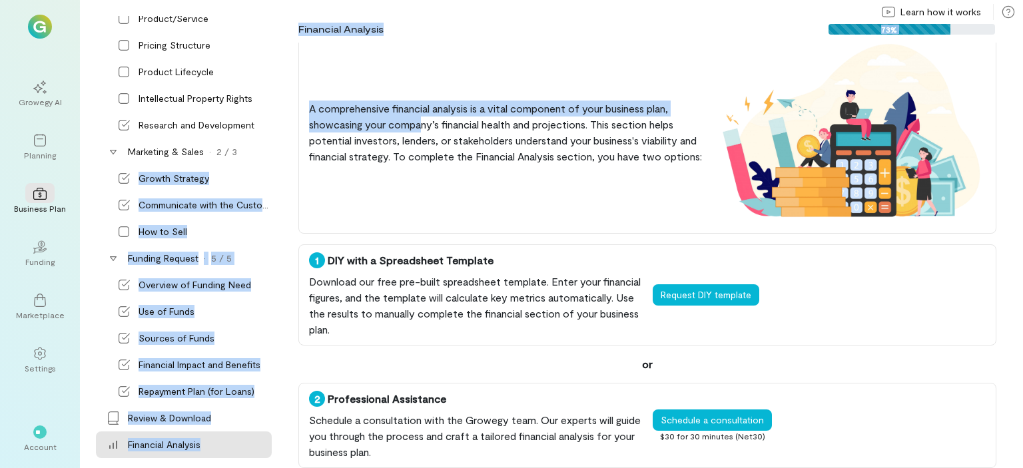
scroll to position [43, 0]
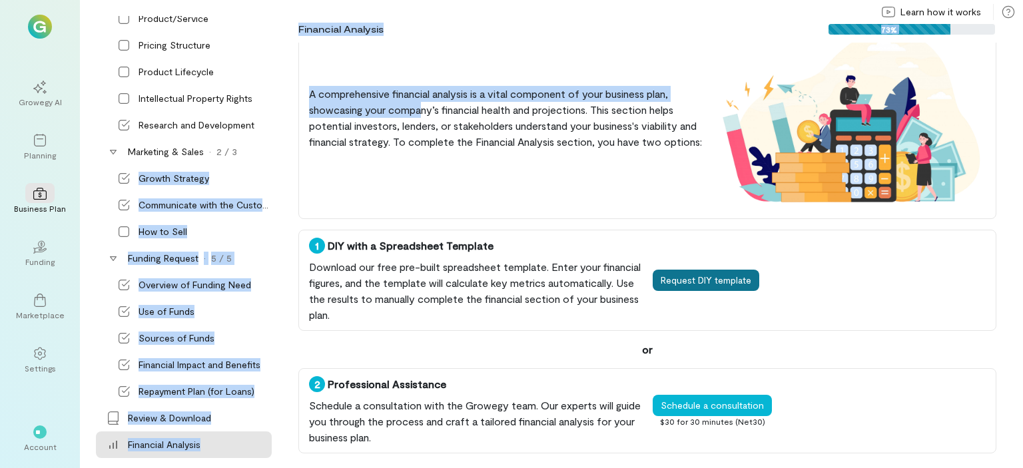
click at [672, 278] on button "Request DIY template" at bounding box center [706, 280] width 107 height 21
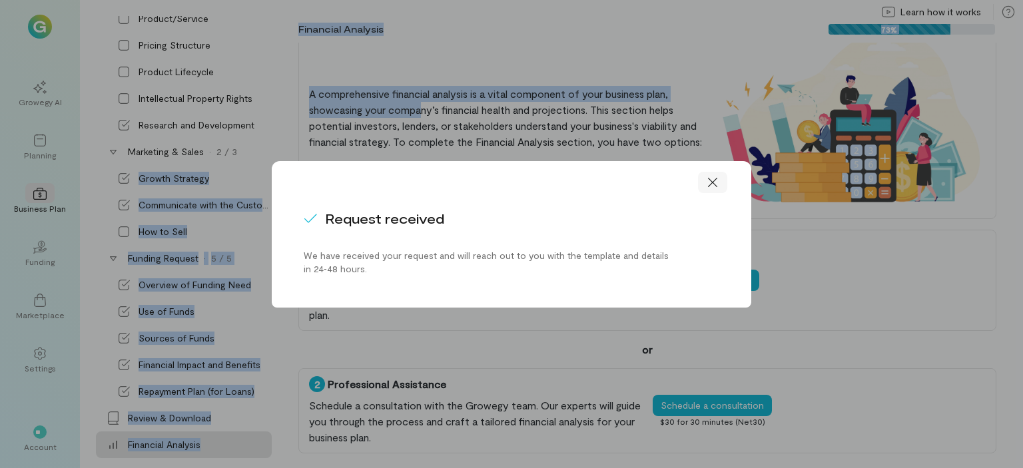
click at [709, 179] on icon at bounding box center [712, 182] width 13 height 13
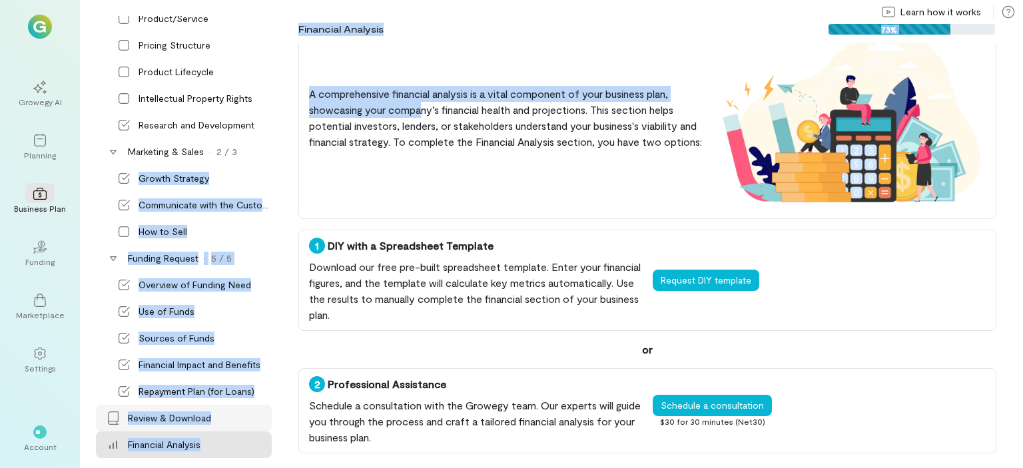
click at [179, 419] on div "Review & Download" at bounding box center [169, 418] width 83 height 13
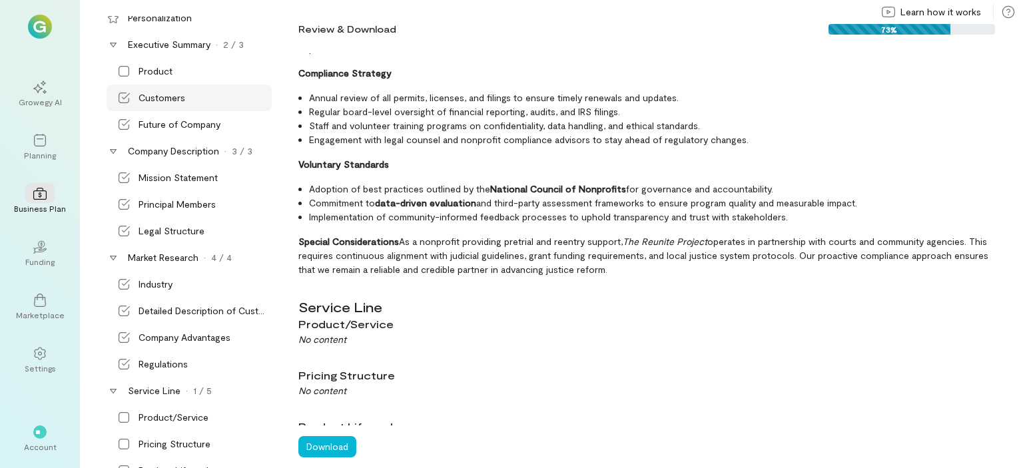
scroll to position [0, 0]
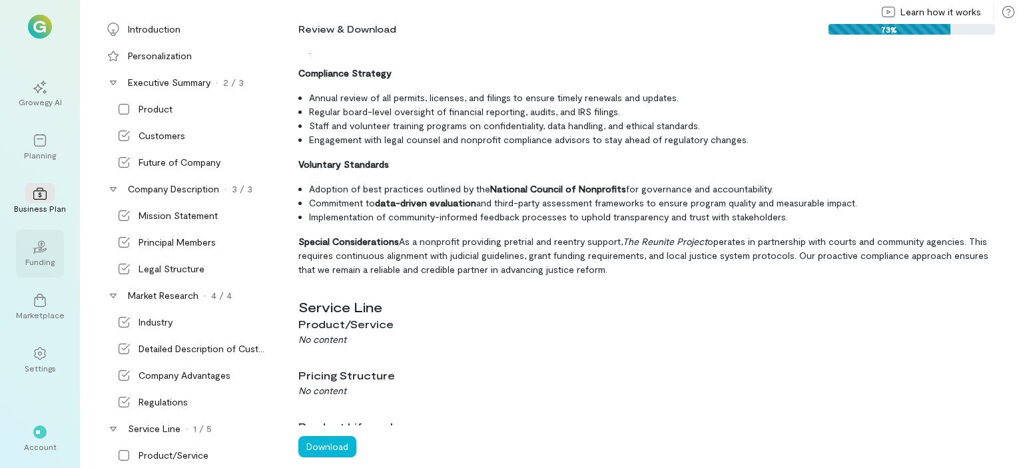
drag, startPoint x: 191, startPoint y: 30, endPoint x: 36, endPoint y: 244, distance: 264.2
click at [36, 244] on icon "02" at bounding box center [39, 246] width 13 height 13
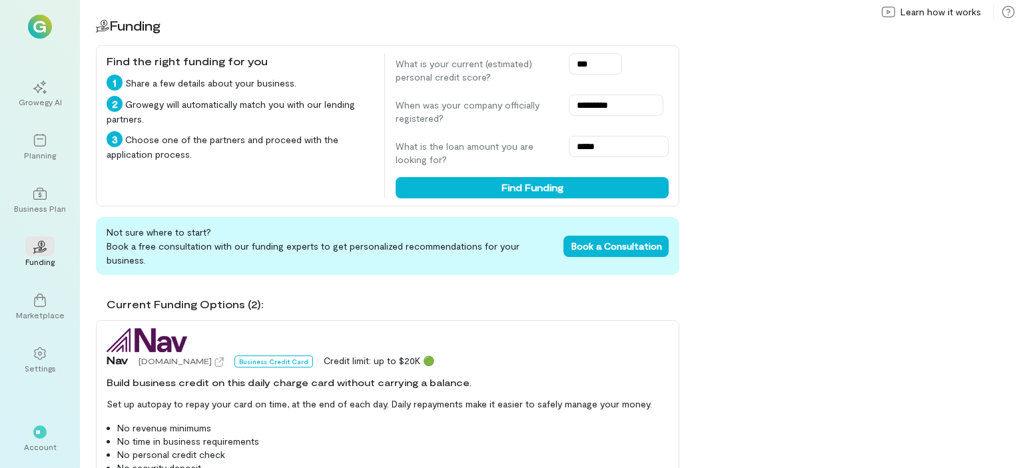
click at [321, 306] on div "Current Funding Options (2): Nav [DOMAIN_NAME] Business Credit Card Credit limi…" at bounding box center [387, 377] width 583 height 183
click at [635, 242] on span "Book a Consultation" at bounding box center [616, 245] width 91 height 11
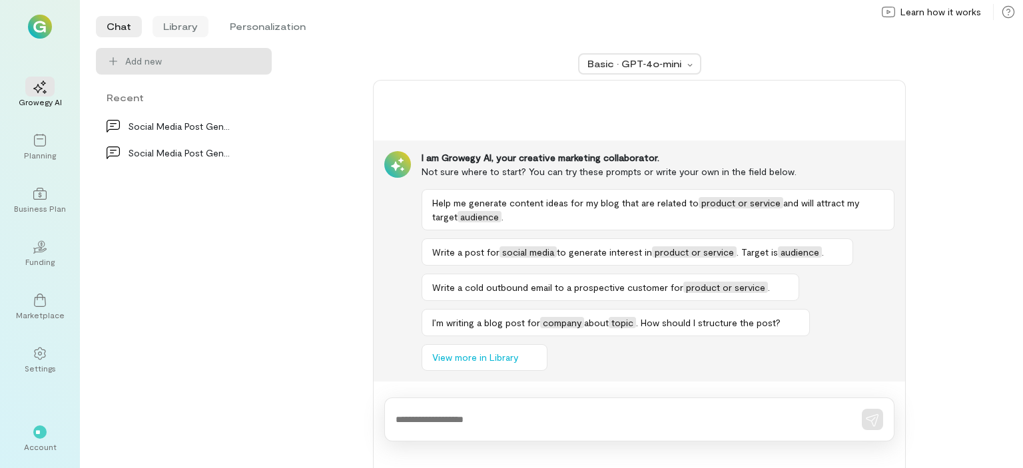
click at [187, 27] on li "Library" at bounding box center [181, 26] width 56 height 21
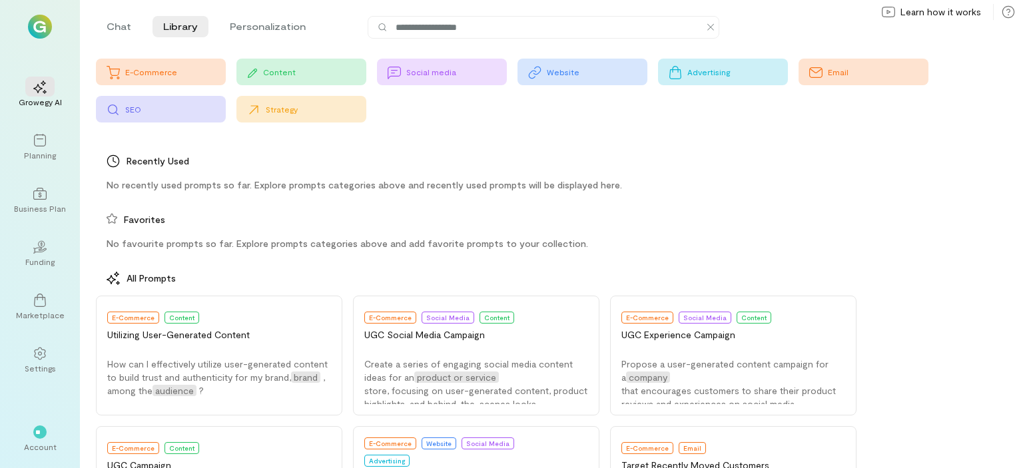
click at [105, 109] on div "SEO" at bounding box center [161, 109] width 130 height 27
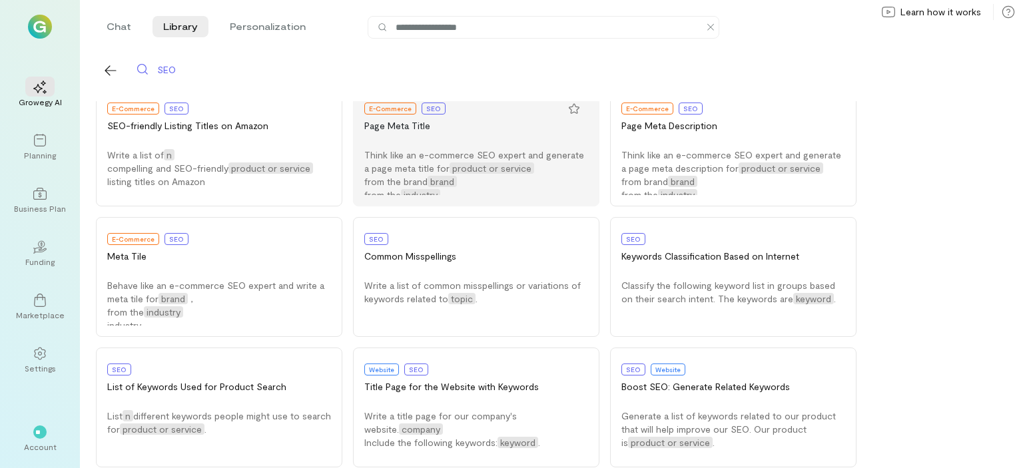
scroll to position [59, 0]
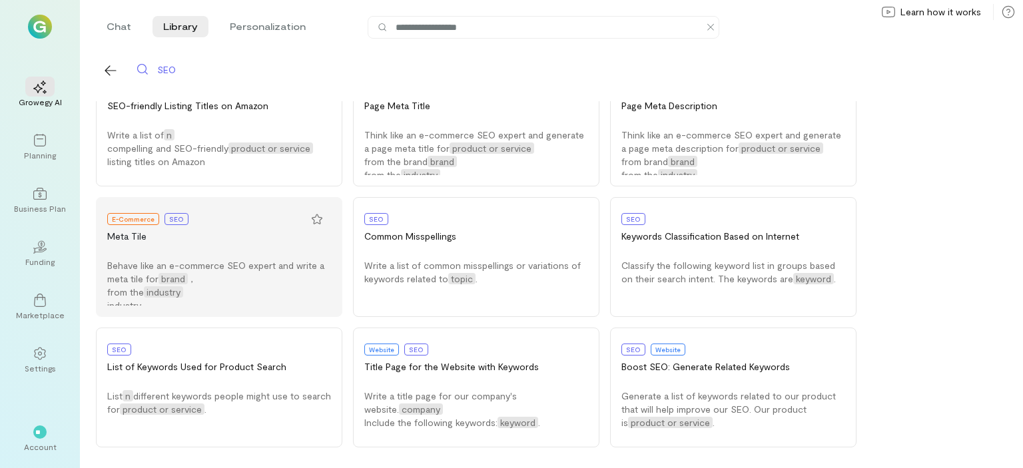
drag, startPoint x: 260, startPoint y: 103, endPoint x: 184, endPoint y: 226, distance: 144.7
click at [184, 226] on div "E-Commerce SEO" at bounding box center [219, 218] width 224 height 21
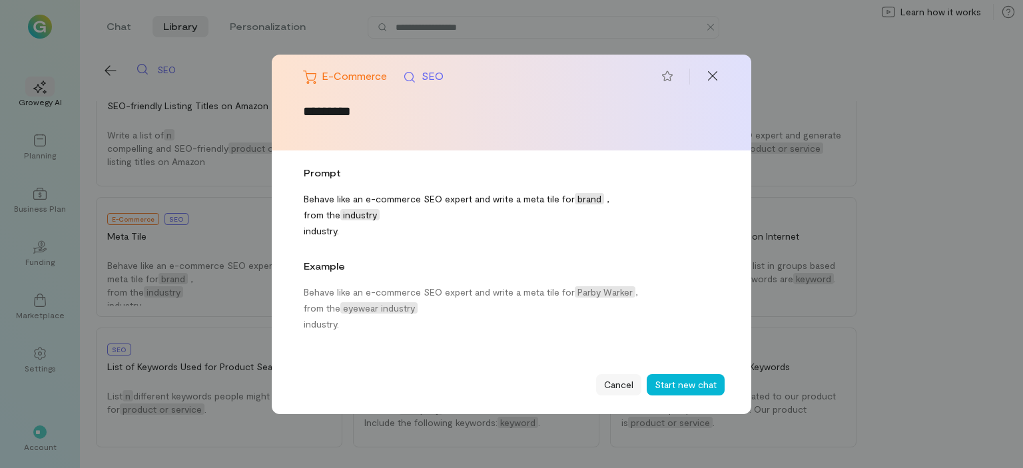
click at [609, 385] on button "Cancel" at bounding box center [618, 384] width 45 height 21
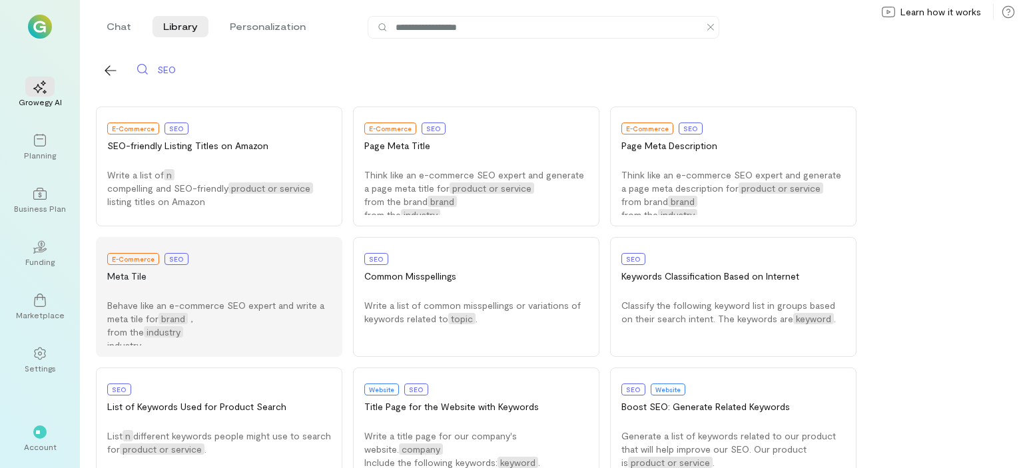
scroll to position [0, 0]
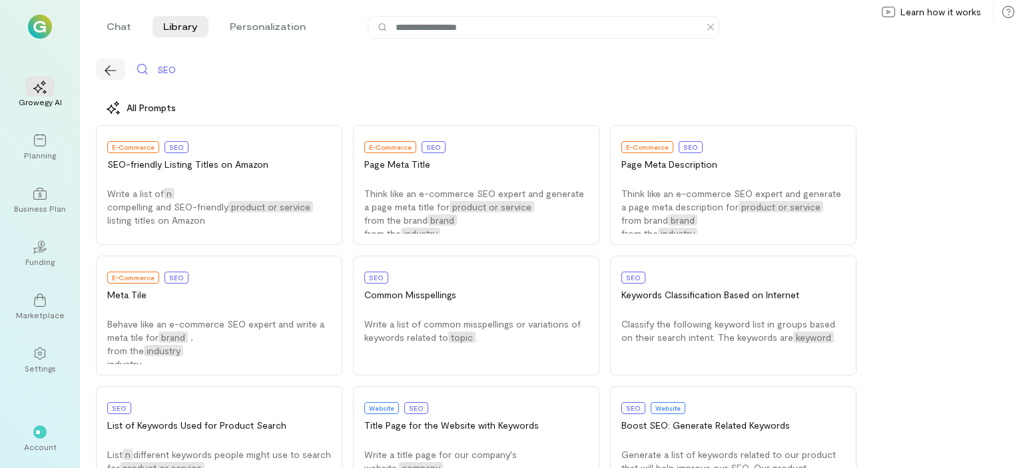
click at [114, 76] on icon "button" at bounding box center [110, 70] width 13 height 13
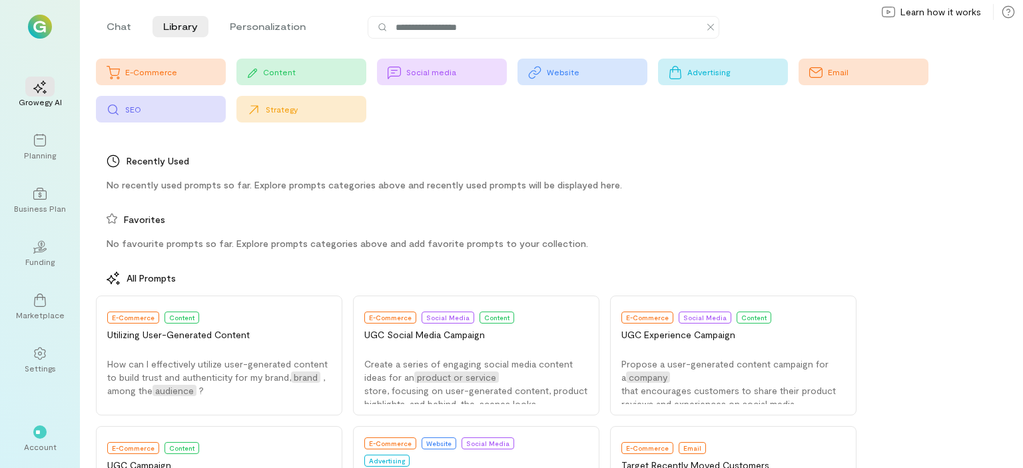
click at [303, 101] on div "Strategy" at bounding box center [301, 109] width 130 height 27
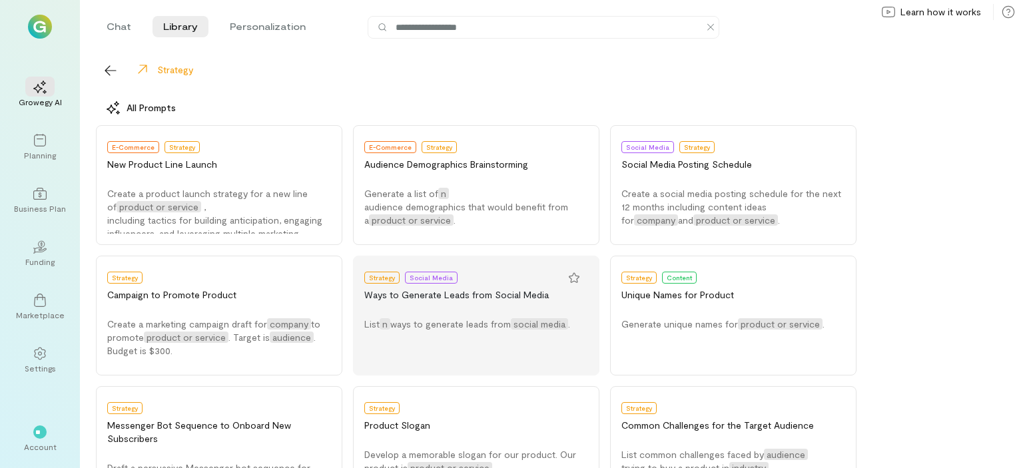
click at [431, 308] on button "Strategy Social Media Ways to Generate Leads from Social Media List n ways to g…" at bounding box center [476, 316] width 246 height 120
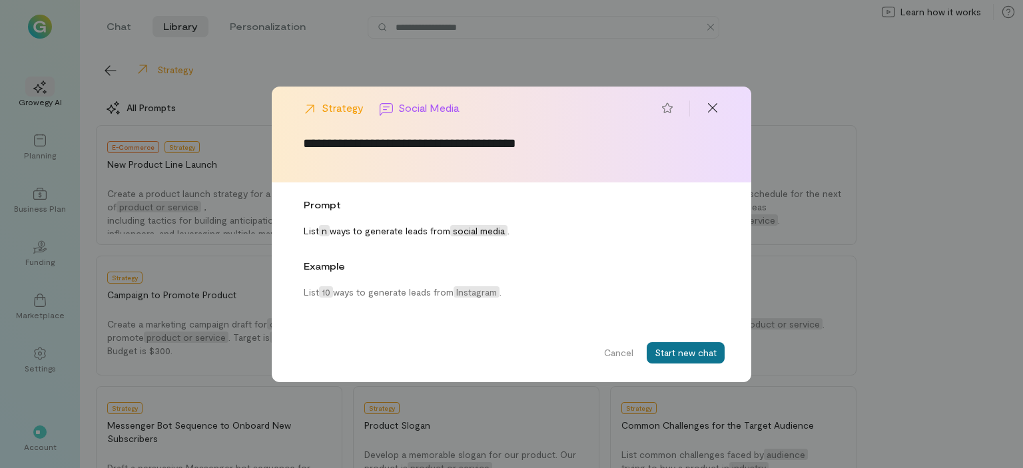
click at [674, 348] on button "Start new chat" at bounding box center [686, 352] width 78 height 21
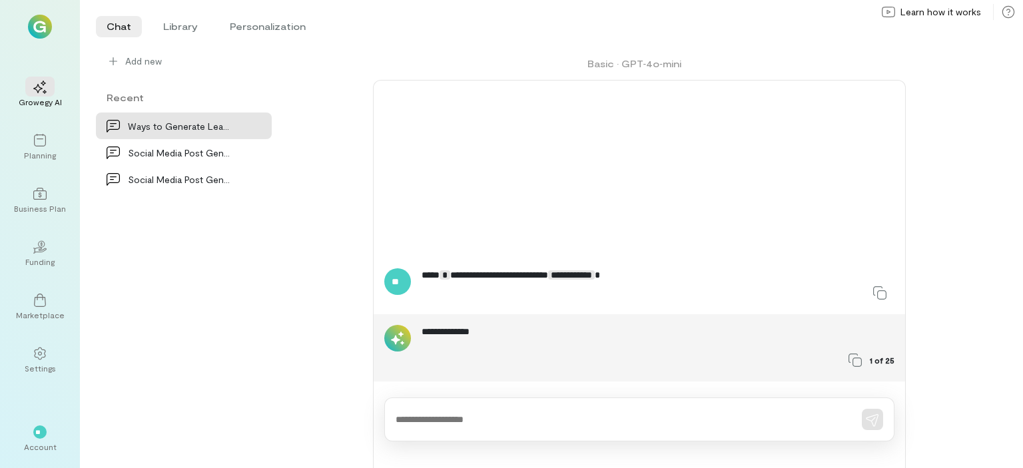
drag, startPoint x: 886, startPoint y: 360, endPoint x: 871, endPoint y: 359, distance: 15.3
click at [882, 360] on span "1 of 25" at bounding box center [882, 360] width 25 height 11
click at [849, 359] on div at bounding box center [855, 360] width 29 height 21
click at [867, 359] on div at bounding box center [855, 360] width 29 height 21
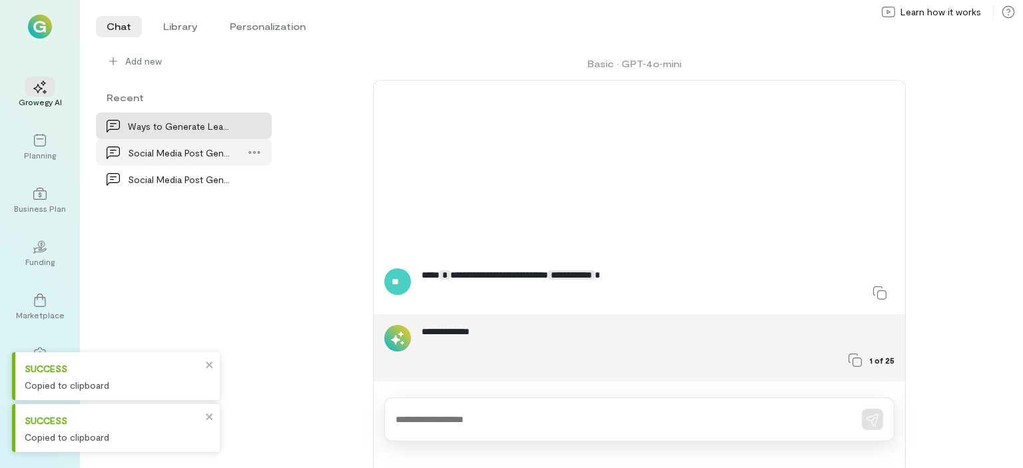
click at [187, 151] on div "Social Media Post Generation" at bounding box center [180, 153] width 104 height 14
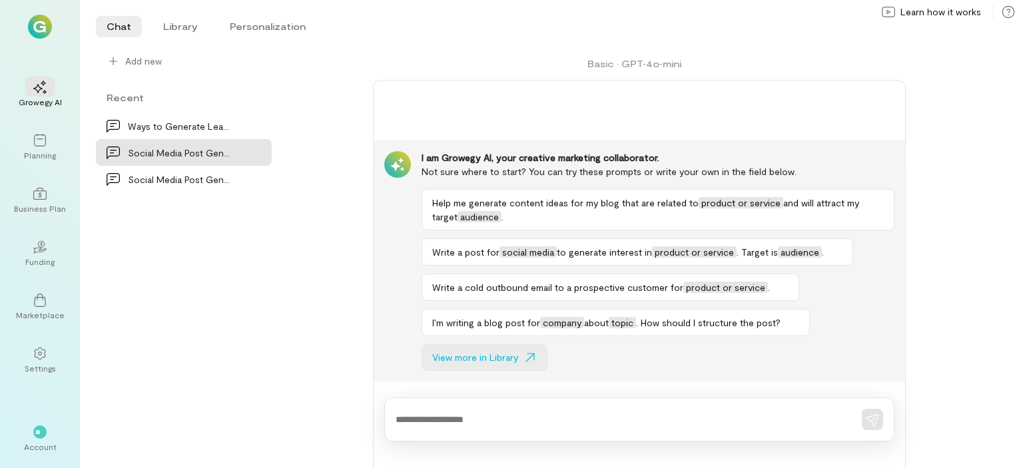
click at [488, 360] on span "View more in Library" at bounding box center [475, 357] width 86 height 13
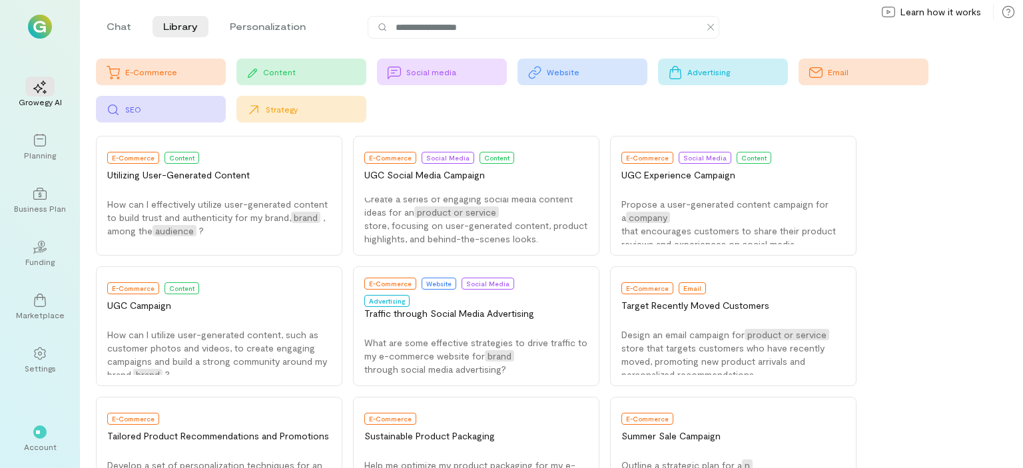
scroll to position [6, 0]
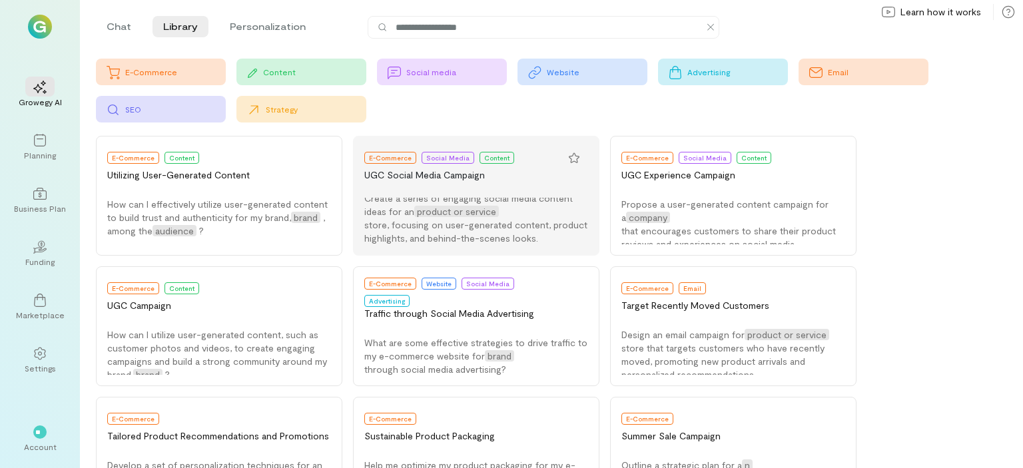
click at [415, 253] on button "E-Commerce Social Media Content UGC Social Media Campaign Create a series of en…" at bounding box center [476, 196] width 246 height 120
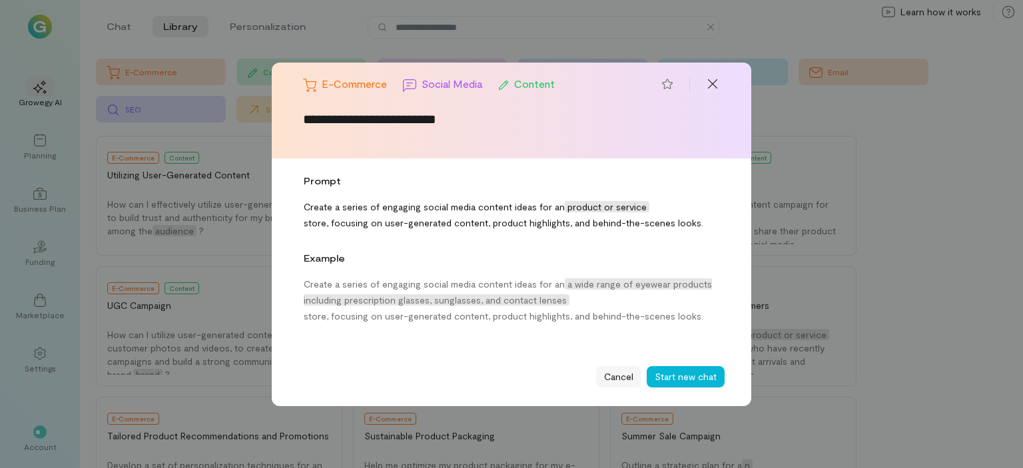
click at [615, 376] on button "Cancel" at bounding box center [618, 376] width 45 height 21
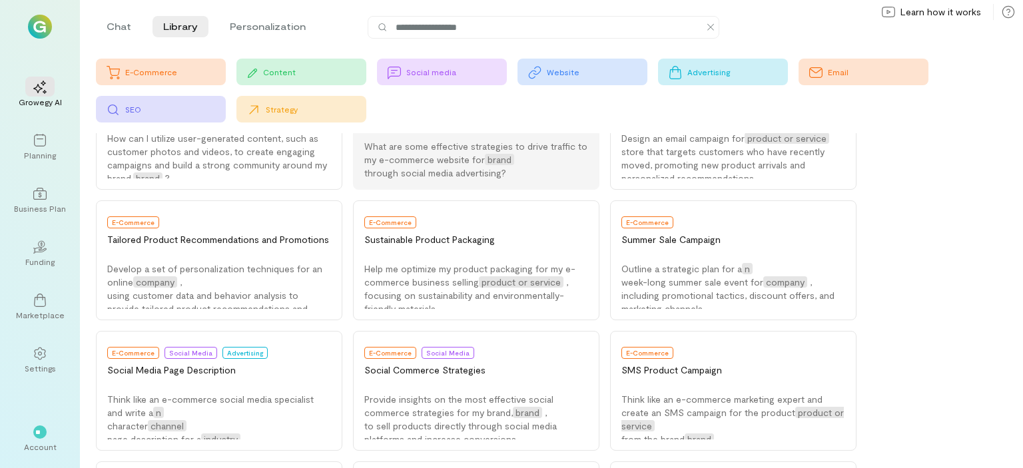
scroll to position [599, 0]
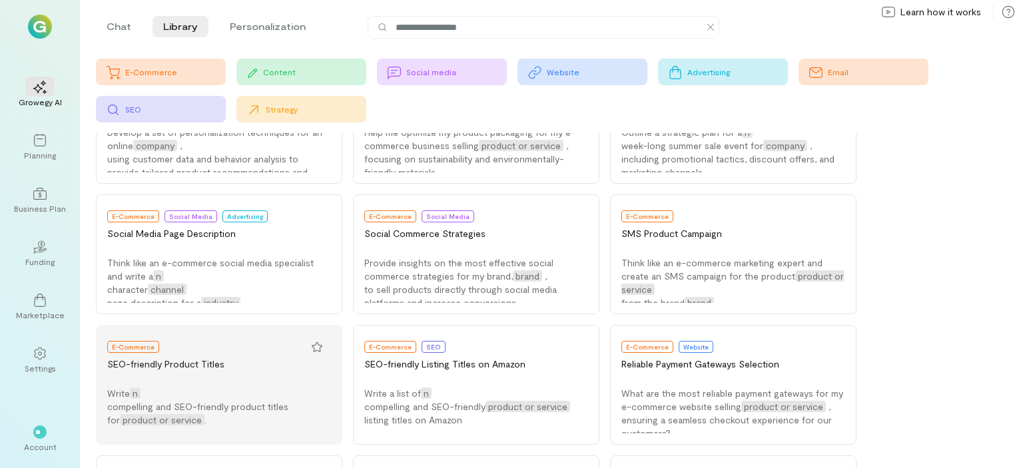
click at [262, 398] on div "Write n compelling and SEO-friendly product titles for product or service ." at bounding box center [219, 407] width 224 height 40
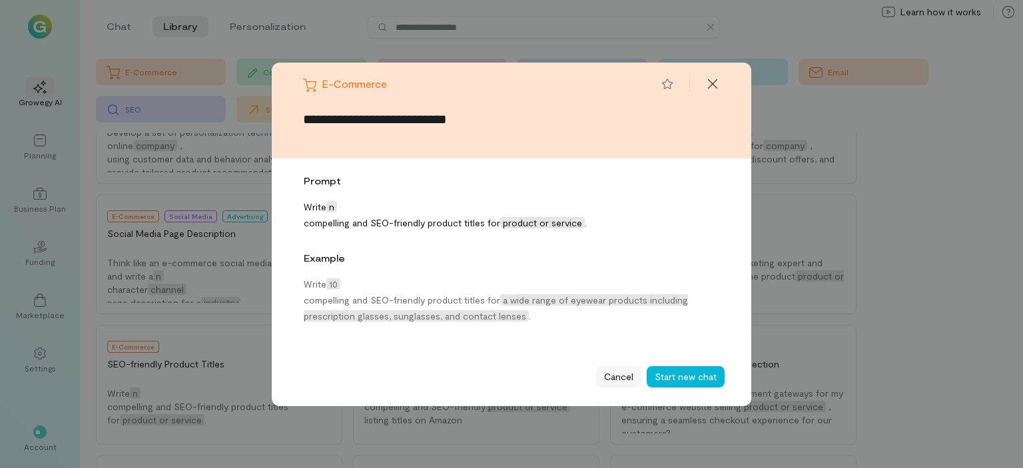
click at [600, 380] on button "Cancel" at bounding box center [618, 376] width 45 height 21
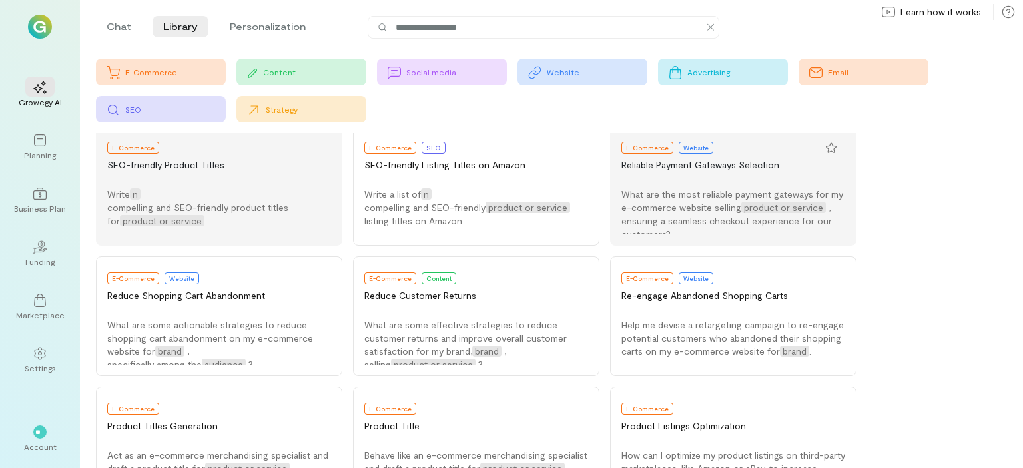
scroll to position [799, 0]
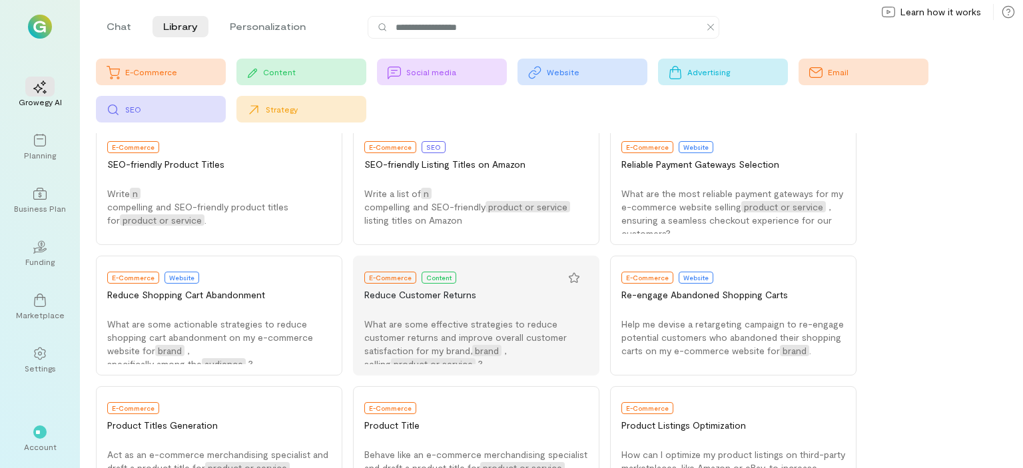
drag, startPoint x: 605, startPoint y: 327, endPoint x: 543, endPoint y: 362, distance: 71.3
click at [543, 362] on div "What are some effective strategies to reduce customer returns and improve overa…" at bounding box center [476, 341] width 224 height 47
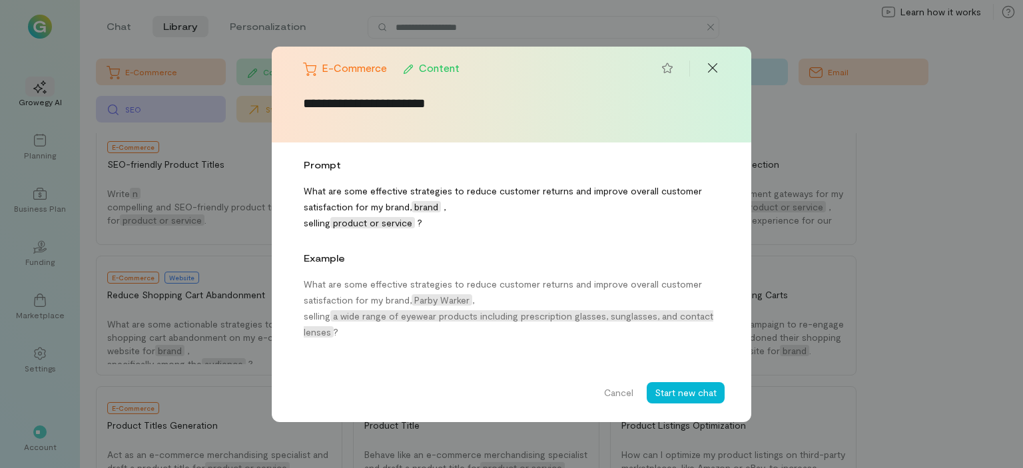
click at [897, 299] on div "**********" at bounding box center [511, 234] width 1023 height 468
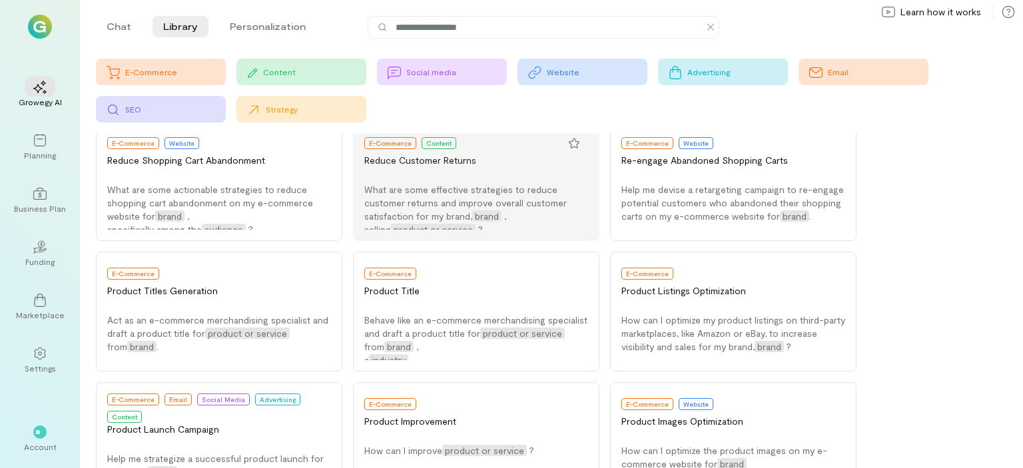
scroll to position [999, 0]
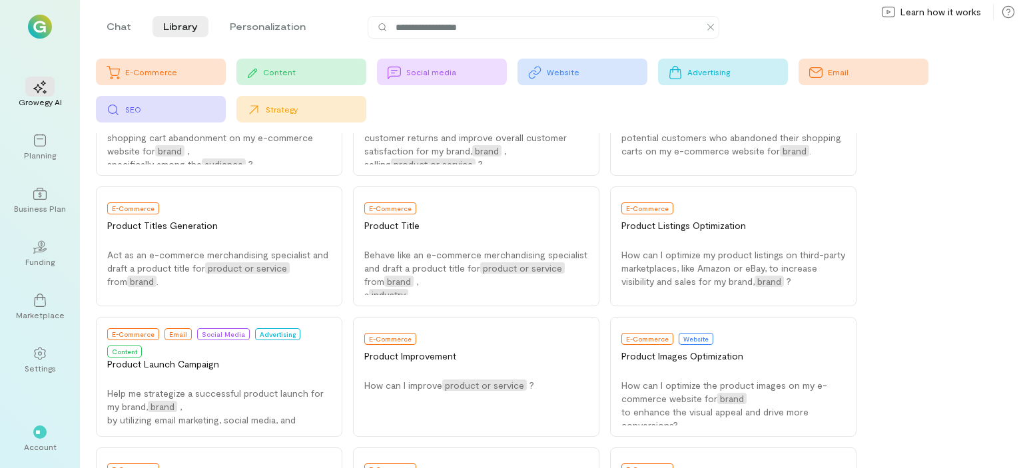
click at [813, 68] on icon at bounding box center [815, 72] width 13 height 11
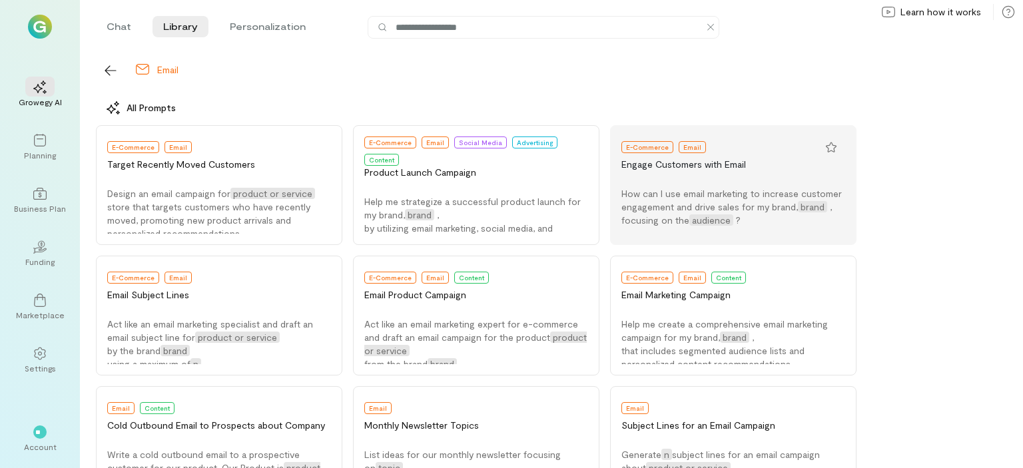
click at [693, 181] on button "E-Commerce Email Engage Customers with Email How can I use email marketing to i…" at bounding box center [733, 185] width 246 height 120
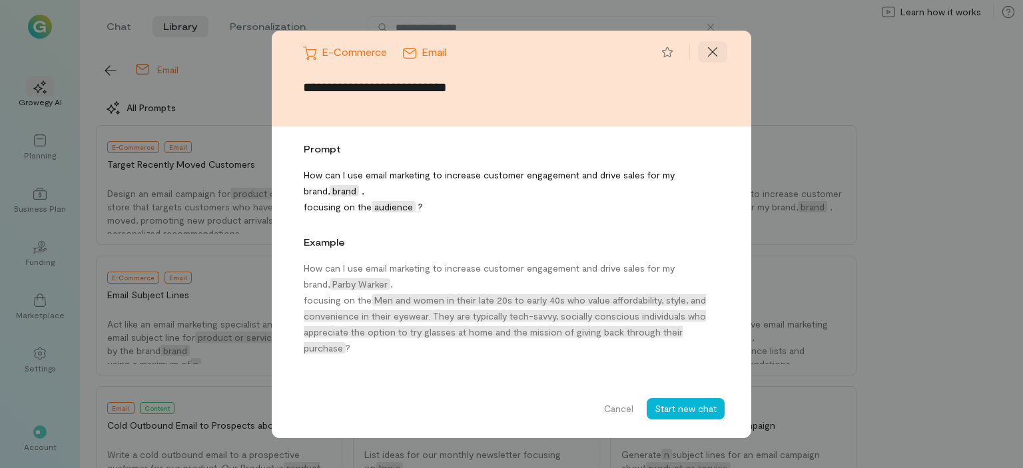
click at [710, 52] on icon at bounding box center [712, 51] width 13 height 13
